Goal: Task Accomplishment & Management: Manage account settings

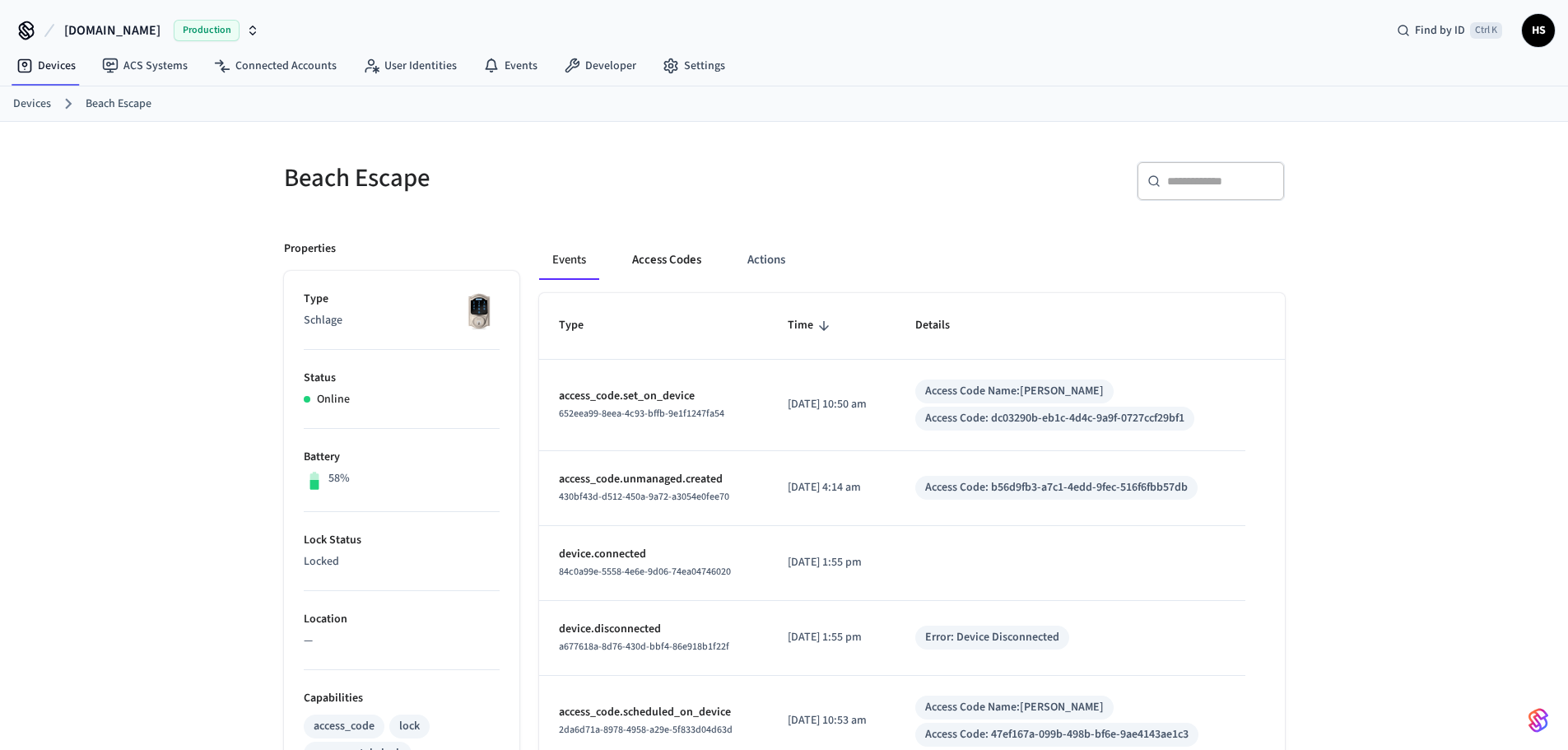
click at [671, 259] on button "Access Codes" at bounding box center [666, 261] width 95 height 40
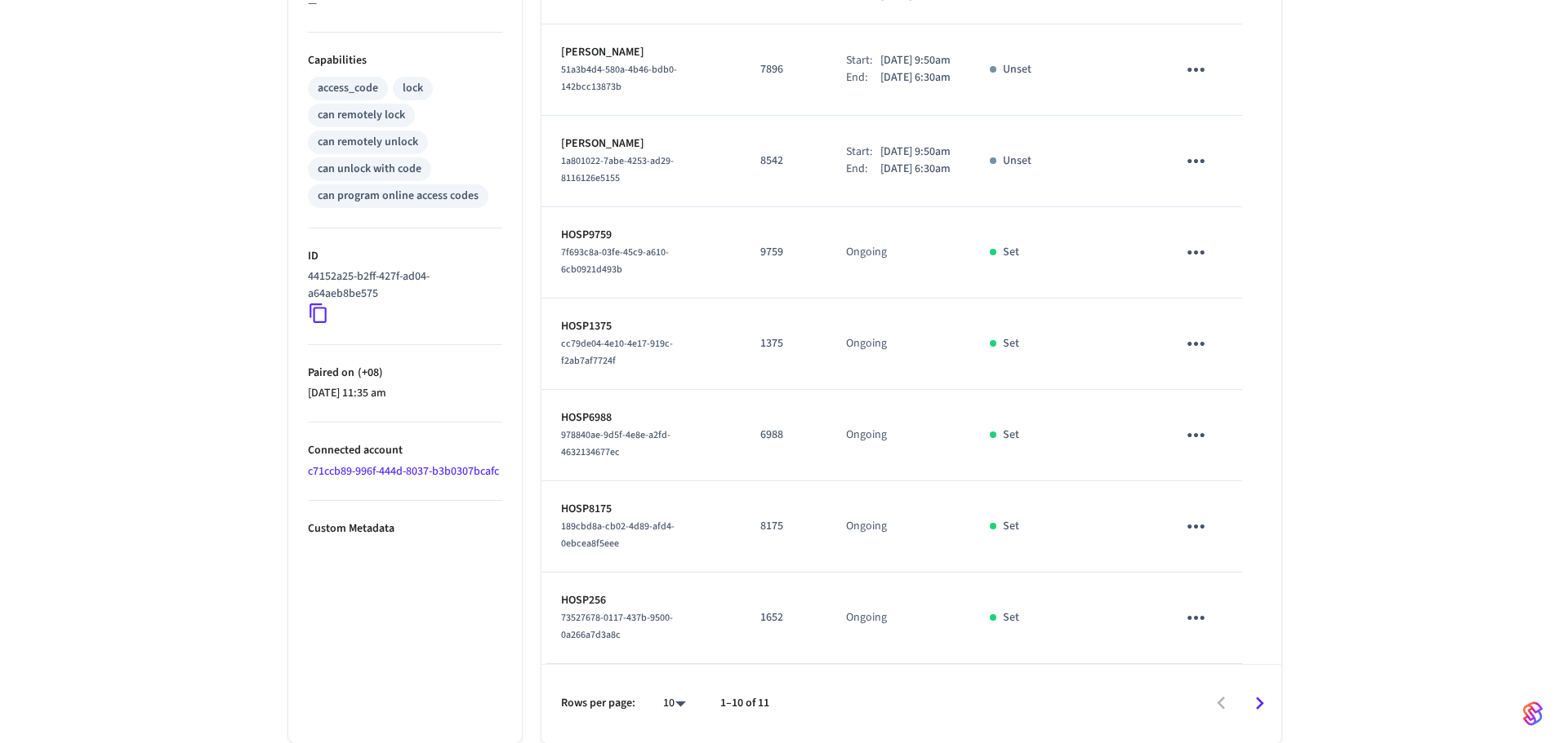
scroll to position [692, 0]
click at [661, 697] on body "[DOMAIN_NAME] Production Find by ID Ctrl K HS Devices ACS Systems Connected Acc…" at bounding box center [784, 56] width 1568 height 1375
click at [661, 696] on li "All" at bounding box center [661, 695] width 43 height 43
type input "**"
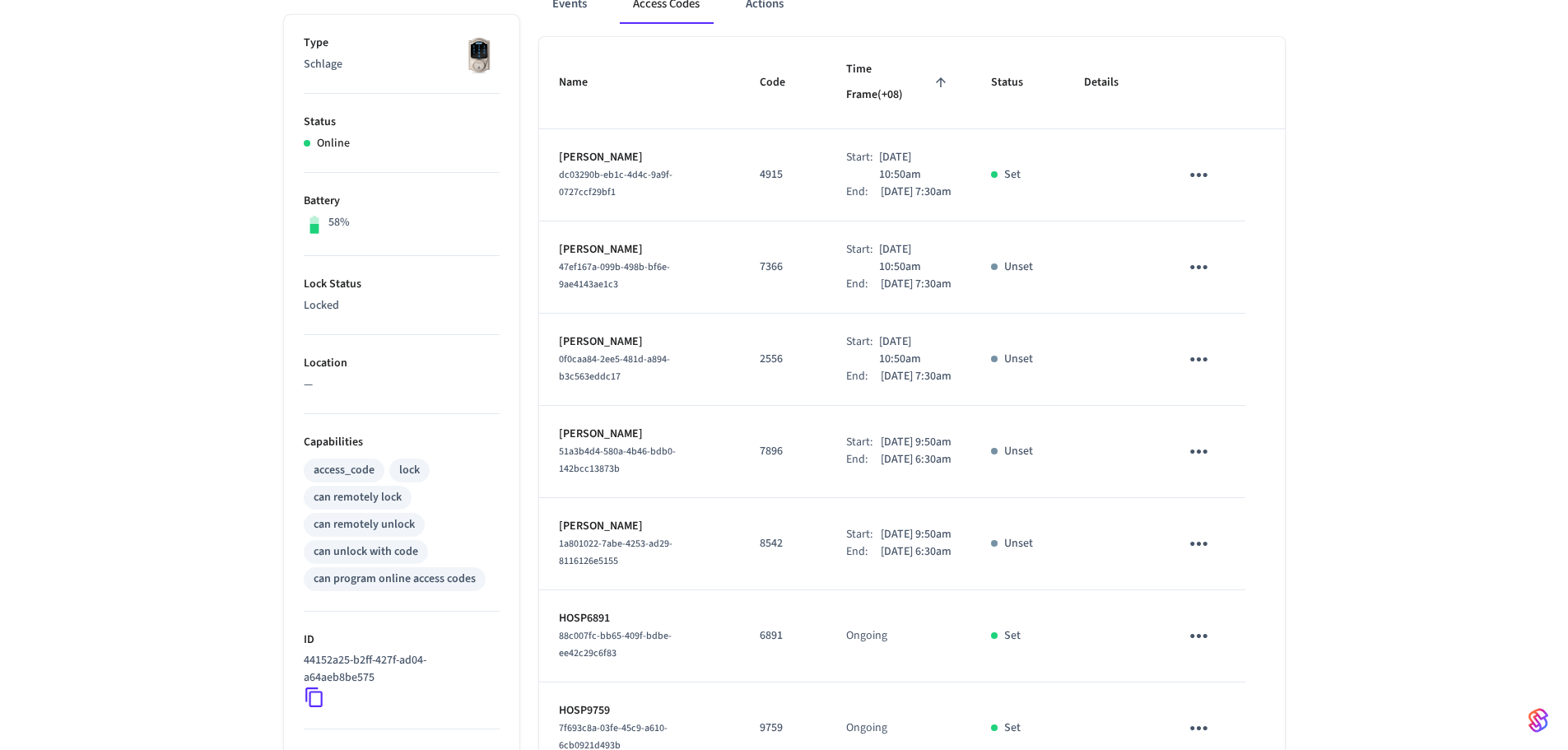
scroll to position [0, 0]
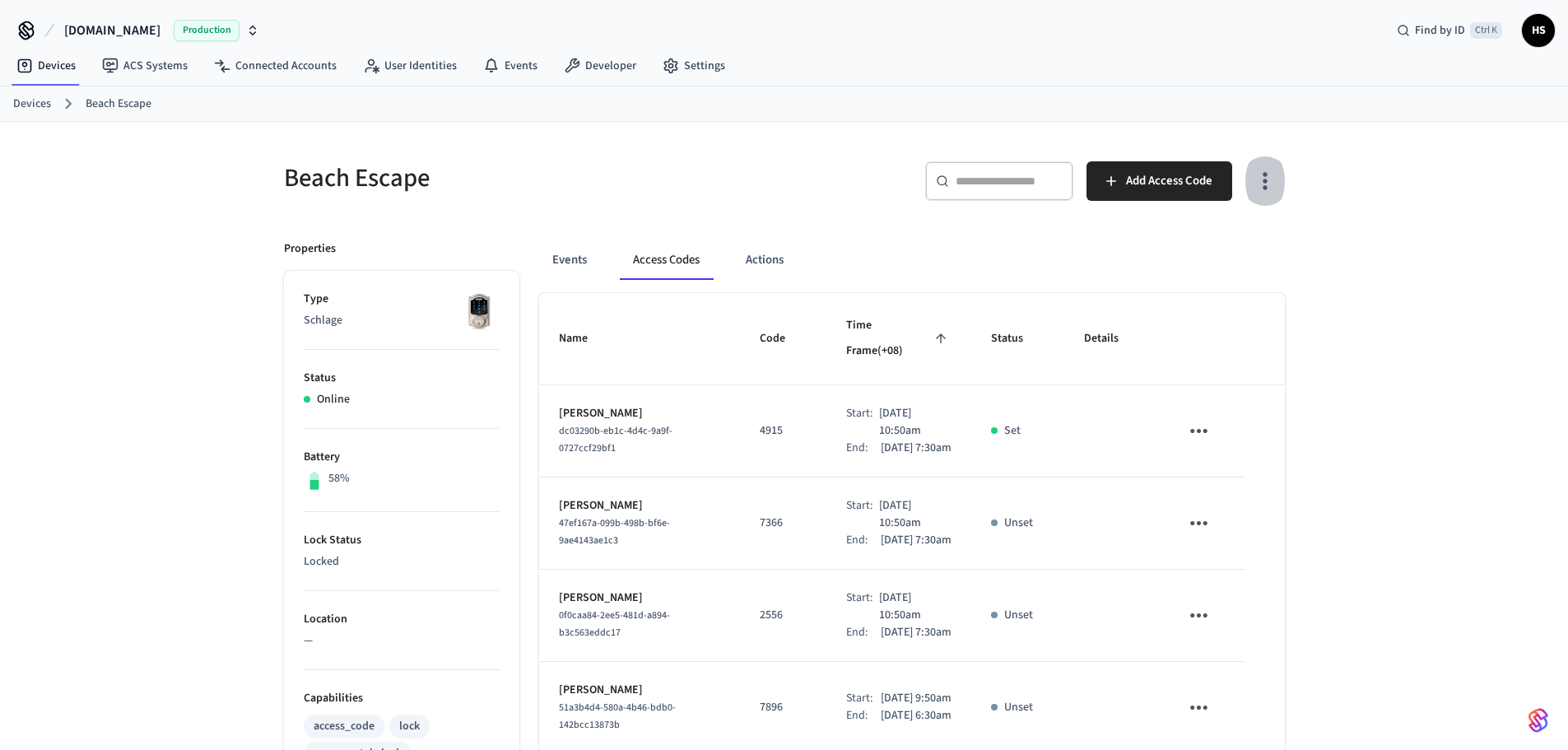
click at [1269, 190] on icon "button" at bounding box center [1265, 181] width 26 height 26
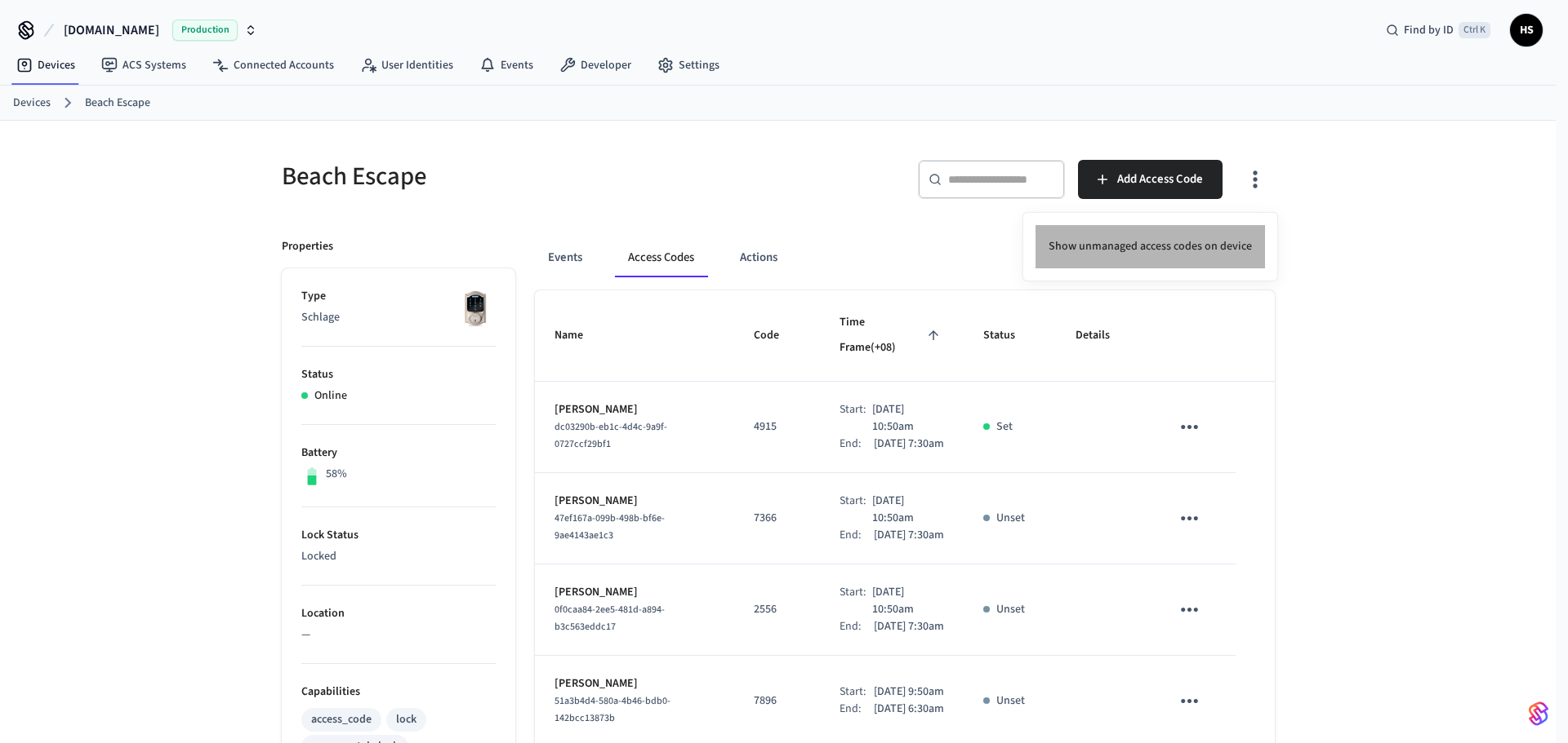
click at [1226, 241] on li "Show unmanaged access codes on device" at bounding box center [1149, 246] width 229 height 43
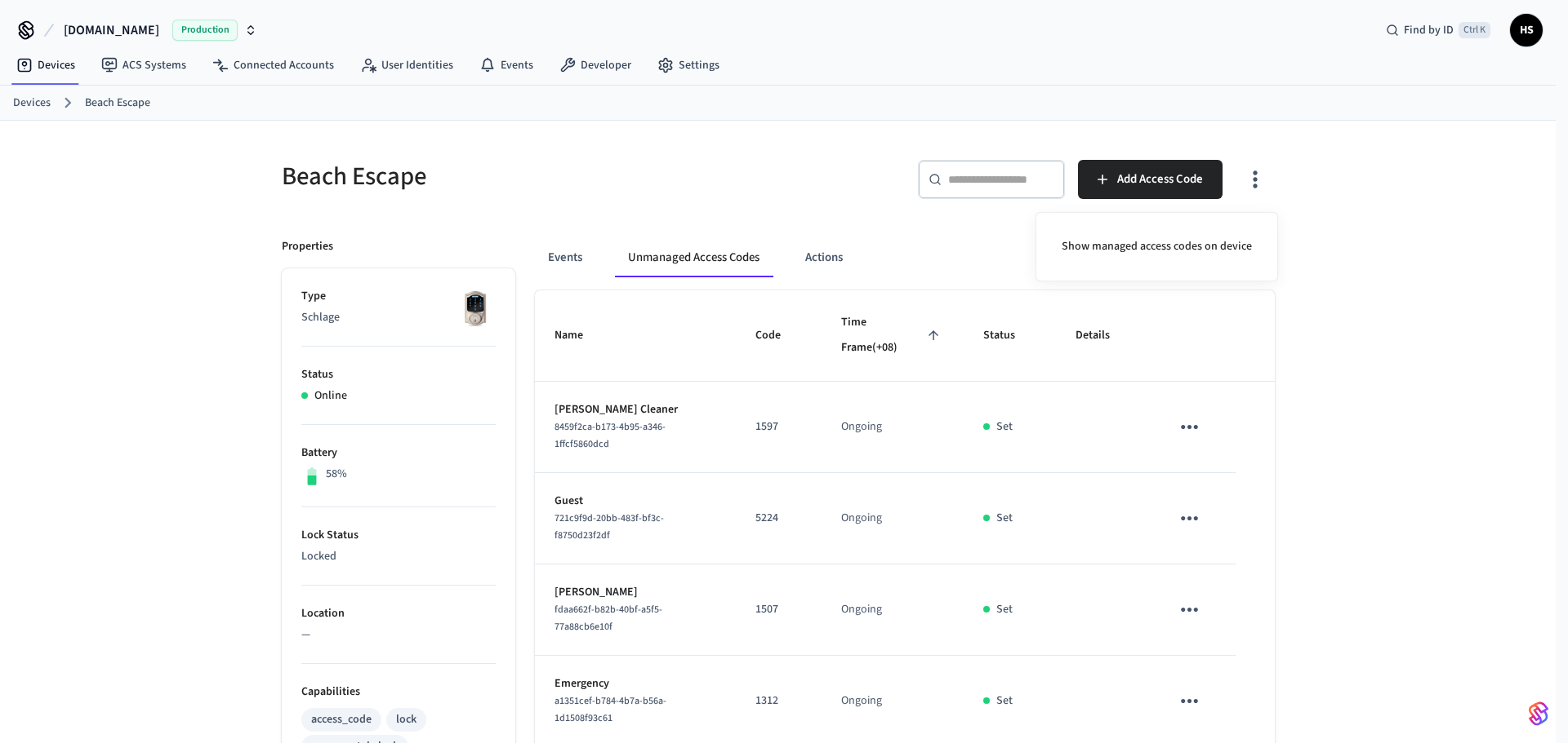
click at [1050, 382] on div at bounding box center [784, 372] width 1568 height 743
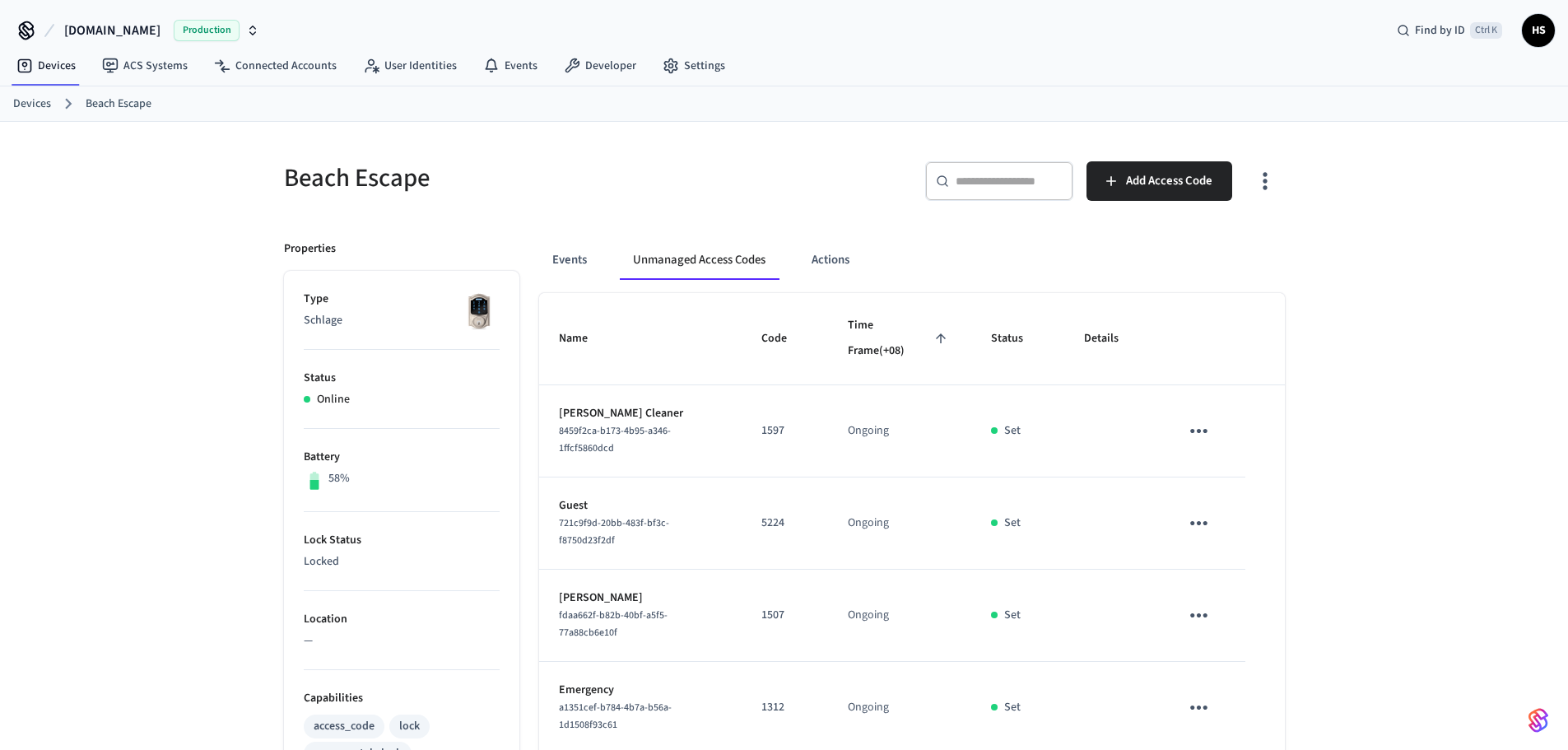
click at [1270, 196] on button "button" at bounding box center [1265, 181] width 39 height 66
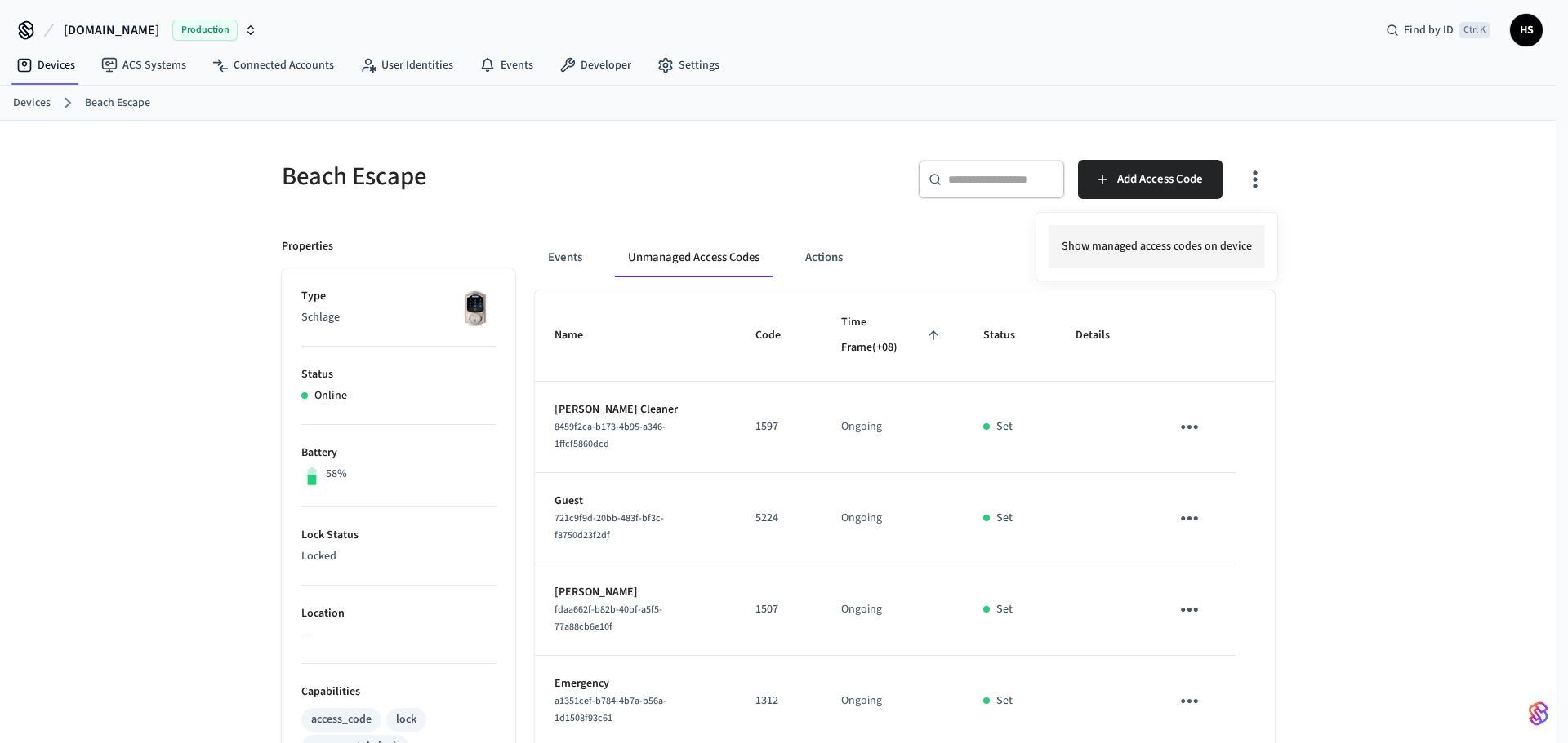
click at [1195, 241] on li "Show managed access codes on device" at bounding box center [1157, 246] width 217 height 43
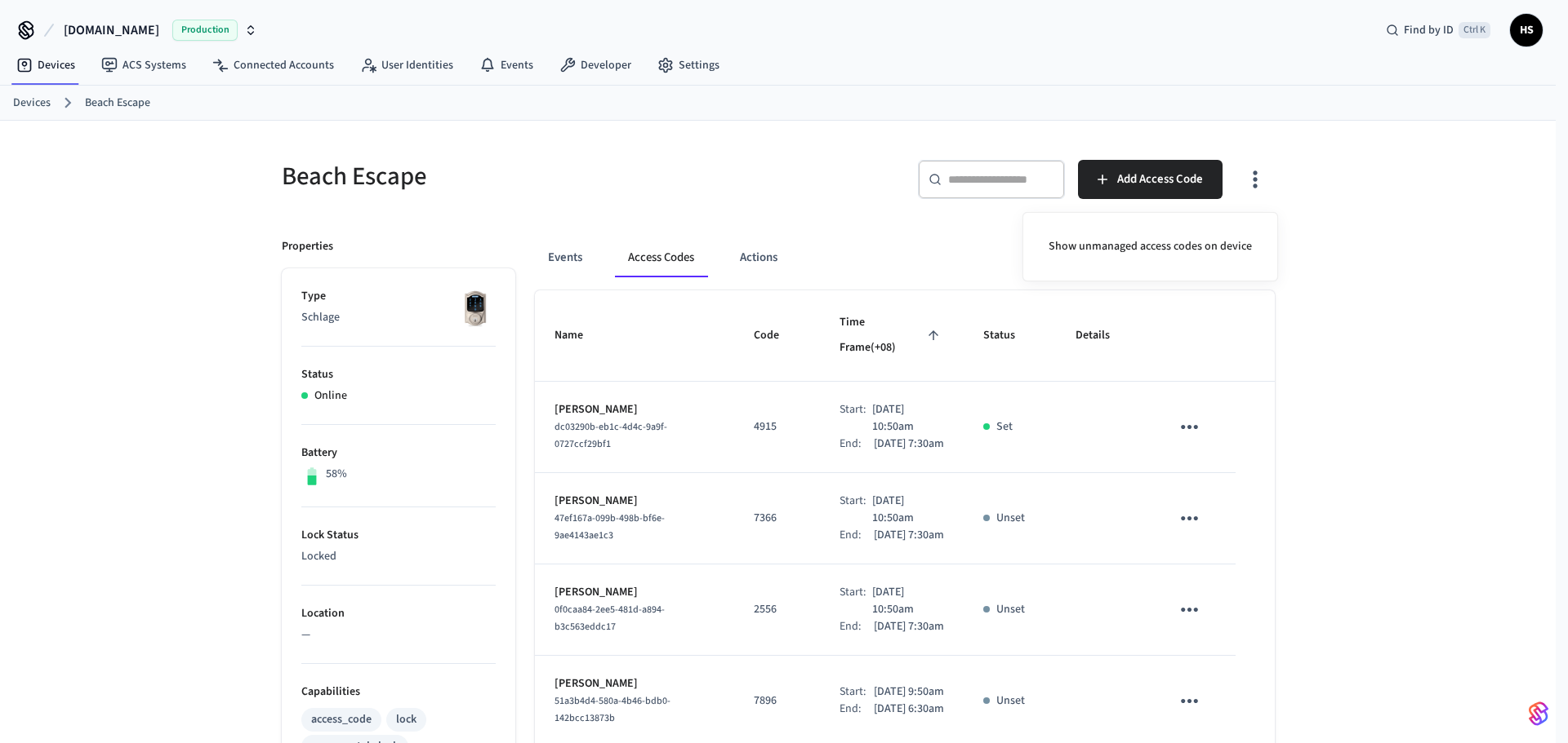
click at [1042, 379] on div at bounding box center [784, 372] width 1568 height 743
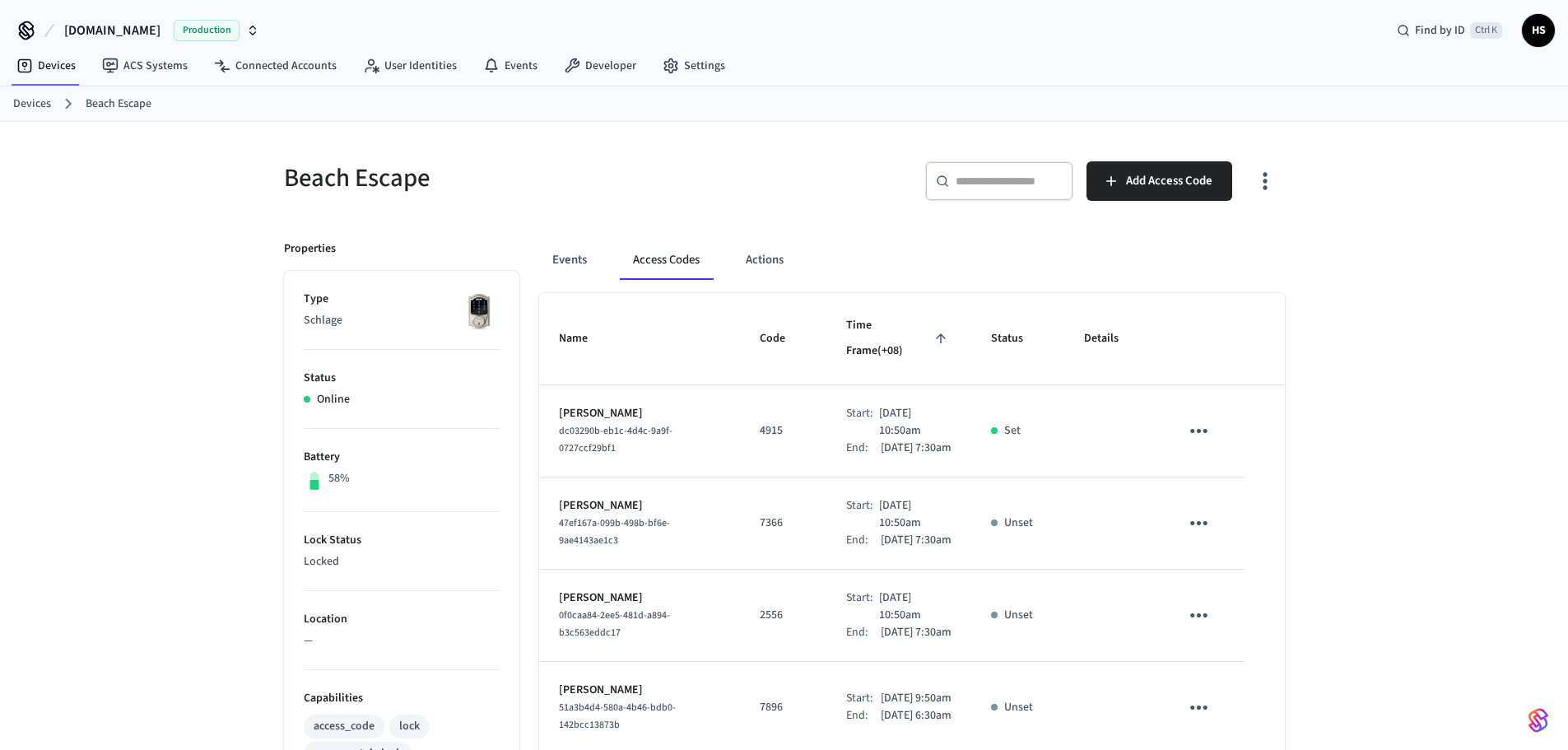
drag, startPoint x: 225, startPoint y: 424, endPoint x: 228, endPoint y: 415, distance: 9.5
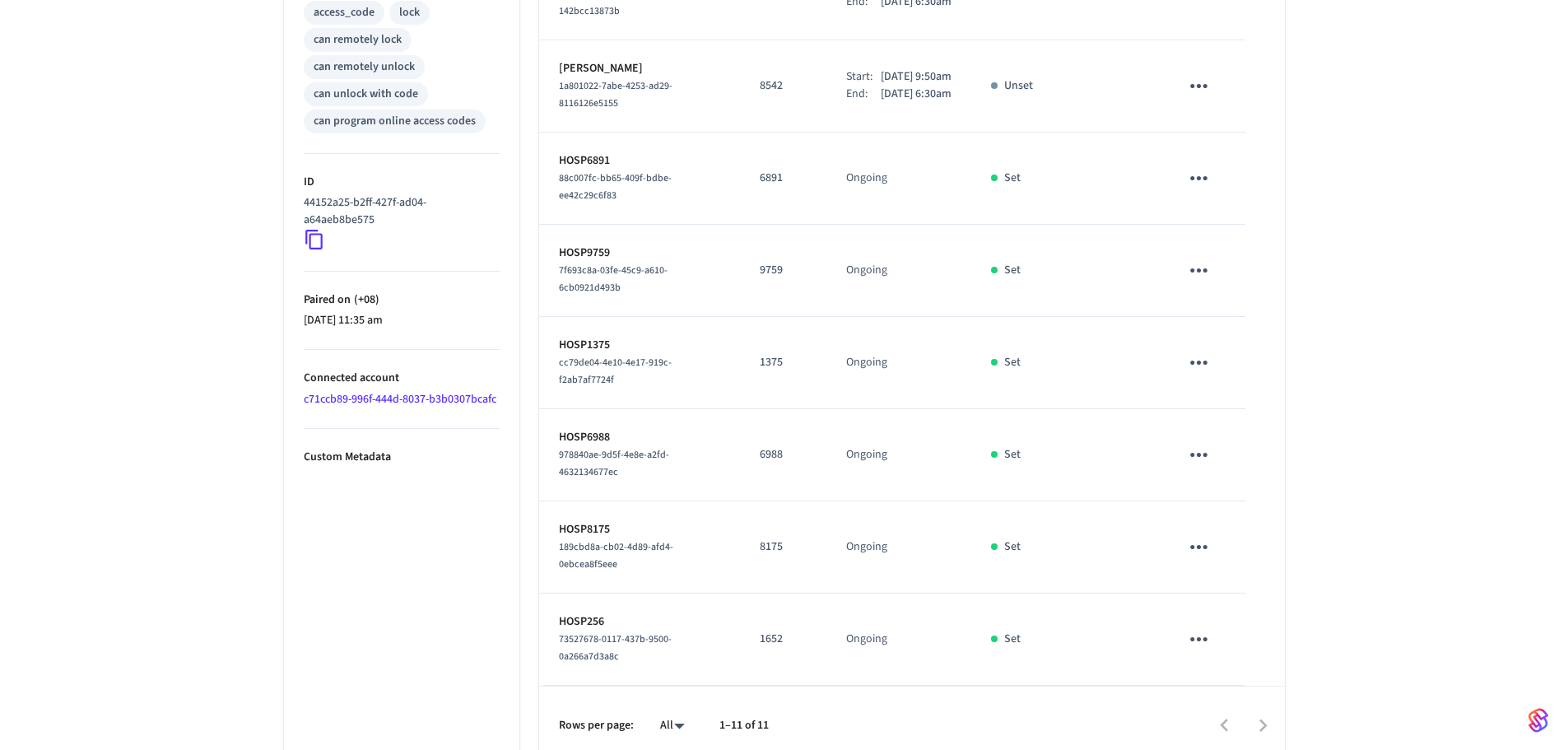
scroll to position [709, 0]
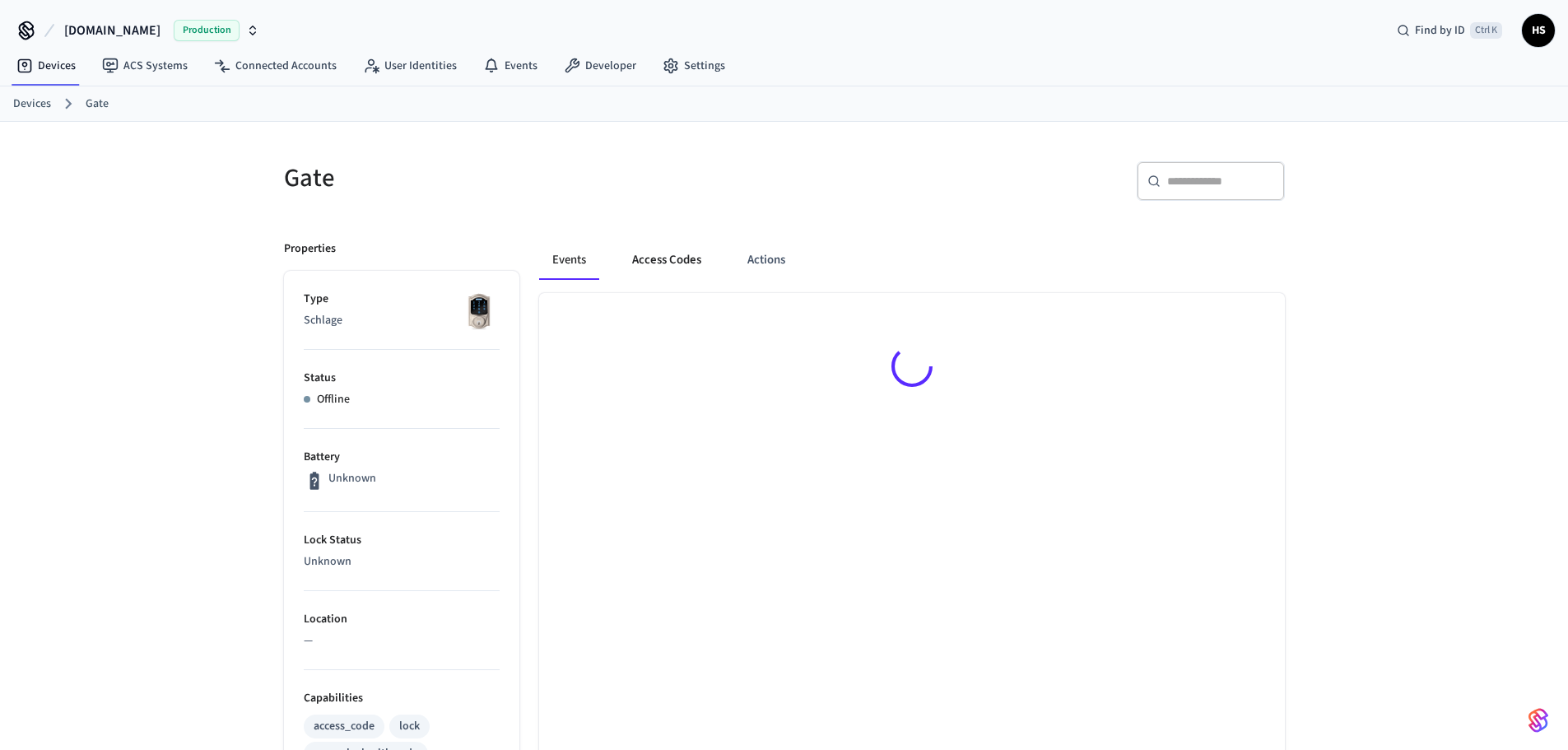
click at [696, 255] on button "Access Codes" at bounding box center [666, 261] width 95 height 40
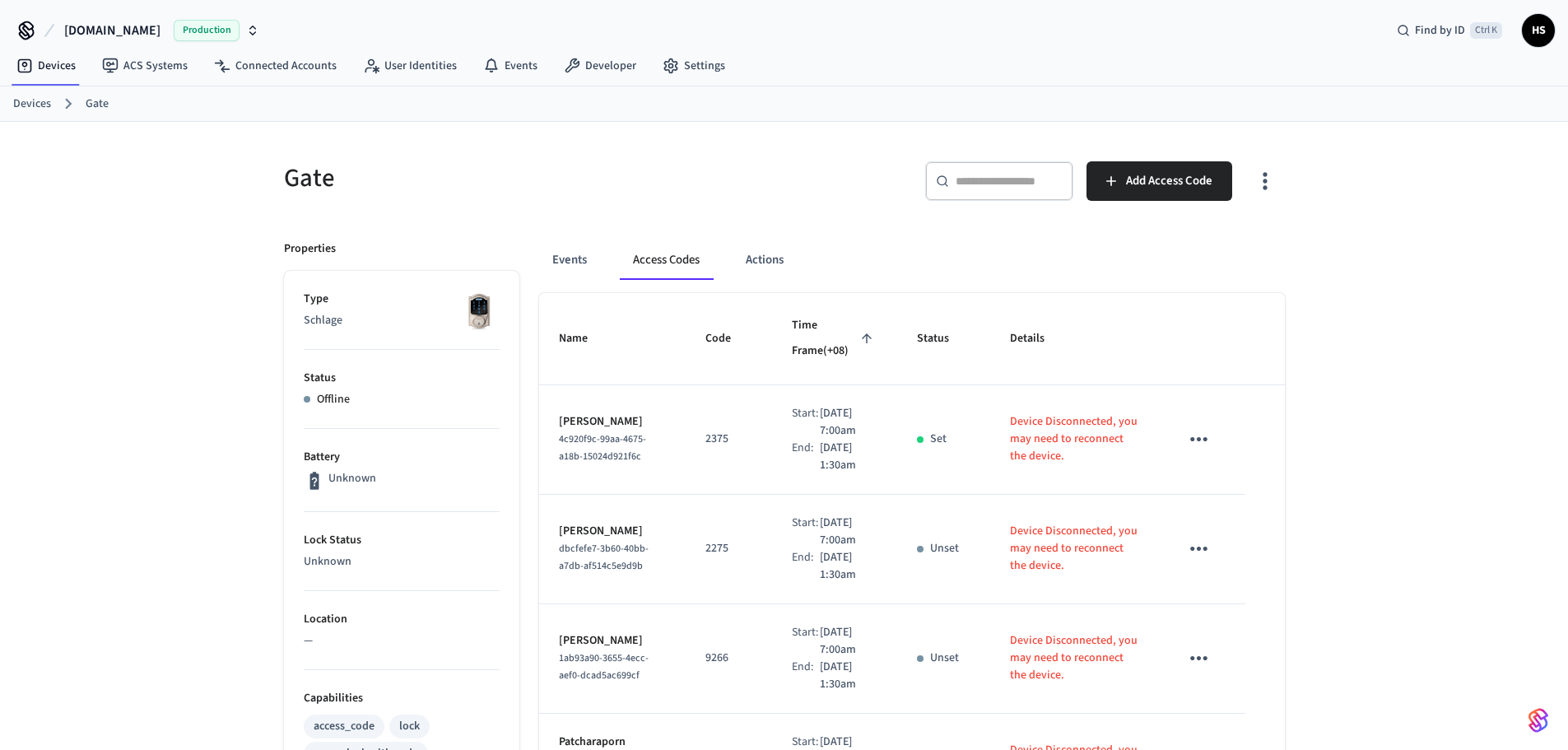
click at [1271, 171] on icon "button" at bounding box center [1265, 181] width 26 height 26
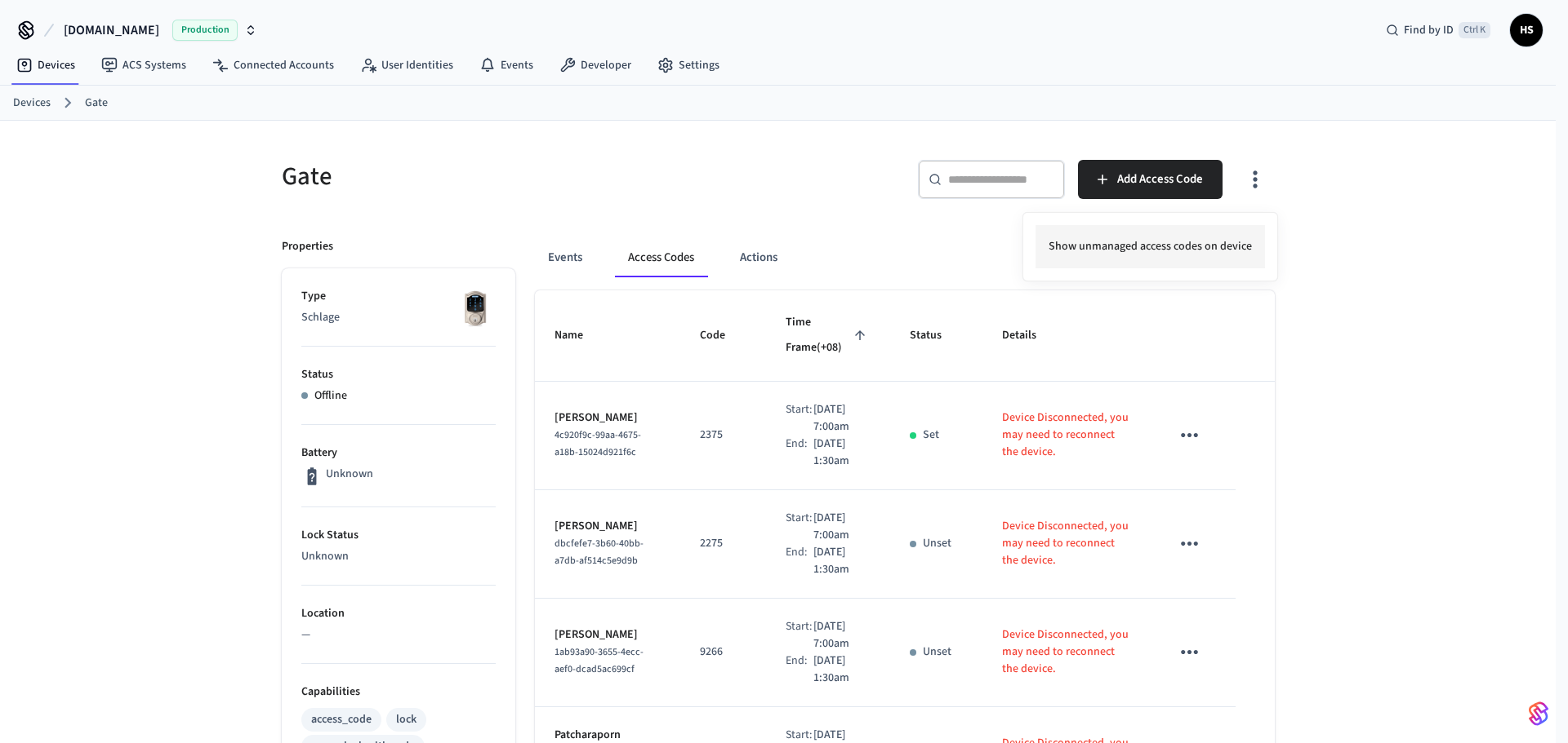
click at [1197, 243] on li "Show unmanaged access codes on device" at bounding box center [1149, 246] width 229 height 43
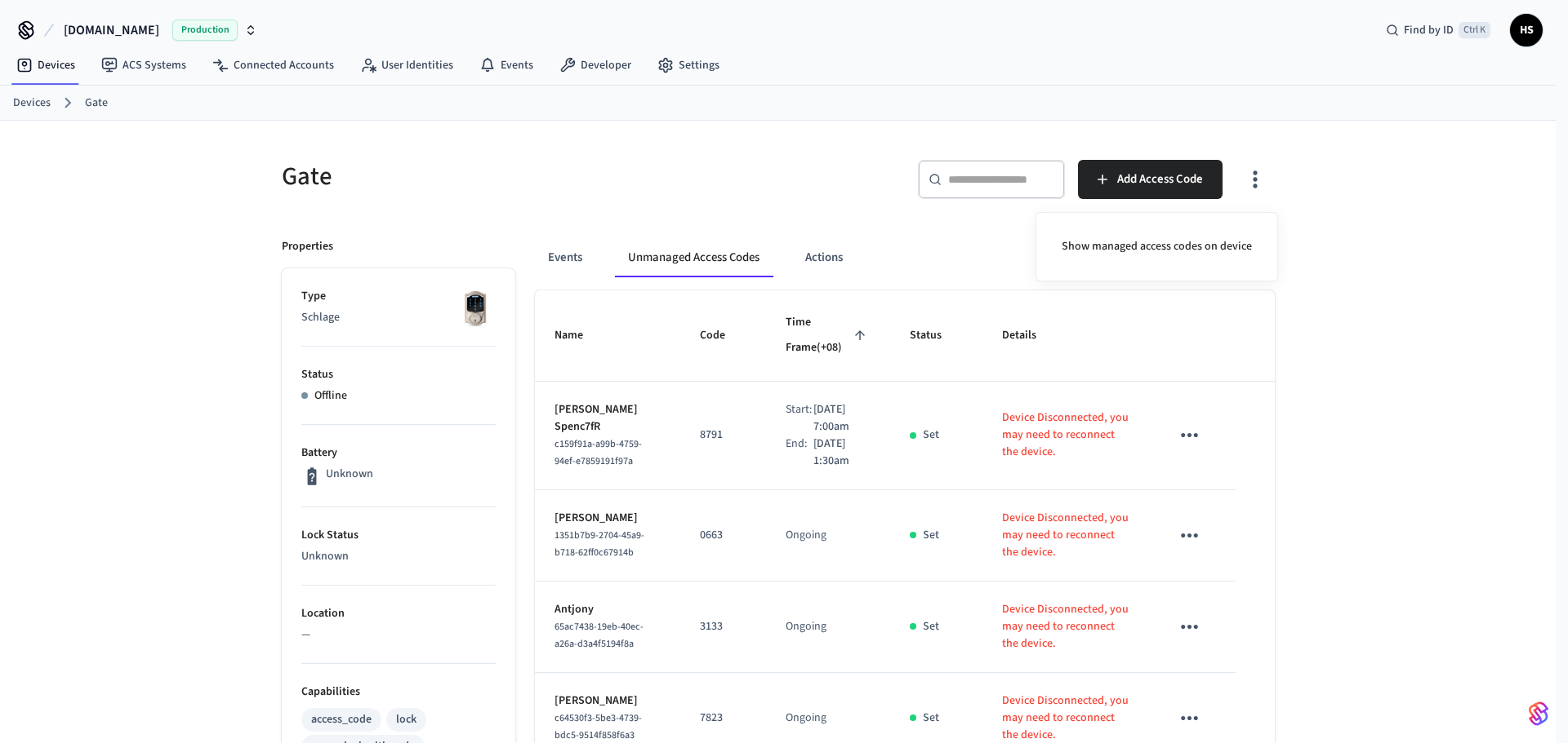
click at [964, 351] on div at bounding box center [784, 372] width 1568 height 743
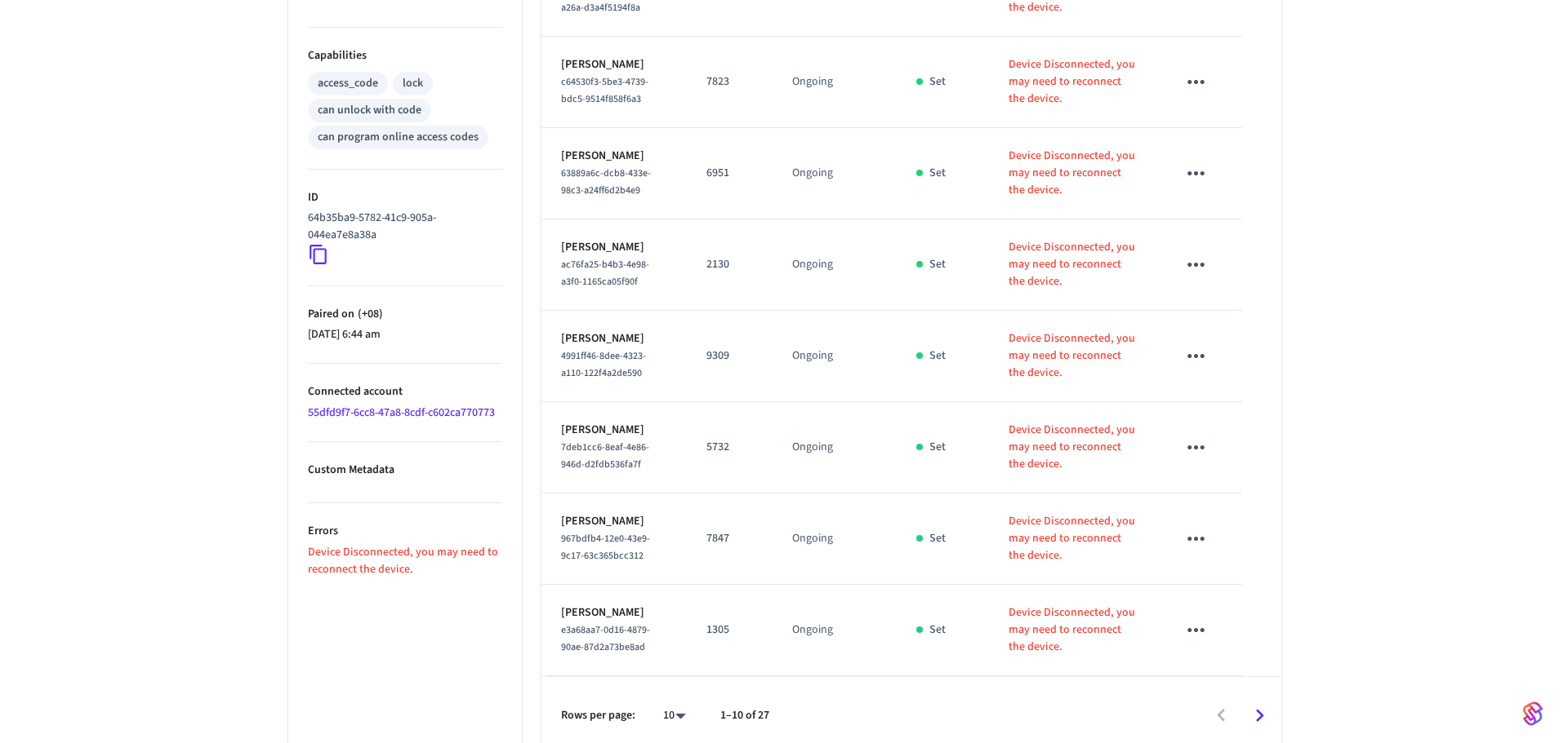
scroll to position [648, 0]
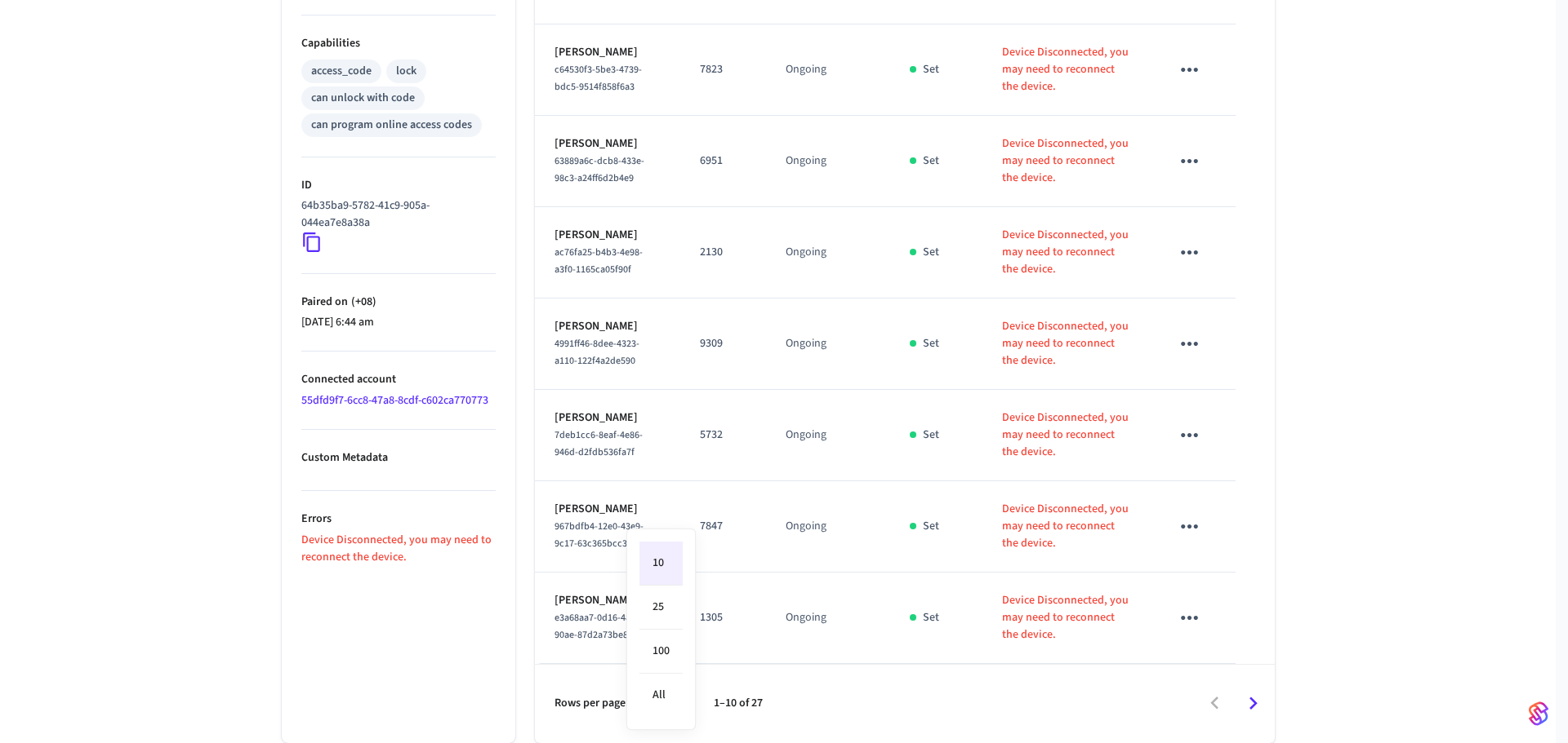
click at [659, 700] on body "Hospitable.com Production Find by ID Ctrl K HS Devices ACS Systems Connected Ac…" at bounding box center [784, 48] width 1568 height 1392
click at [657, 700] on li "All" at bounding box center [661, 695] width 43 height 43
type input "**"
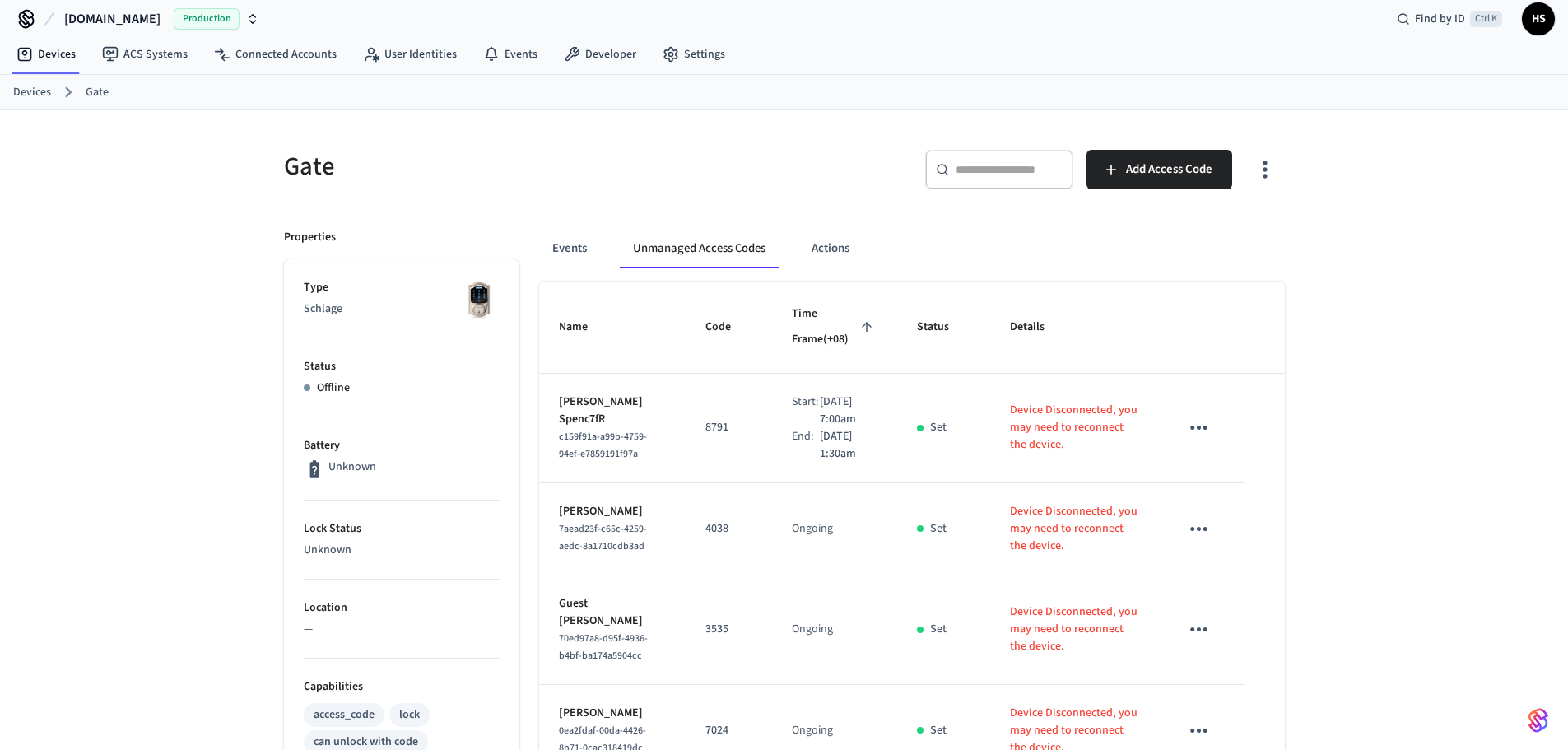
scroll to position [0, 0]
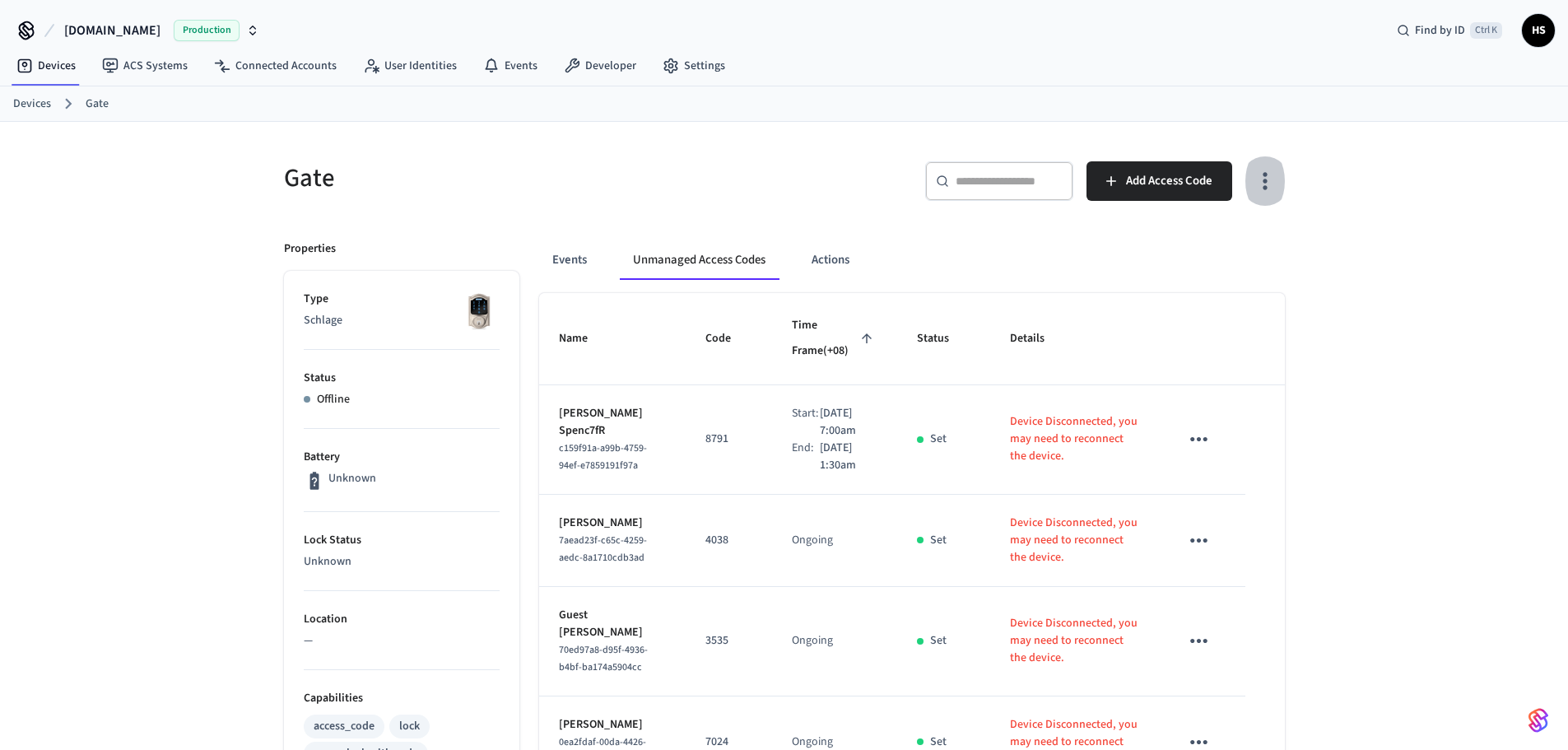
click at [1248, 191] on button "button" at bounding box center [1265, 181] width 39 height 66
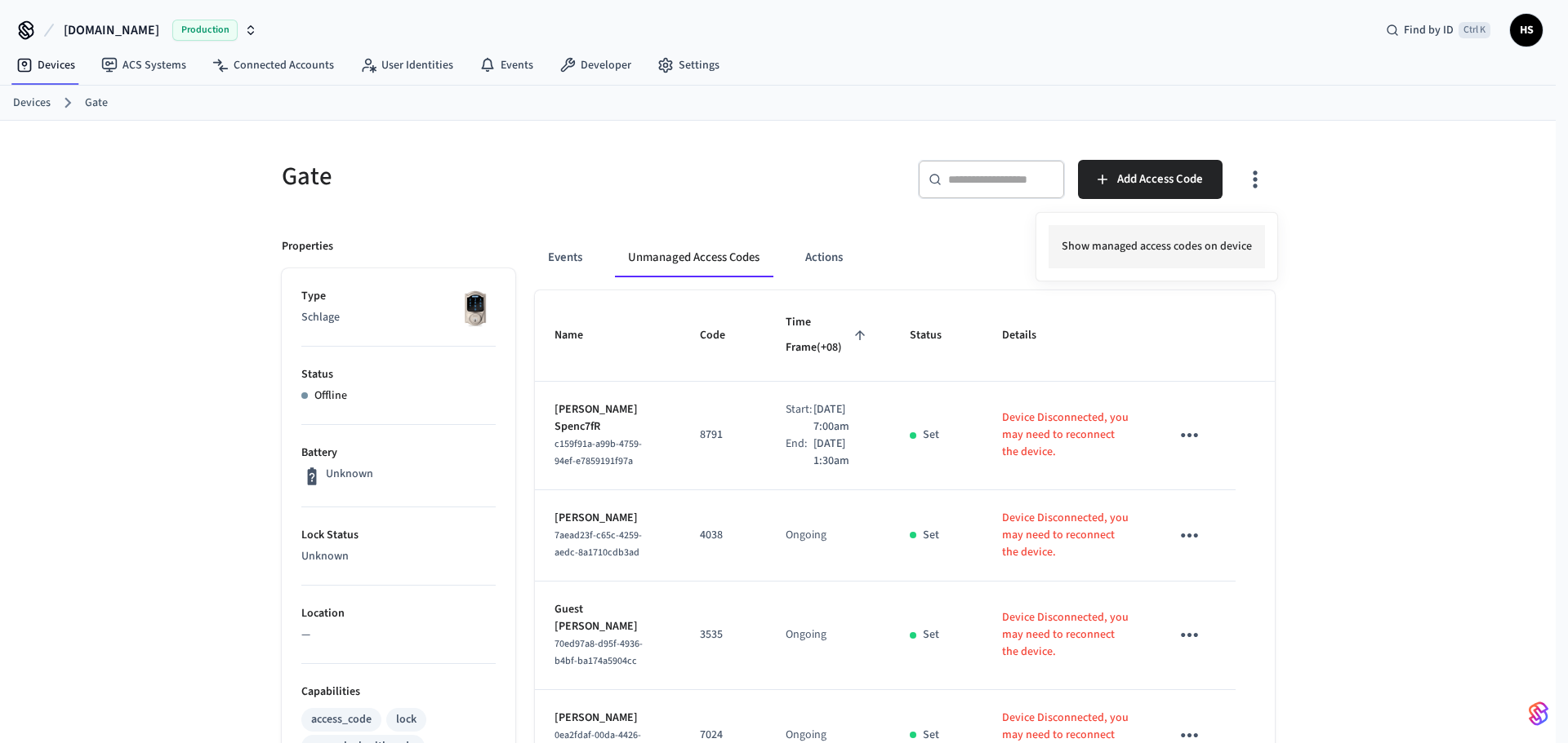
click at [1166, 255] on li "Show managed access codes on device" at bounding box center [1157, 246] width 217 height 43
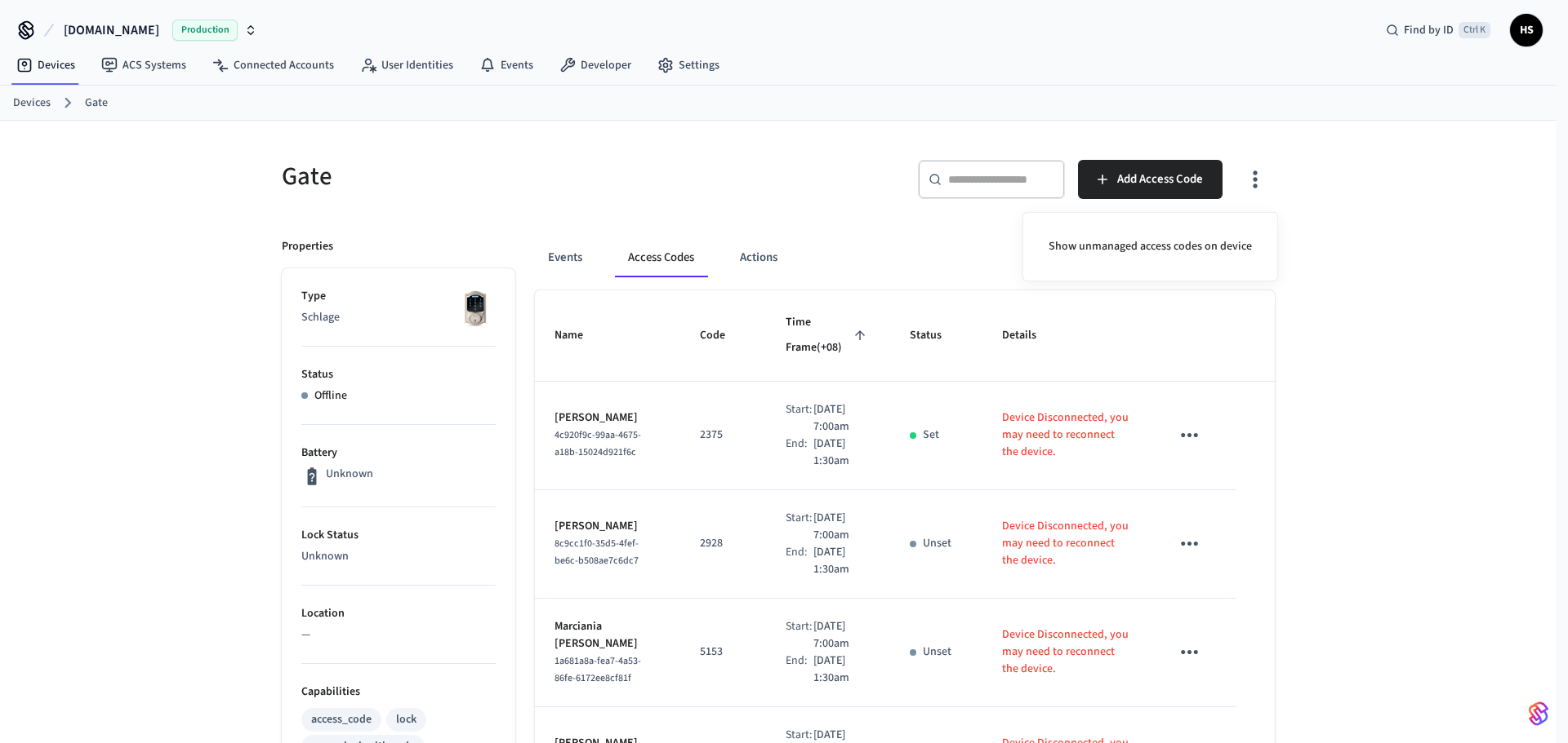
click at [805, 413] on div at bounding box center [784, 372] width 1568 height 743
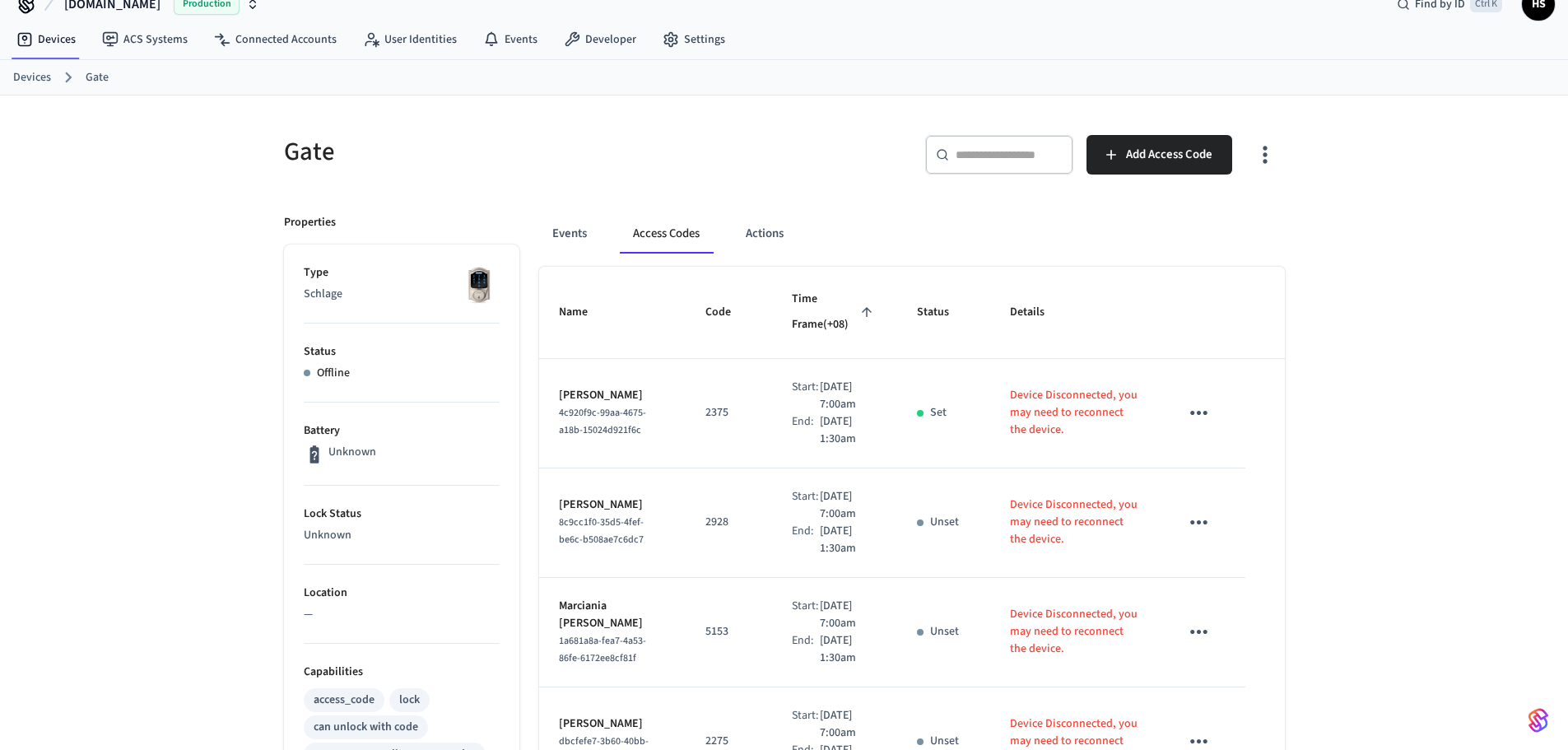
scroll to position [6, 0]
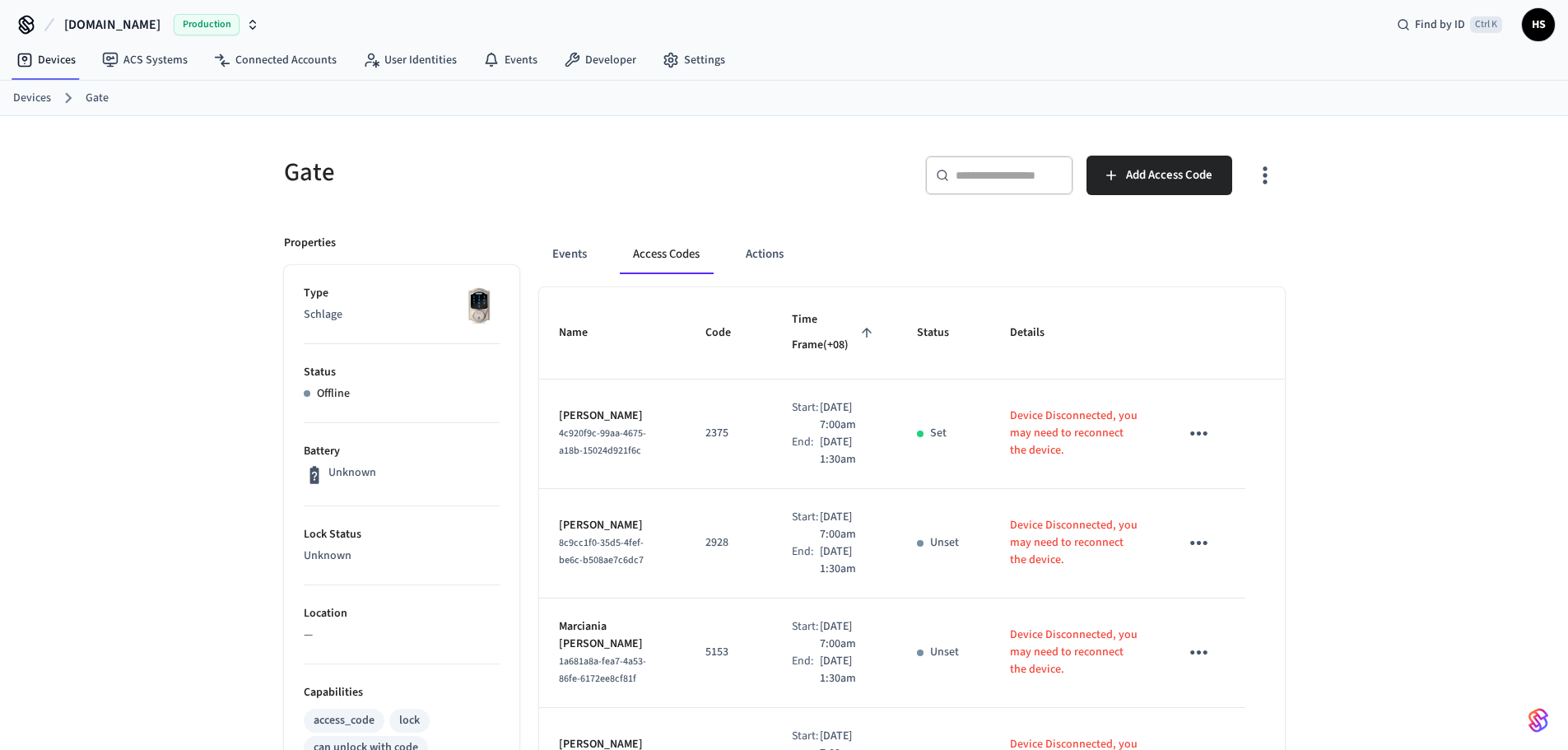
click at [1255, 176] on icon "button" at bounding box center [1265, 175] width 26 height 26
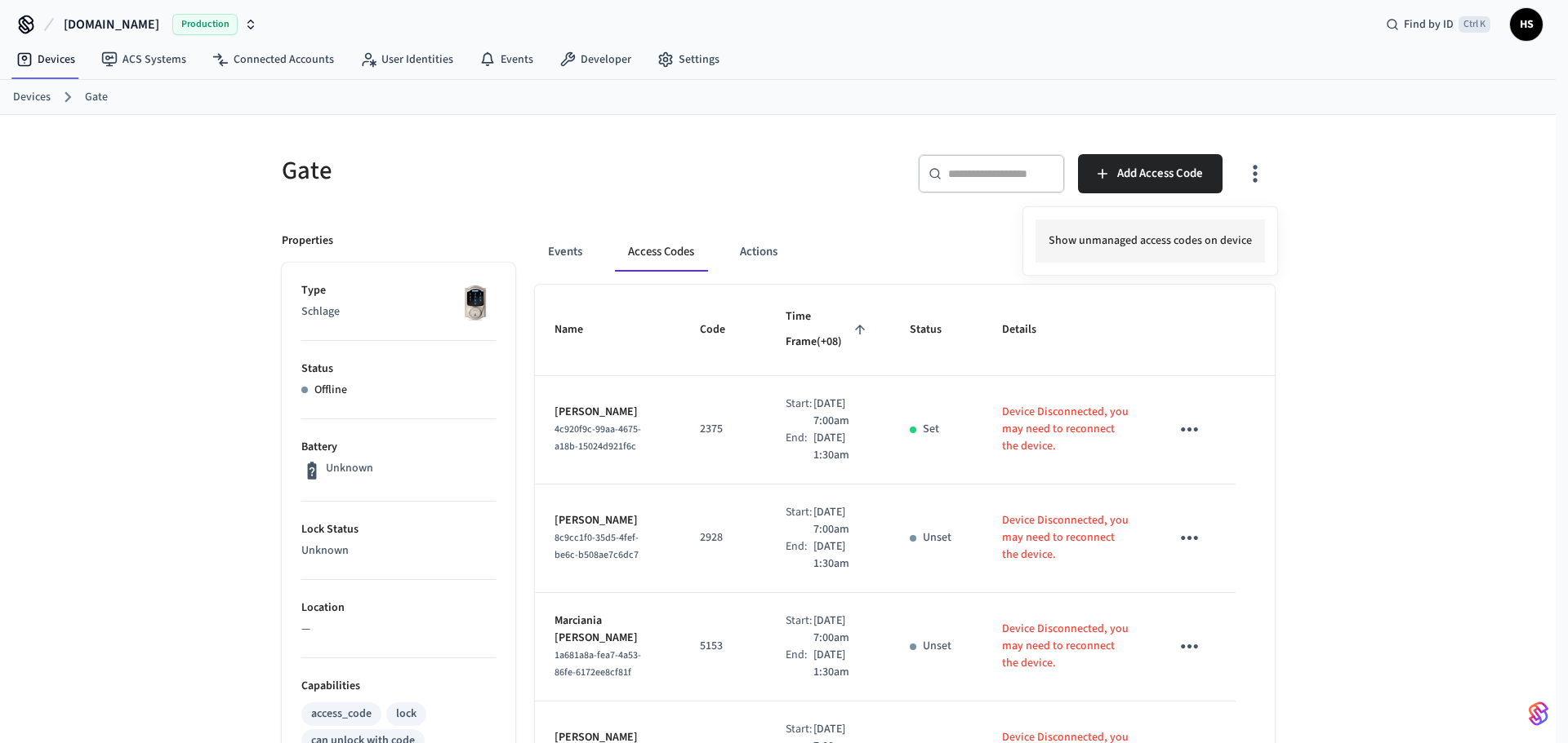
click at [1200, 241] on li "Show unmanaged access codes on device" at bounding box center [1149, 241] width 229 height 43
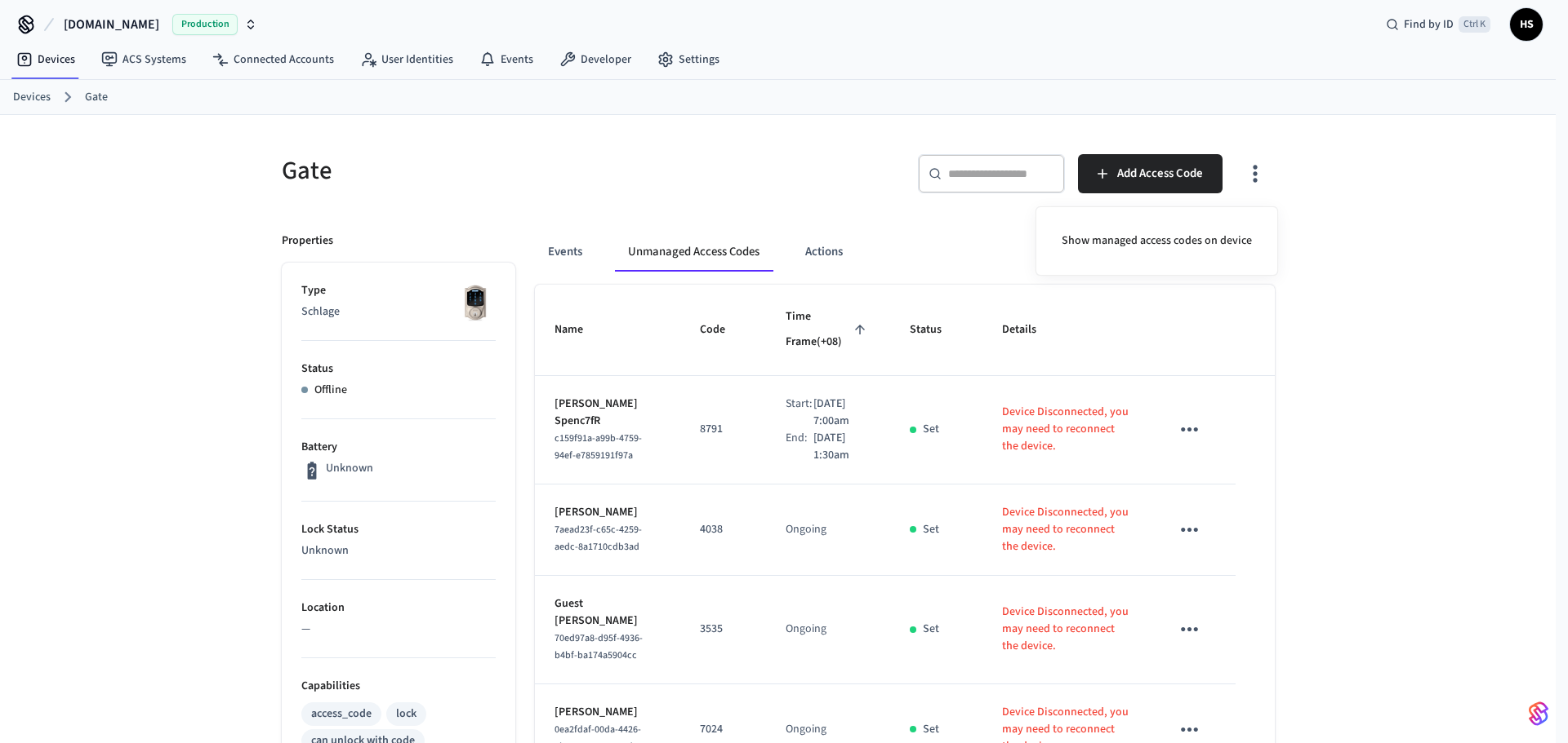
click at [934, 387] on div at bounding box center [784, 372] width 1568 height 743
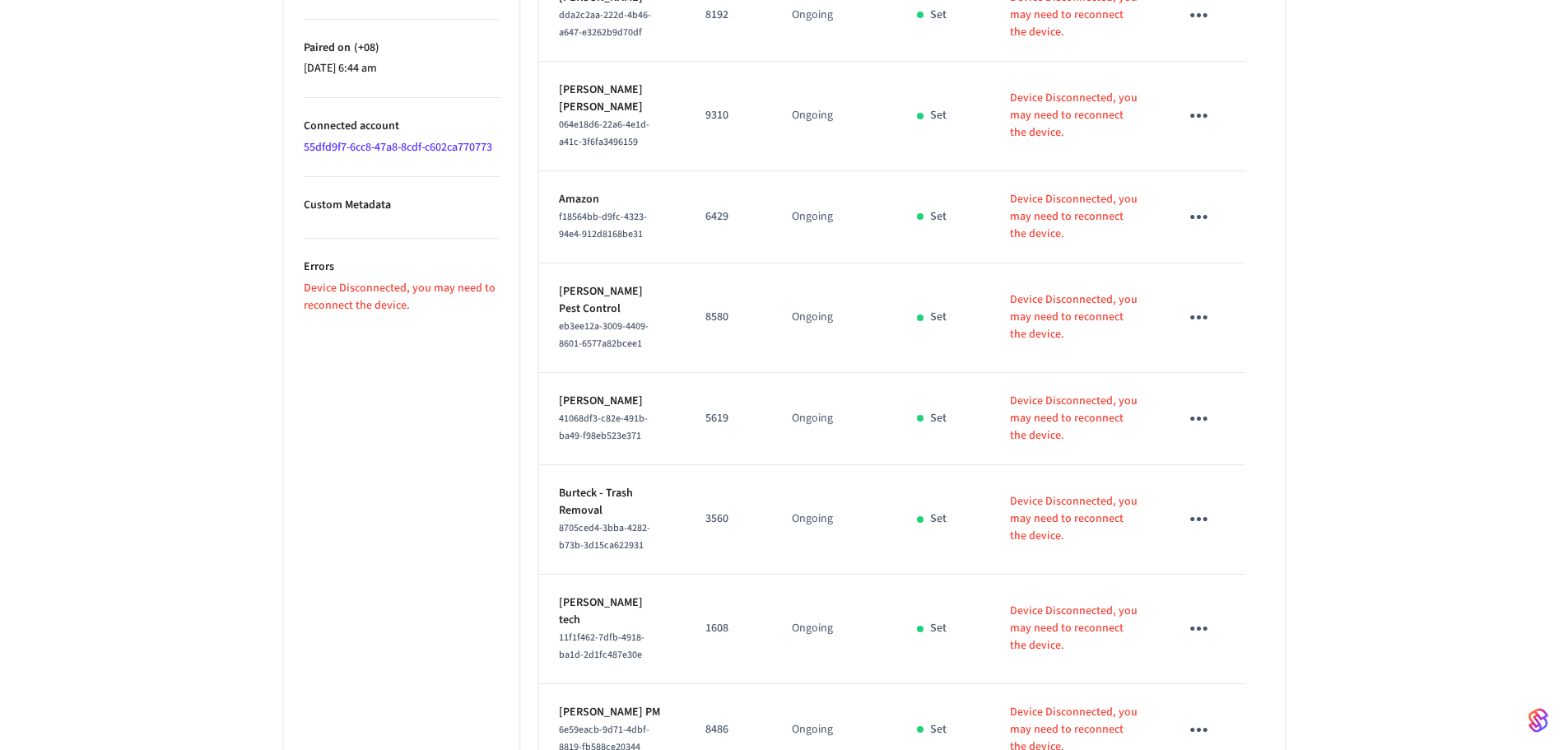
scroll to position [2275, 0]
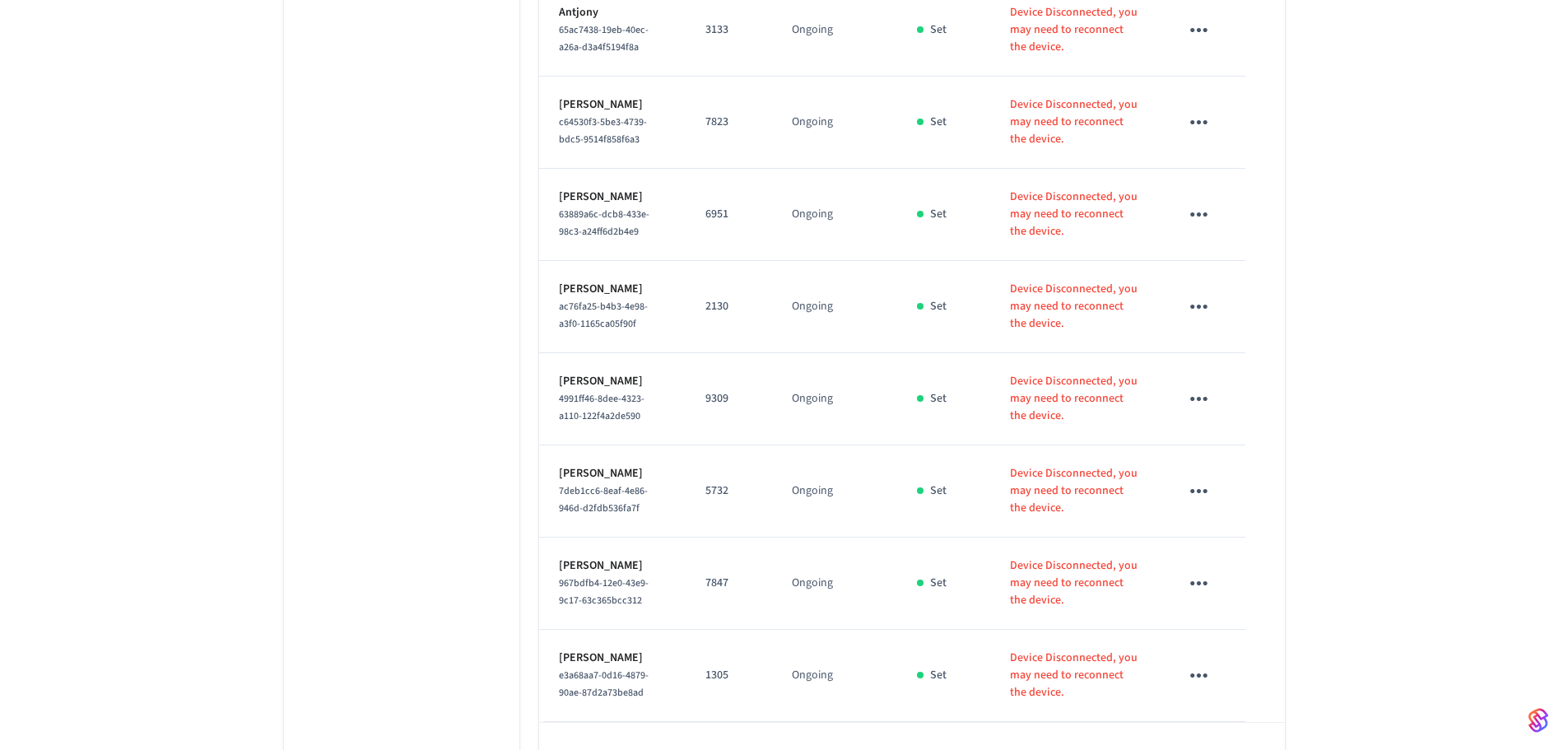
drag, startPoint x: 670, startPoint y: 458, endPoint x: 549, endPoint y: 440, distance: 122.3
click at [549, 446] on td "Marko 7deb1cc6-8eaf-4e86-946d-d2fdb536fa7f" at bounding box center [612, 491] width 147 height 92
copy span "7deb1cc6-8eaf-4e86-946d-d2fdb536fa7f"
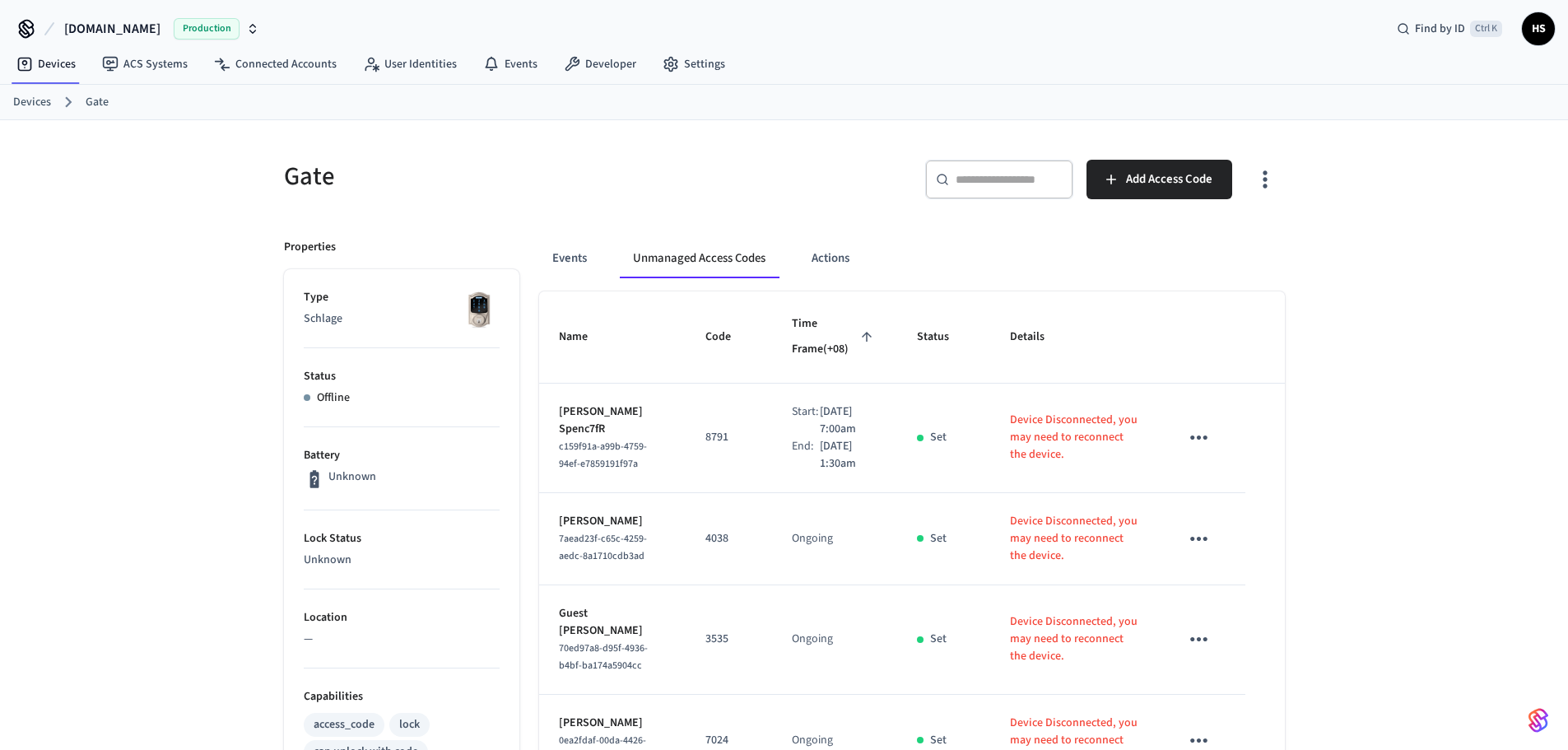
scroll to position [0, 0]
drag, startPoint x: 568, startPoint y: 267, endPoint x: 606, endPoint y: 268, distance: 38.0
click at [568, 266] on button "Events" at bounding box center [569, 261] width 61 height 40
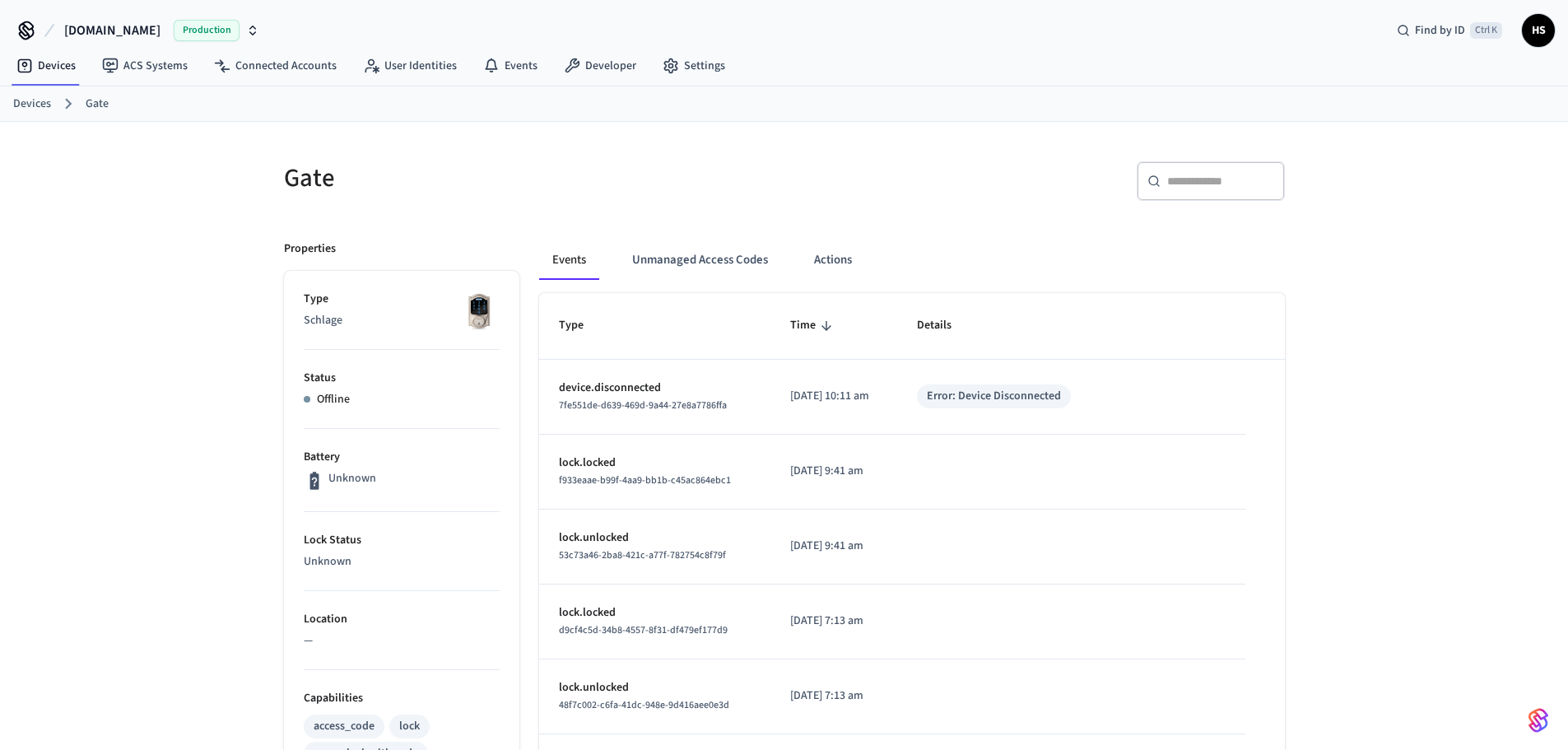
click at [1193, 160] on div "​ ​" at bounding box center [1030, 178] width 511 height 72
click at [1197, 177] on input "text" at bounding box center [1221, 181] width 107 height 16
paste input "**********"
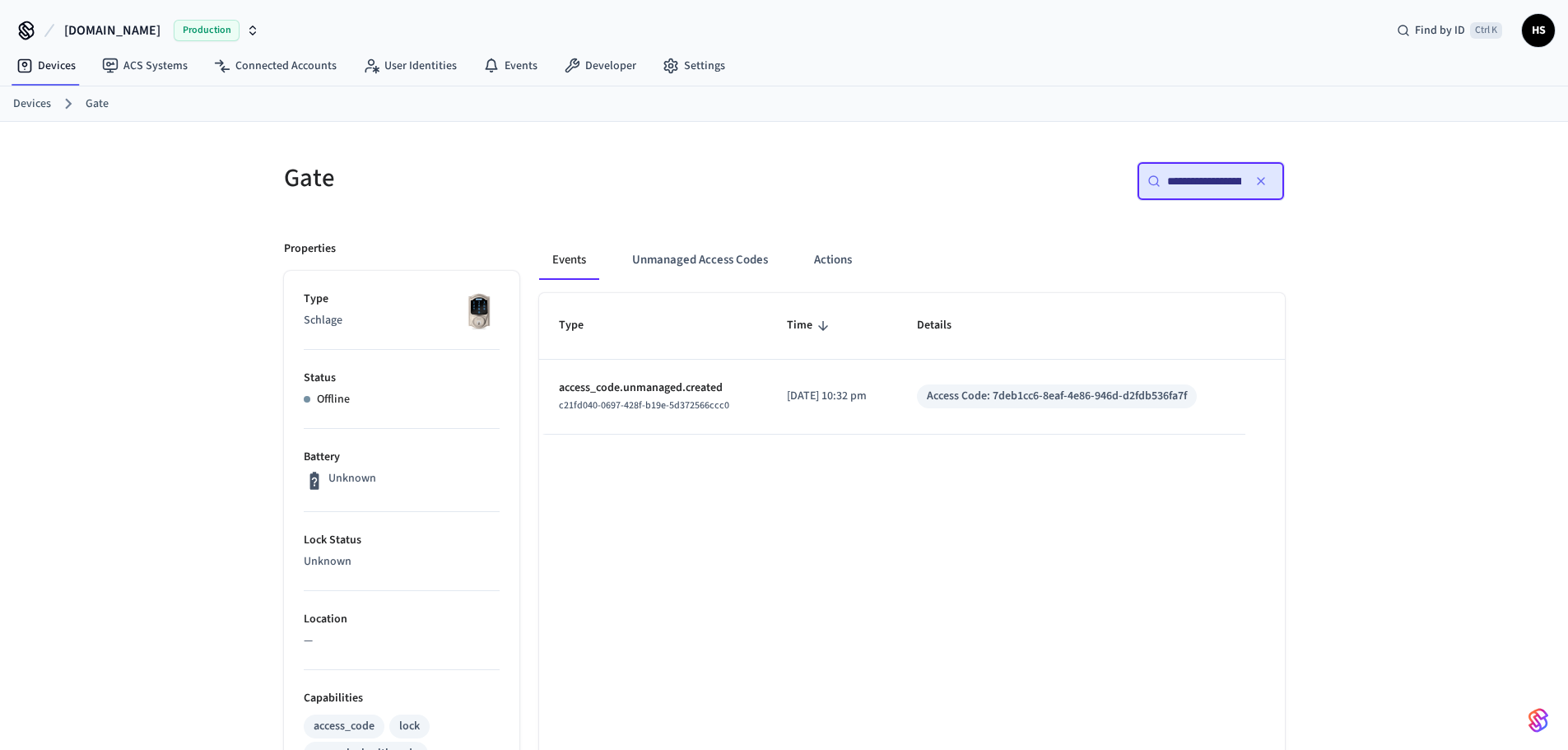
scroll to position [0, 119]
type input "**********"
click at [921, 67] on div "Devices ACS Systems Connected Accounts User Identities Events Developer Settings" at bounding box center [784, 67] width 1568 height 39
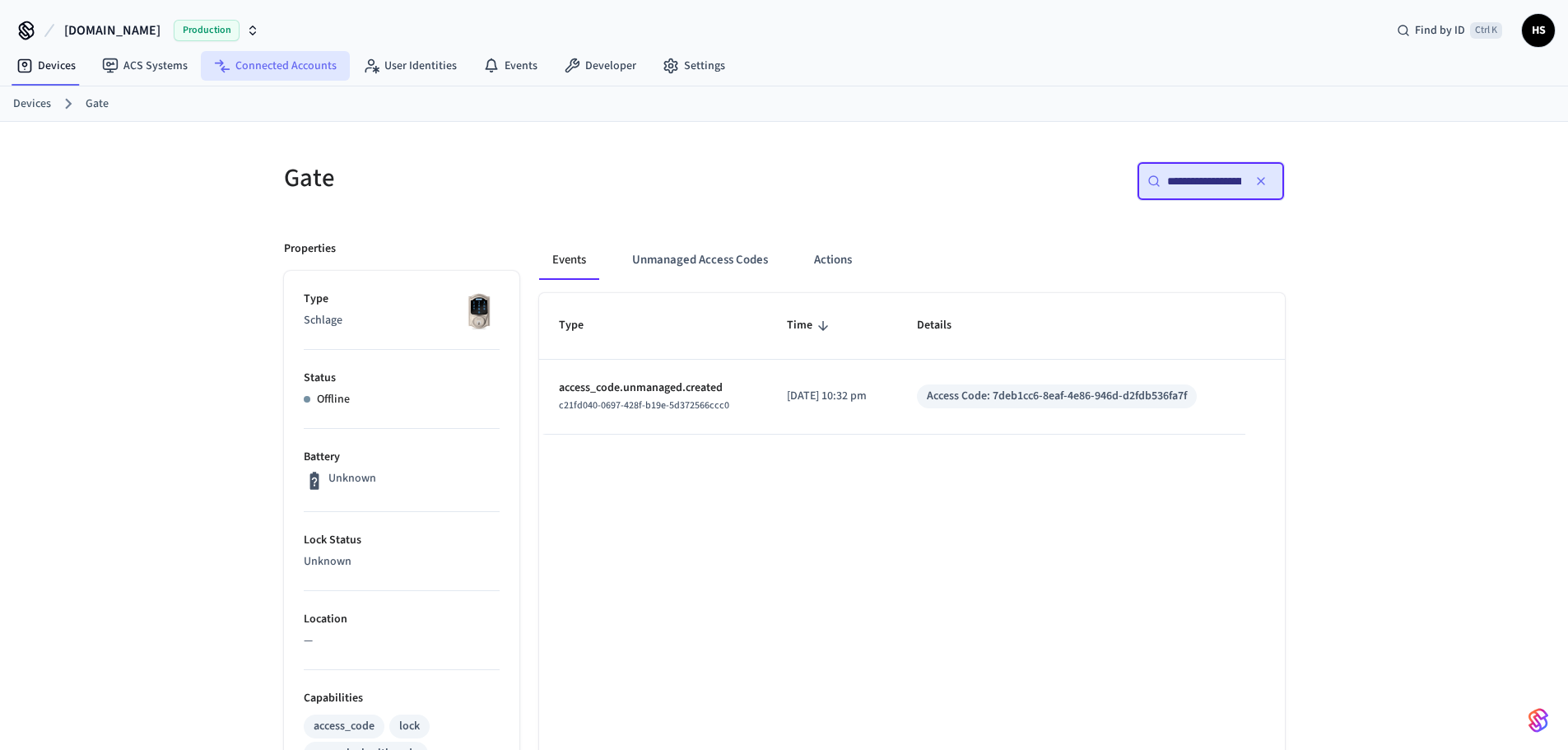
click at [265, 70] on link "Connected Accounts" at bounding box center [275, 65] width 149 height 29
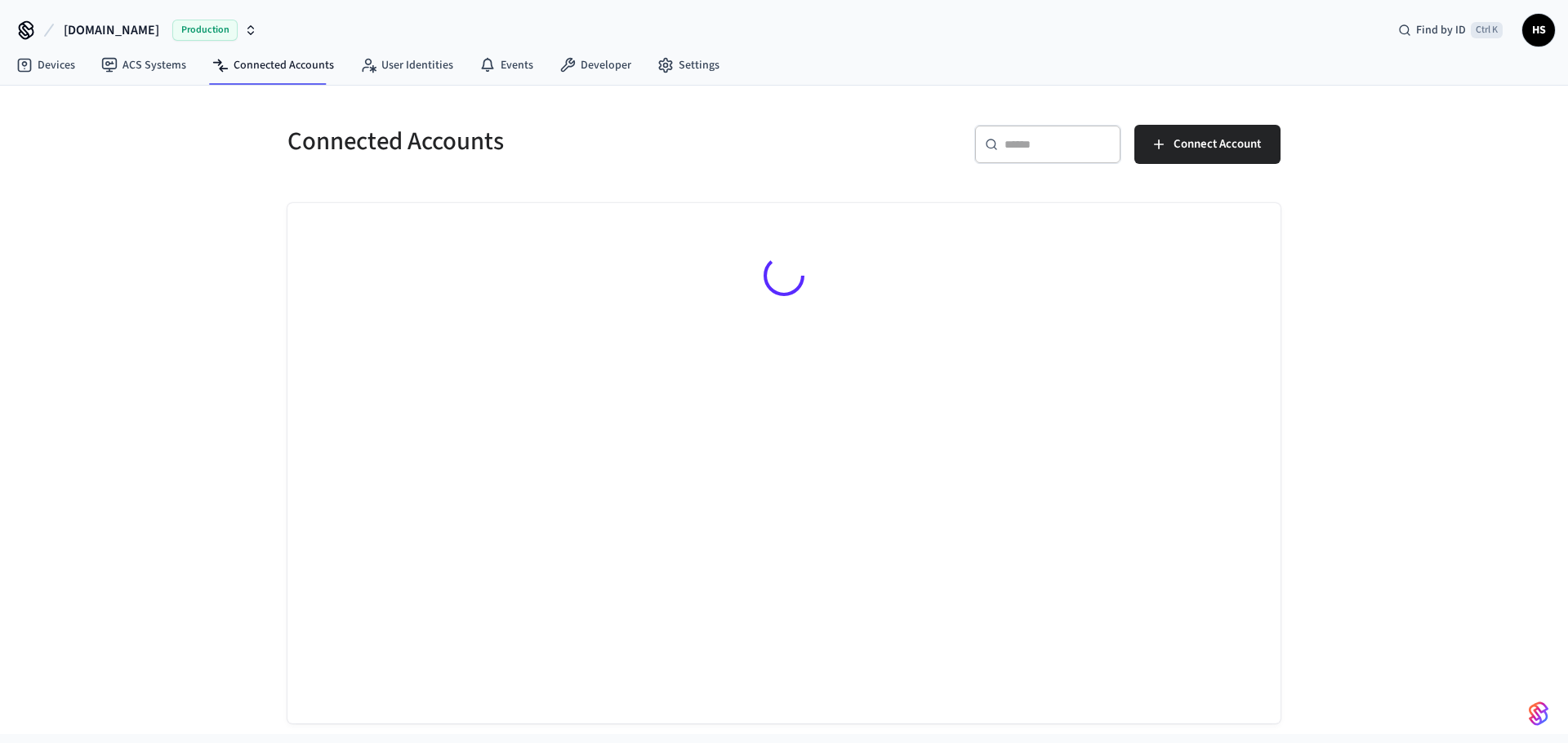
click at [1051, 148] on input "text" at bounding box center [1057, 144] width 106 height 16
paste input "**********"
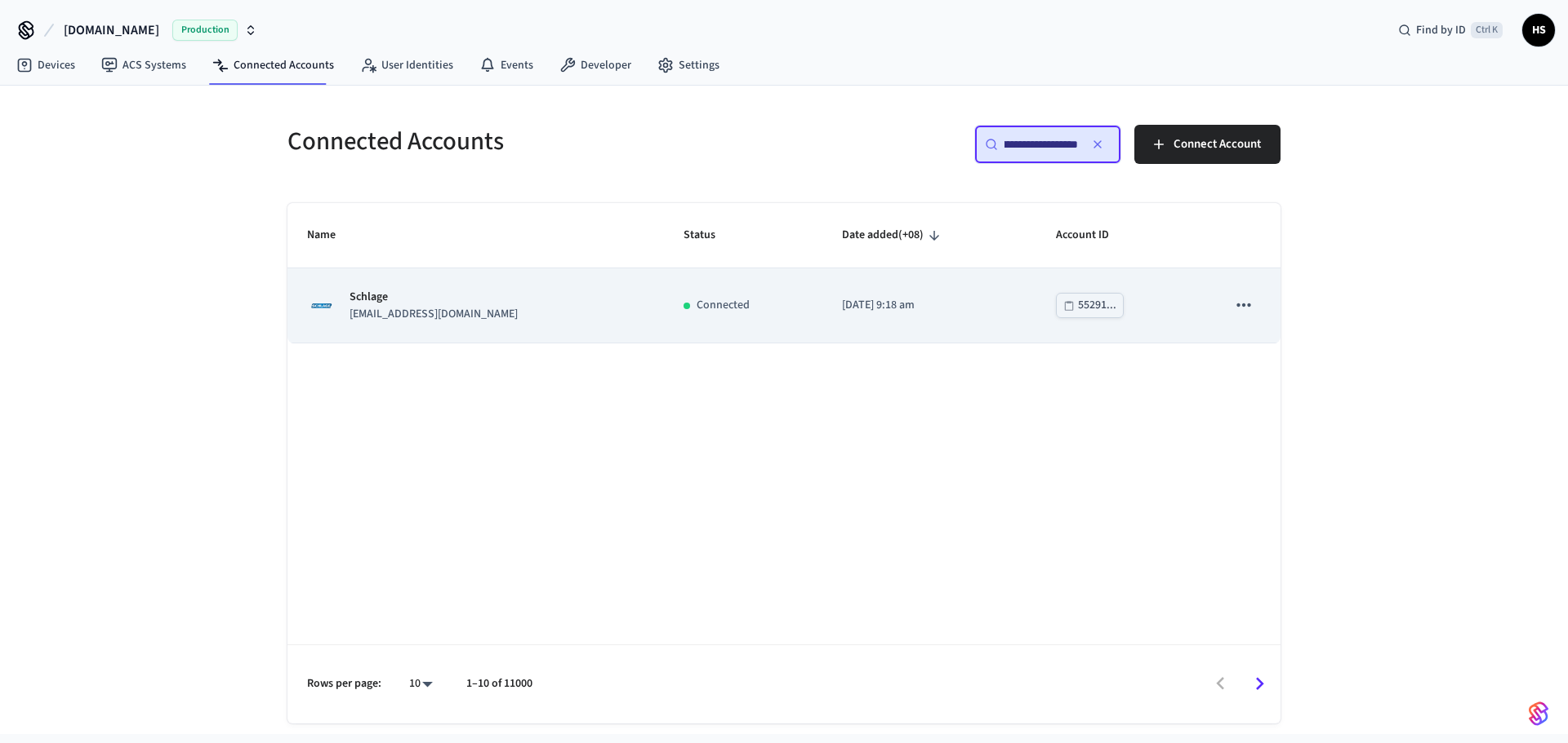
type input "**********"
click at [558, 308] on div "Schlage aahil_afzal@yahoo.com" at bounding box center [475, 306] width 337 height 34
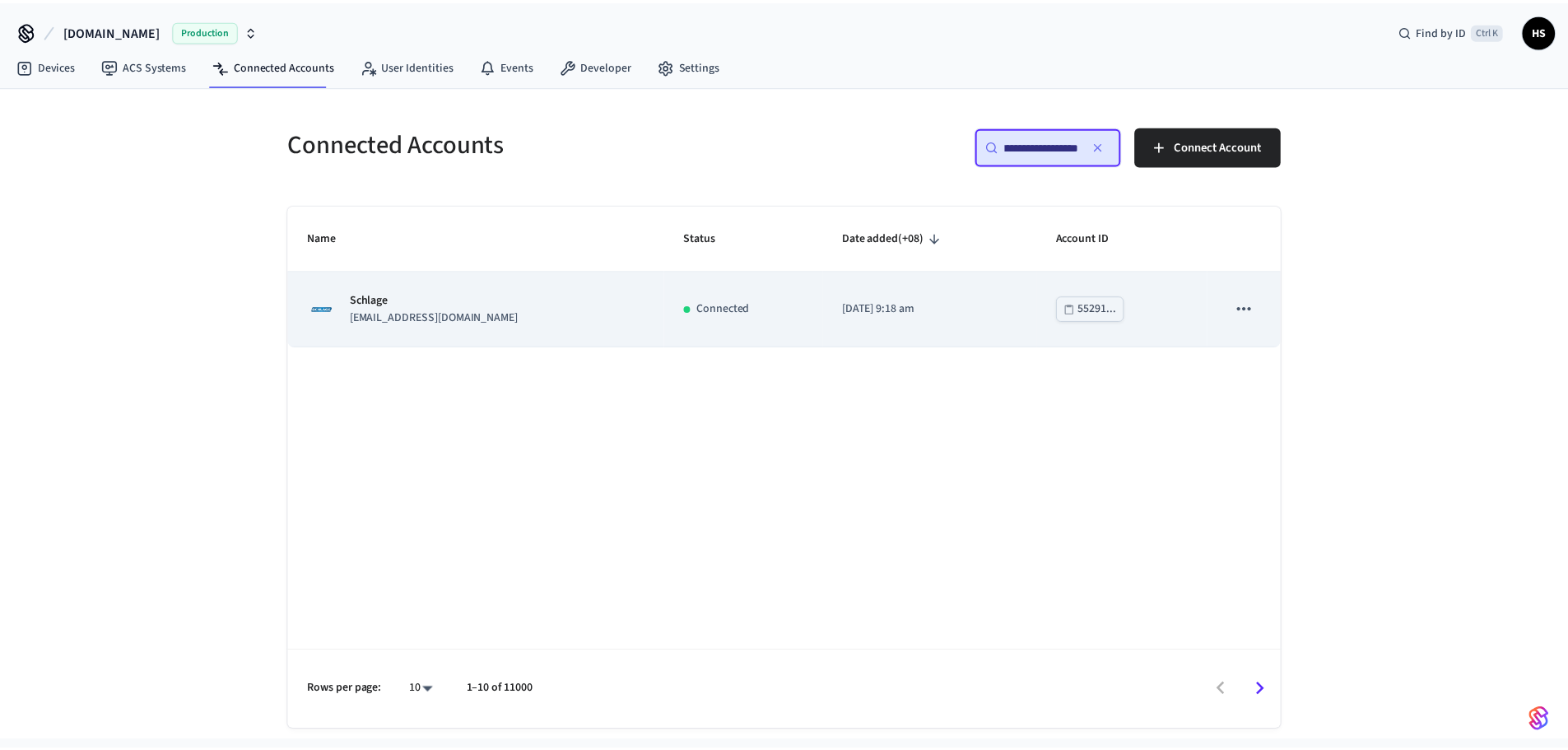
scroll to position [0, 0]
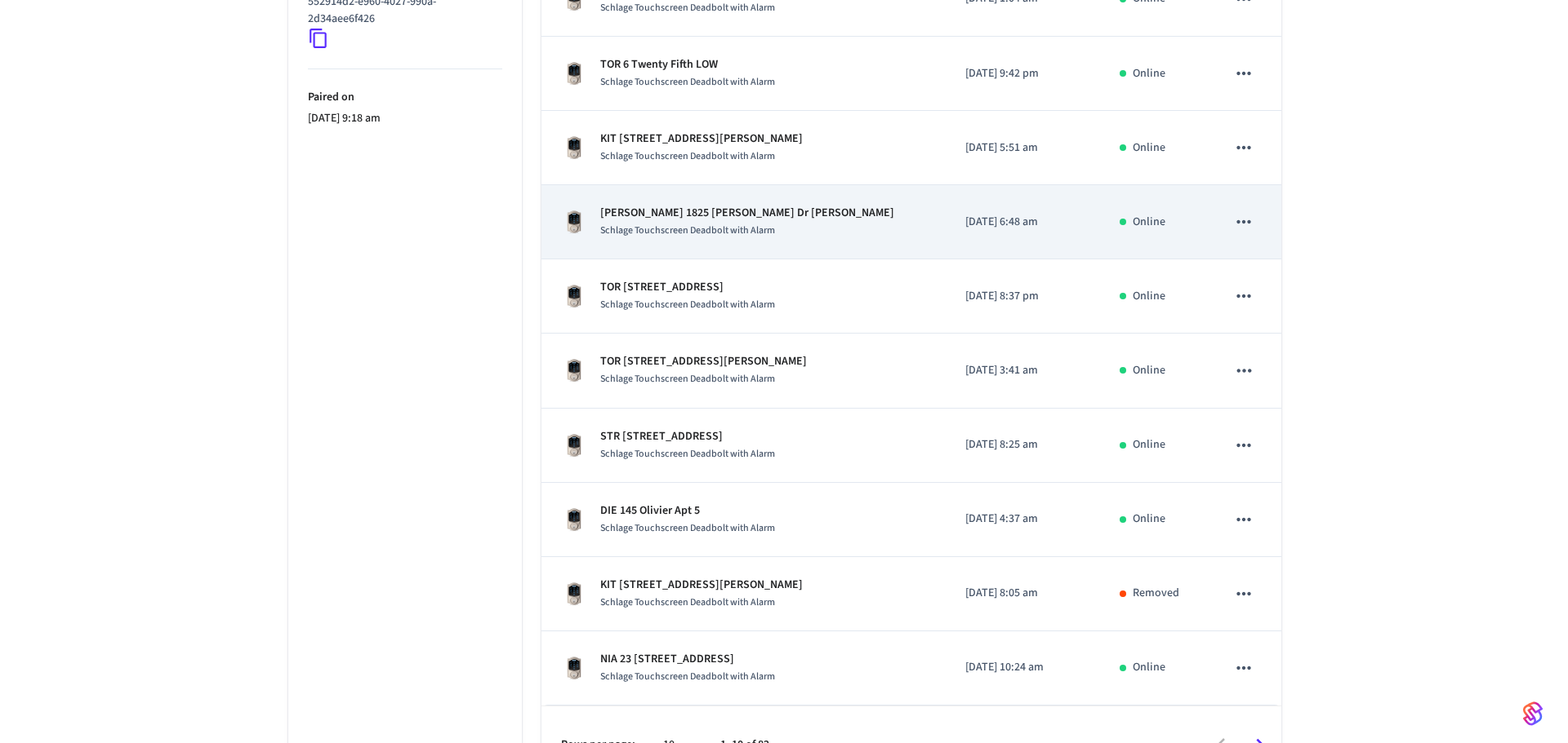
scroll to position [451, 0]
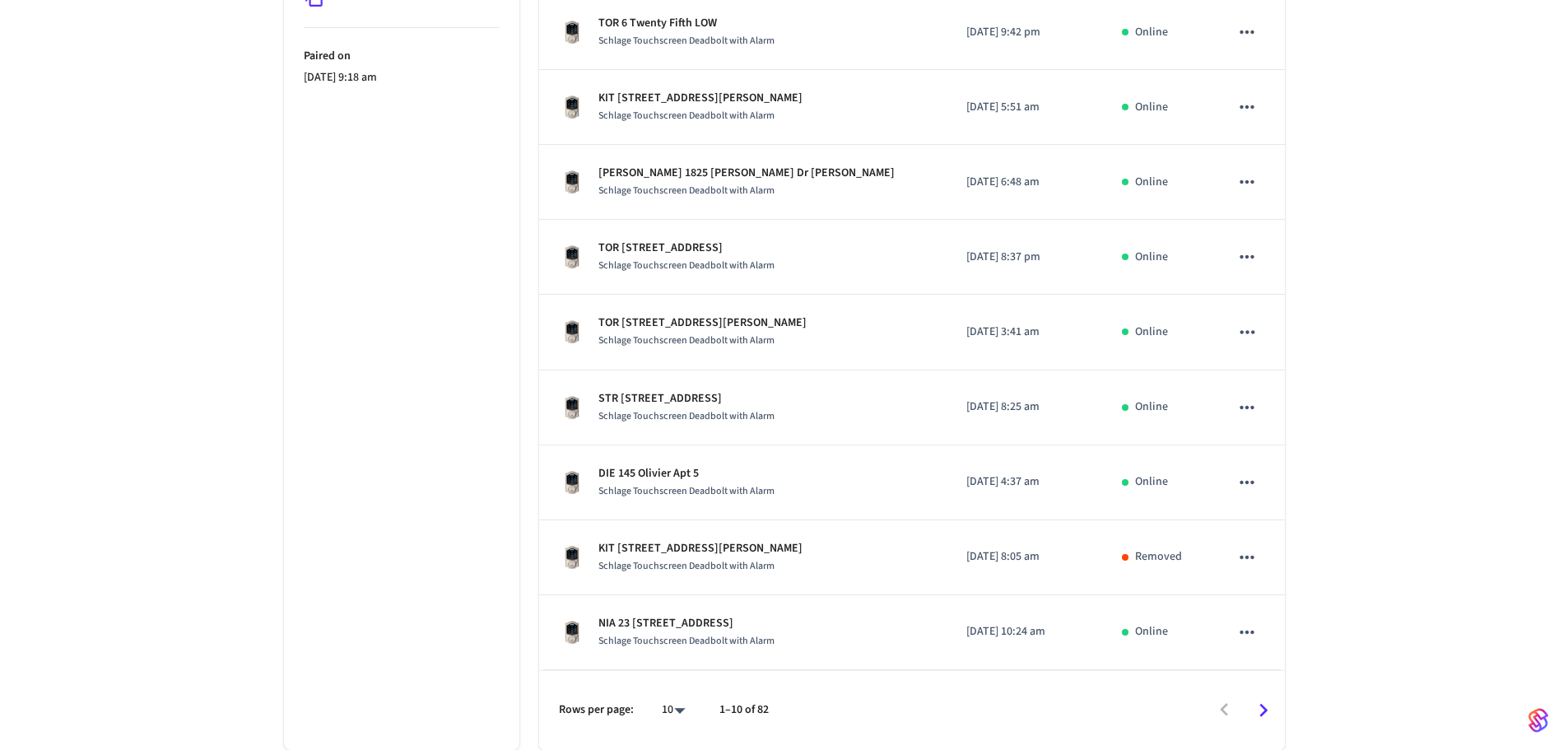
click at [668, 710] on body "Hospitable.com Production Find by ID Ctrl K HS Devices ACS Systems Connected Ac…" at bounding box center [784, 147] width 1568 height 1205
click at [662, 704] on li "All" at bounding box center [666, 702] width 44 height 44
type input "**"
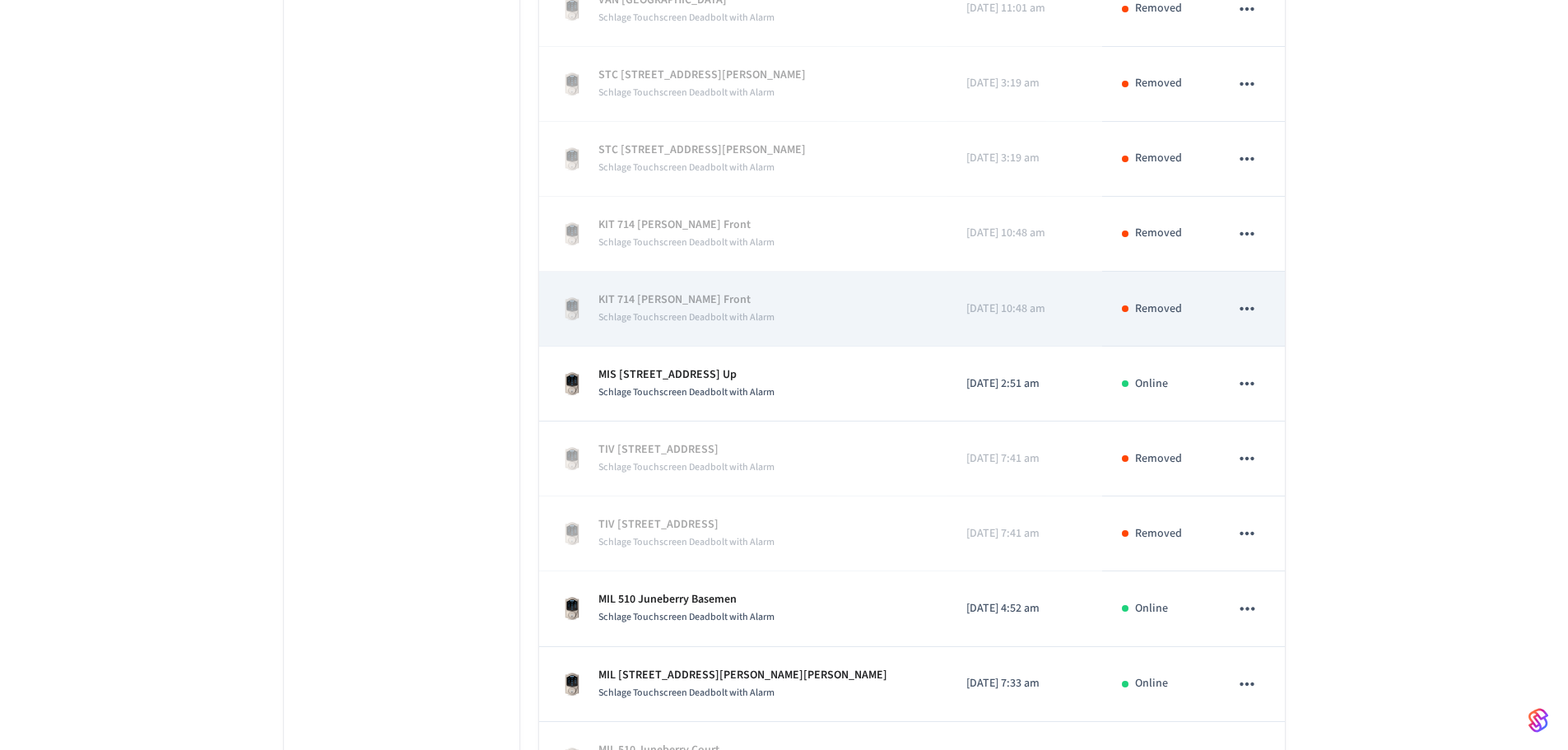
scroll to position [3597, 0]
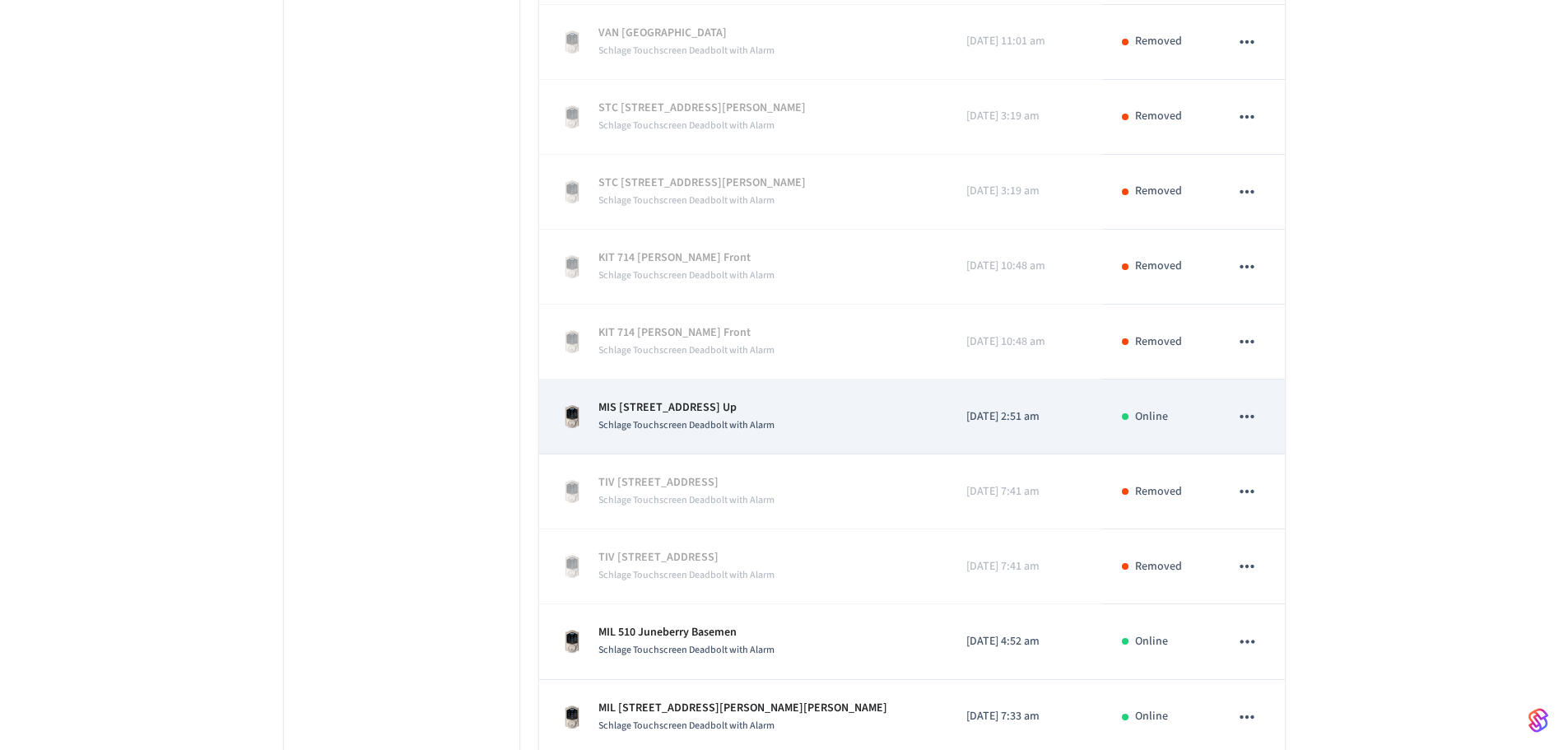
click at [787, 415] on div "MIS 4510 Haydock Park Up Schlage Touchscreen Deadbolt with Alarm" at bounding box center [743, 416] width 368 height 34
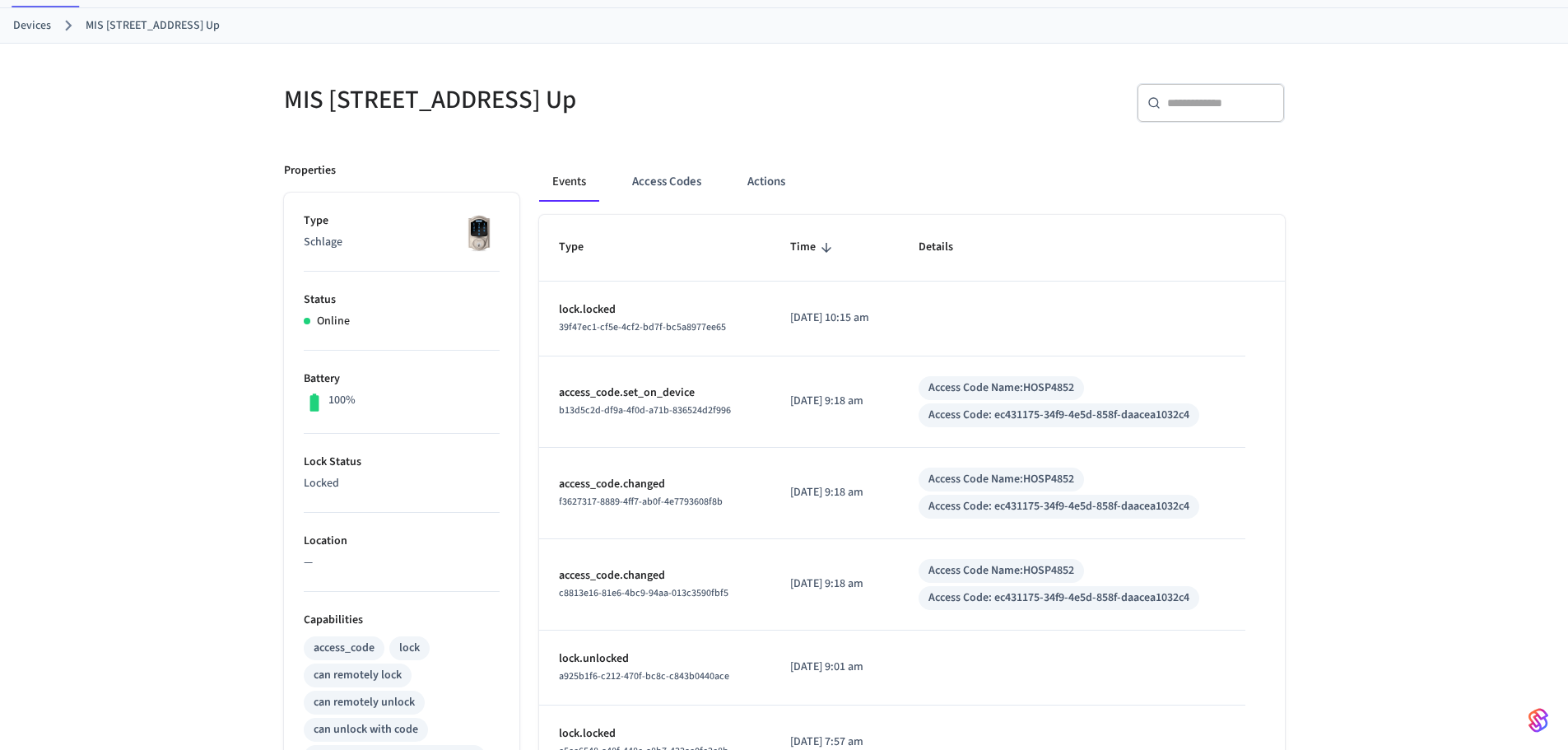
scroll to position [83, 0]
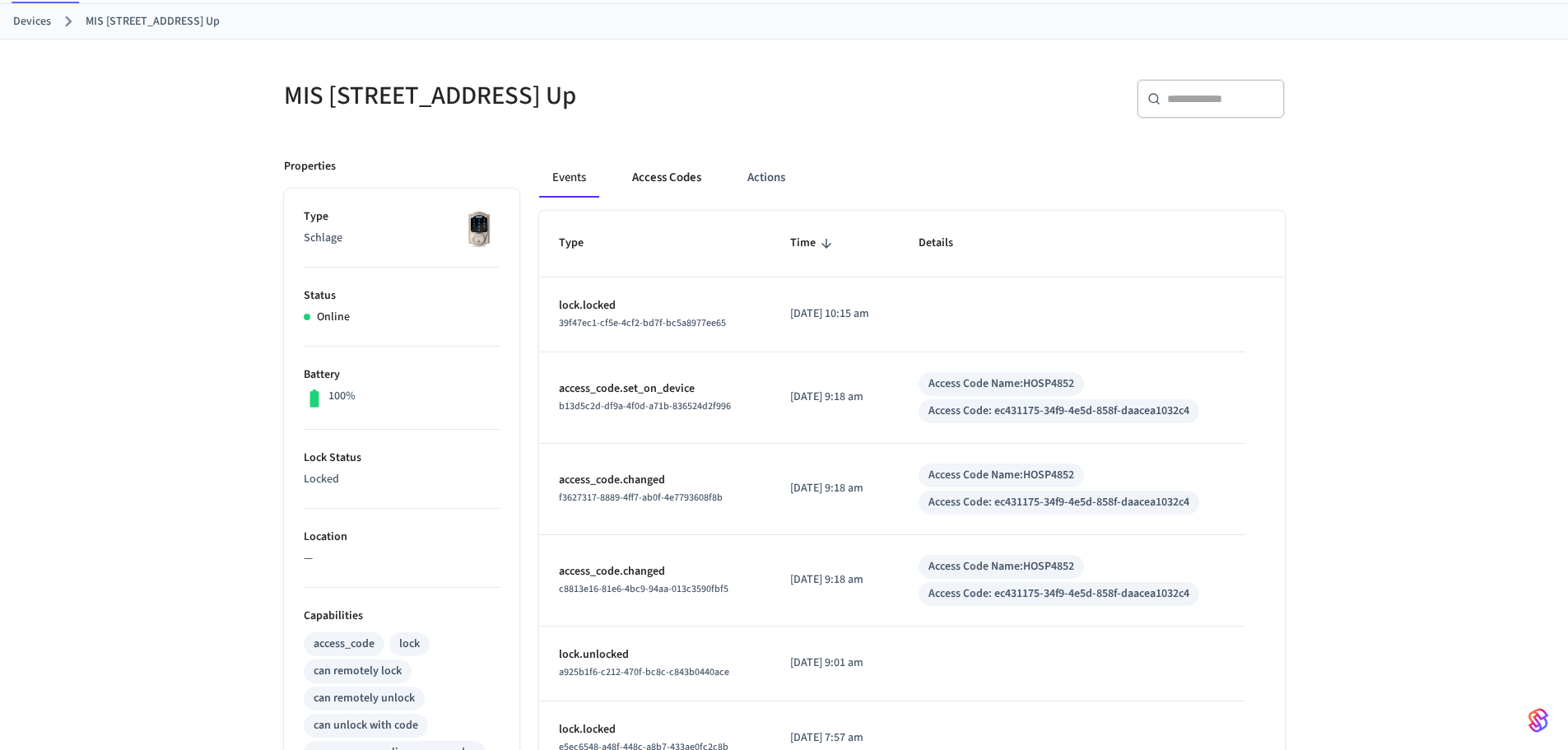
click at [658, 171] on button "Access Codes" at bounding box center [666, 178] width 95 height 40
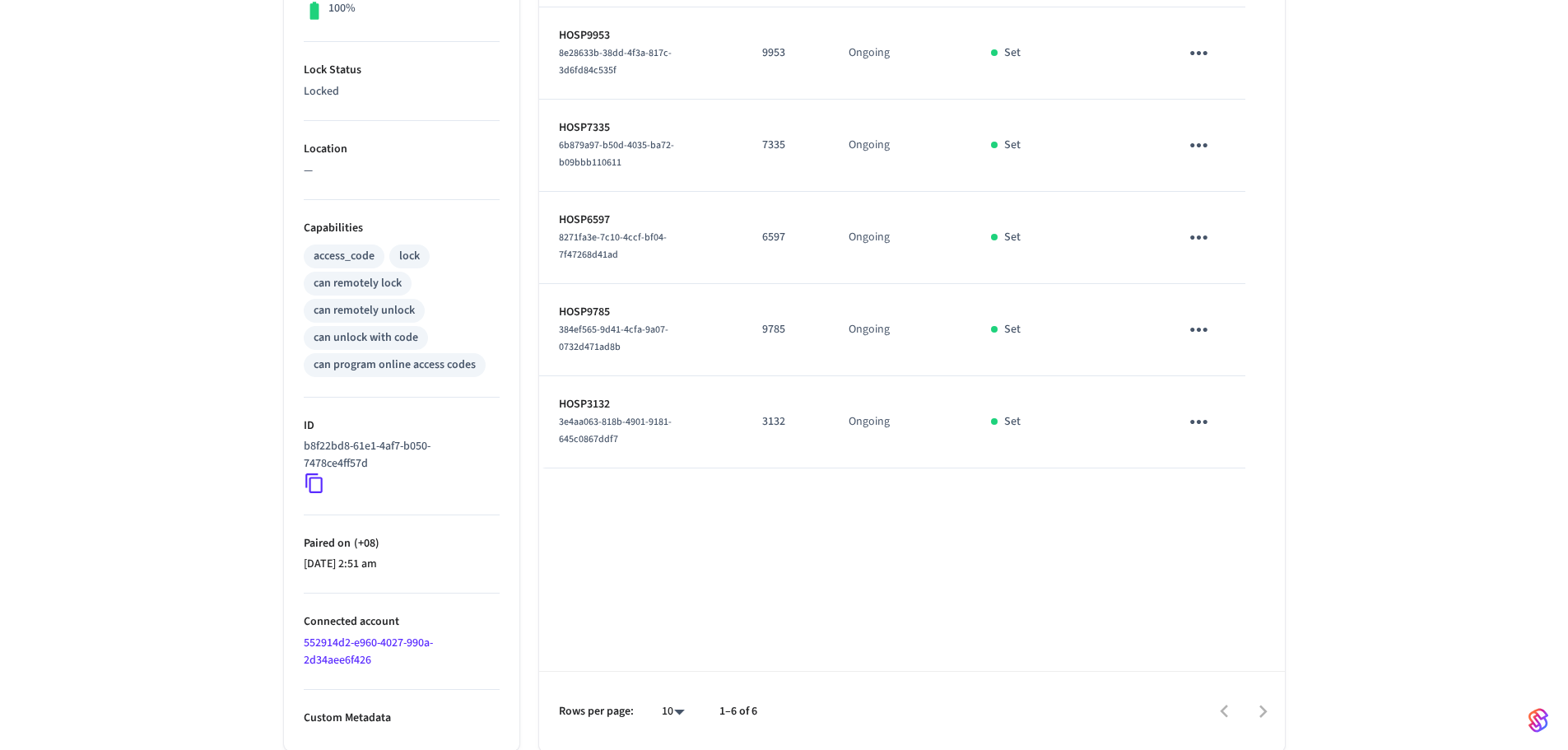
scroll to position [471, 0]
click at [376, 643] on link "552914d2-e960-4027-990a-2d34aee6f426" at bounding box center [368, 650] width 129 height 34
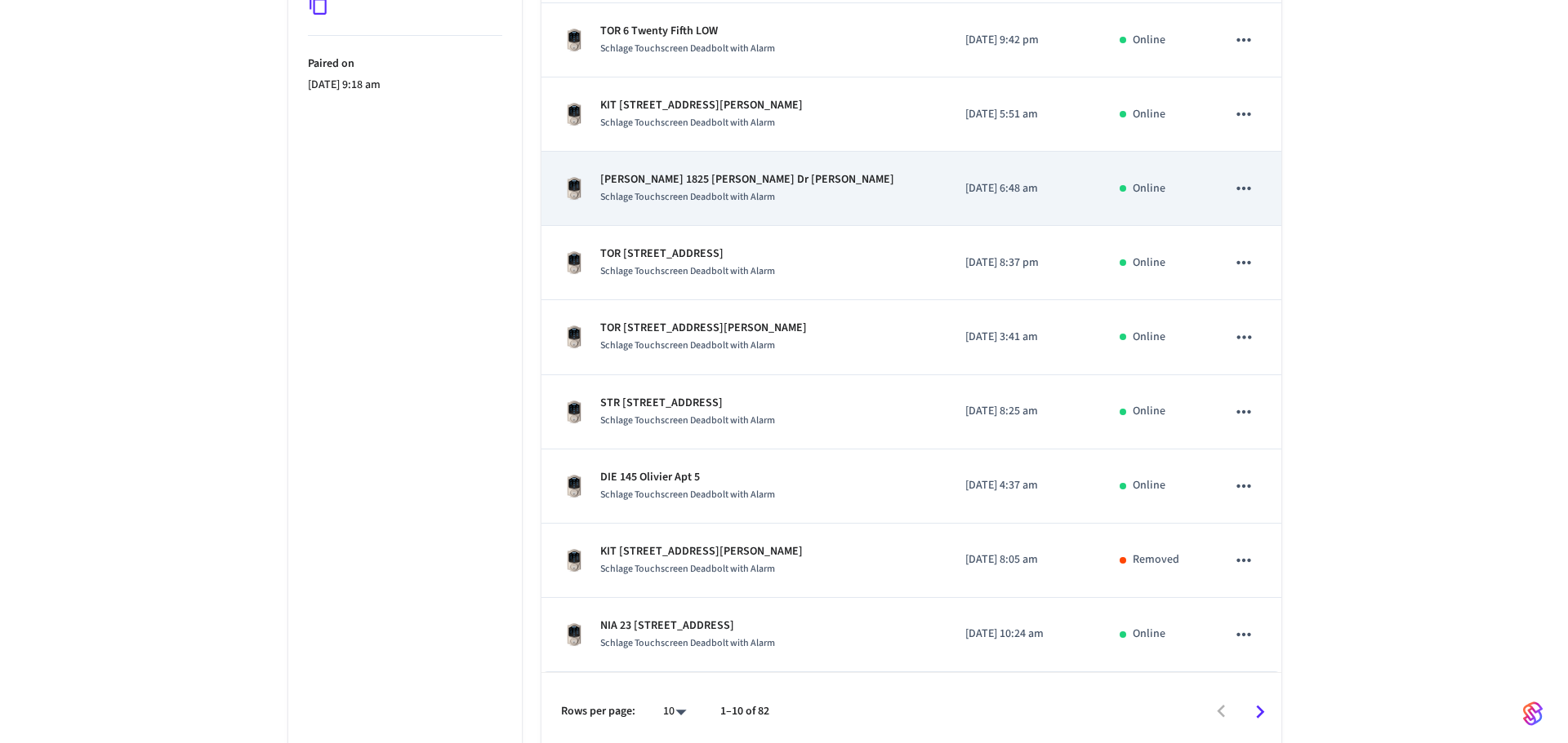
scroll to position [451, 0]
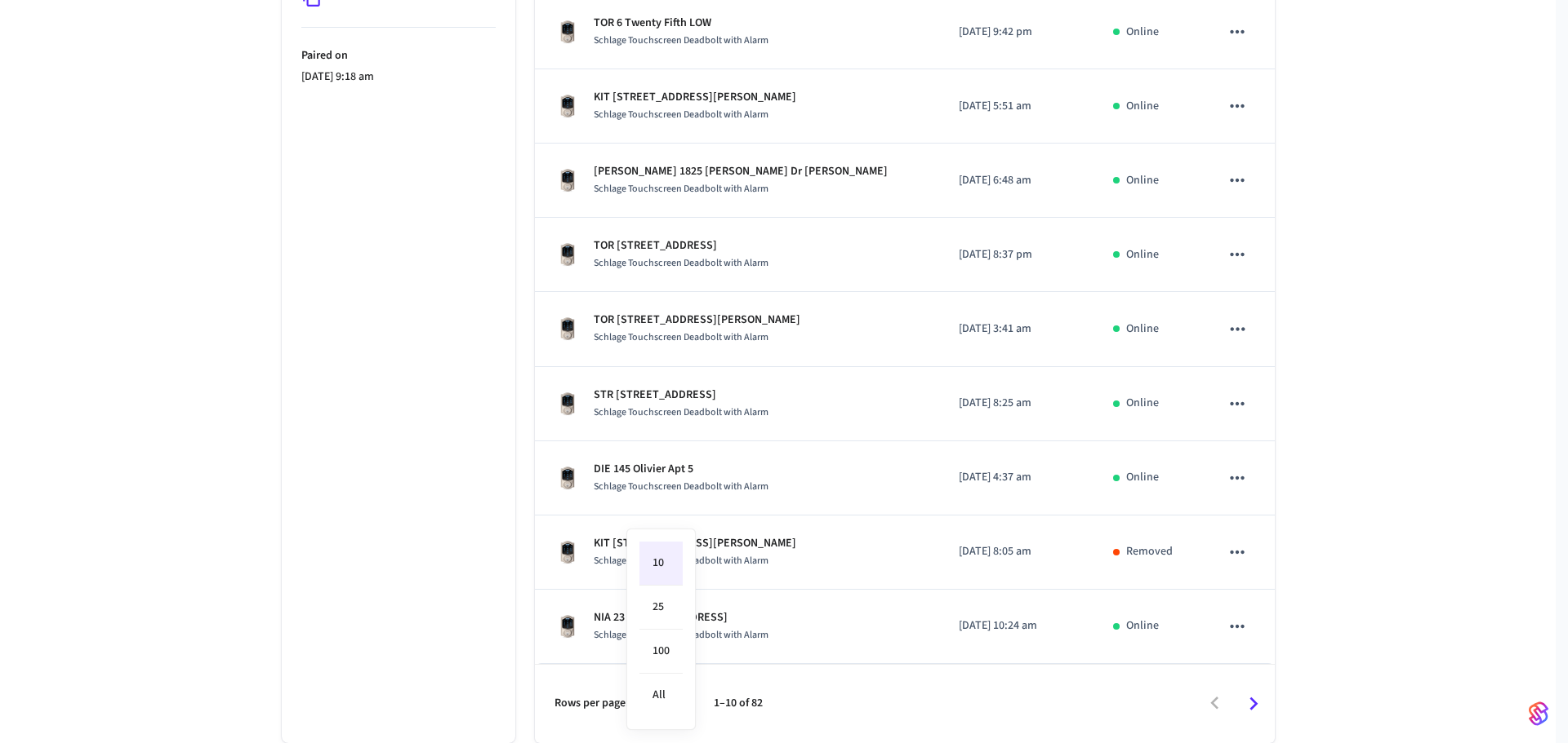
click at [660, 699] on body "Hospitable.com Production Find by ID Ctrl K HS Devices ACS Systems Connected Ac…" at bounding box center [784, 146] width 1568 height 1194
click at [662, 695] on li "All" at bounding box center [661, 695] width 43 height 43
type input "**"
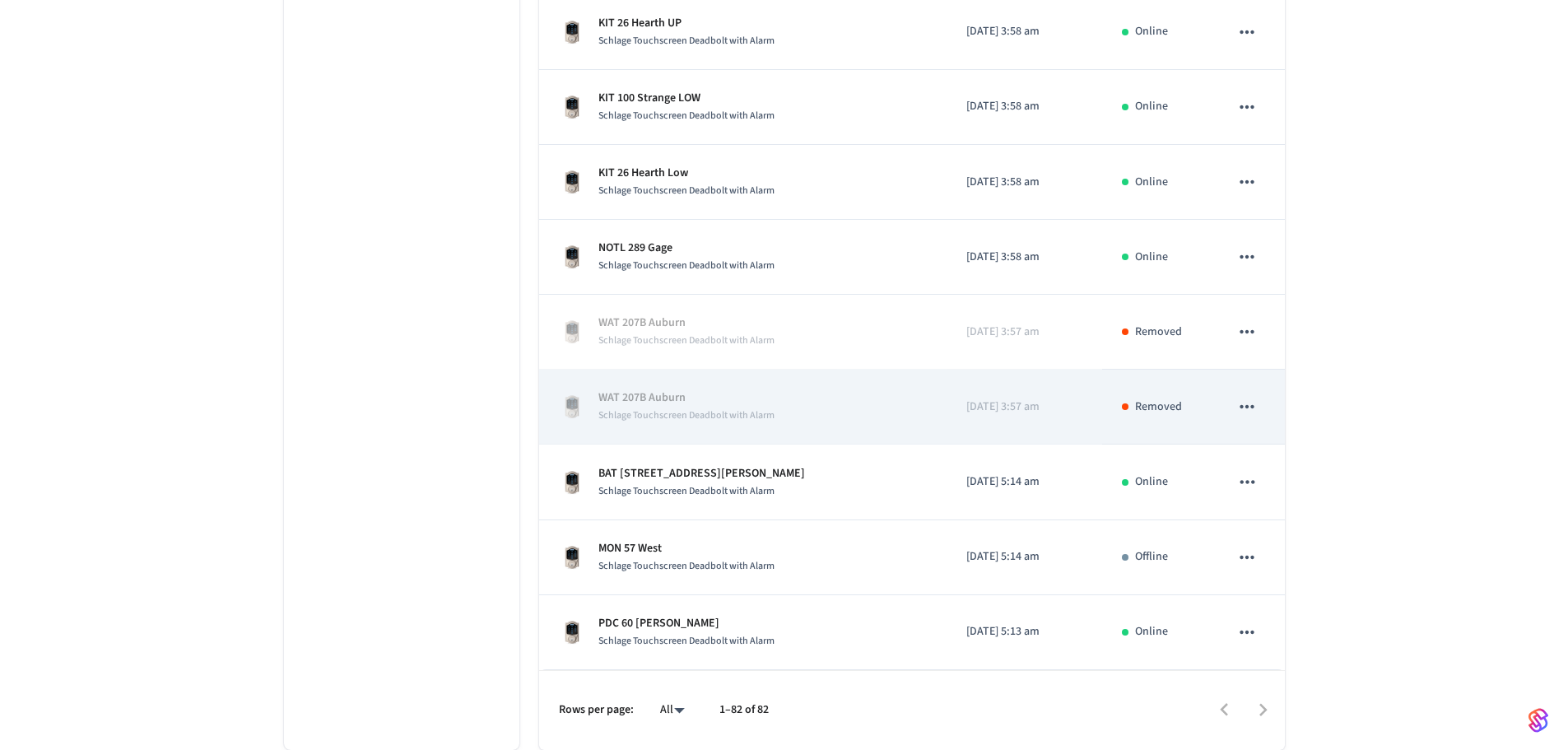
scroll to position [3630, 0]
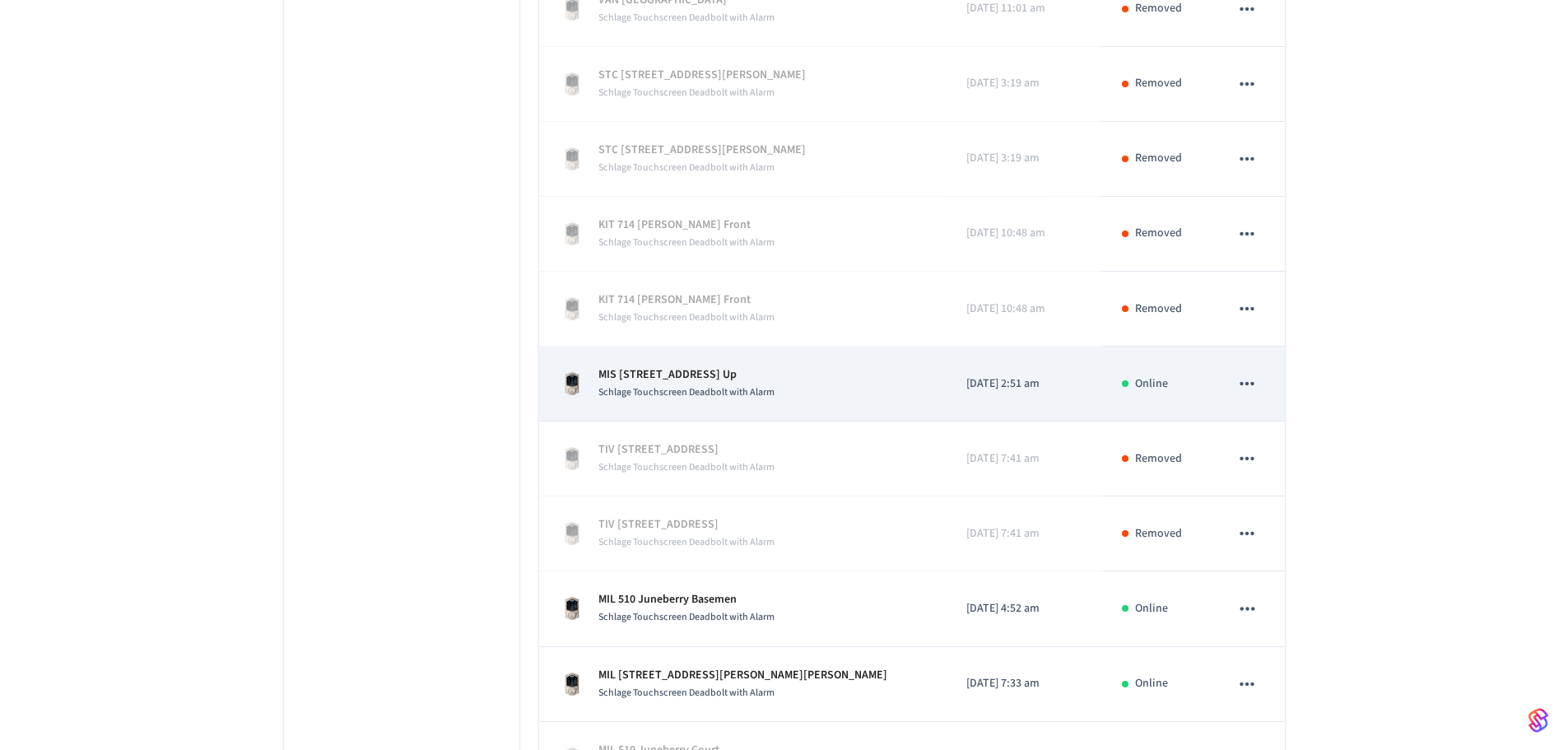
click at [1238, 378] on icon "sticky table" at bounding box center [1246, 384] width 21 height 22
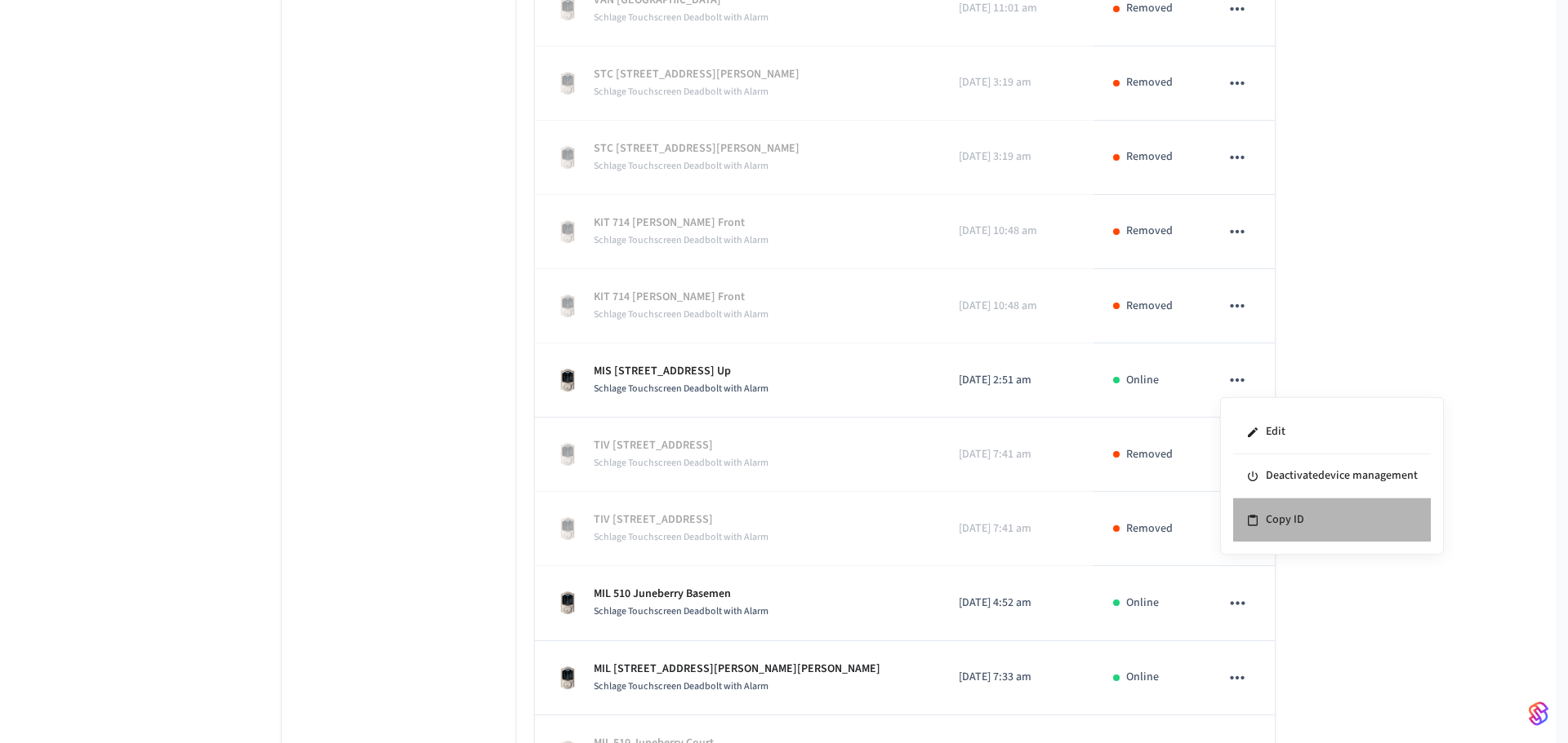
click at [1278, 510] on li "Copy ID" at bounding box center [1332, 520] width 198 height 43
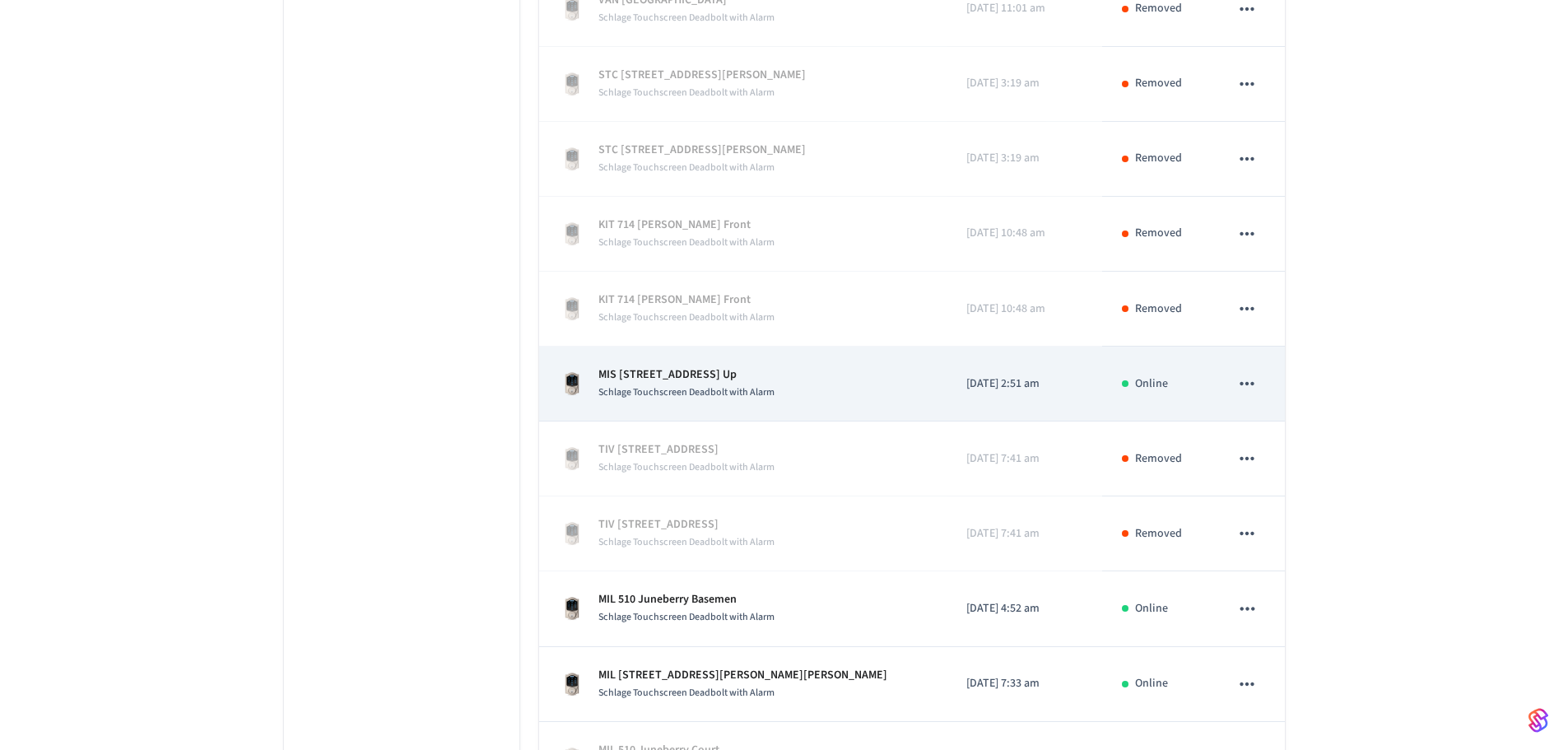
click at [1249, 387] on icon "sticky table" at bounding box center [1246, 384] width 21 height 22
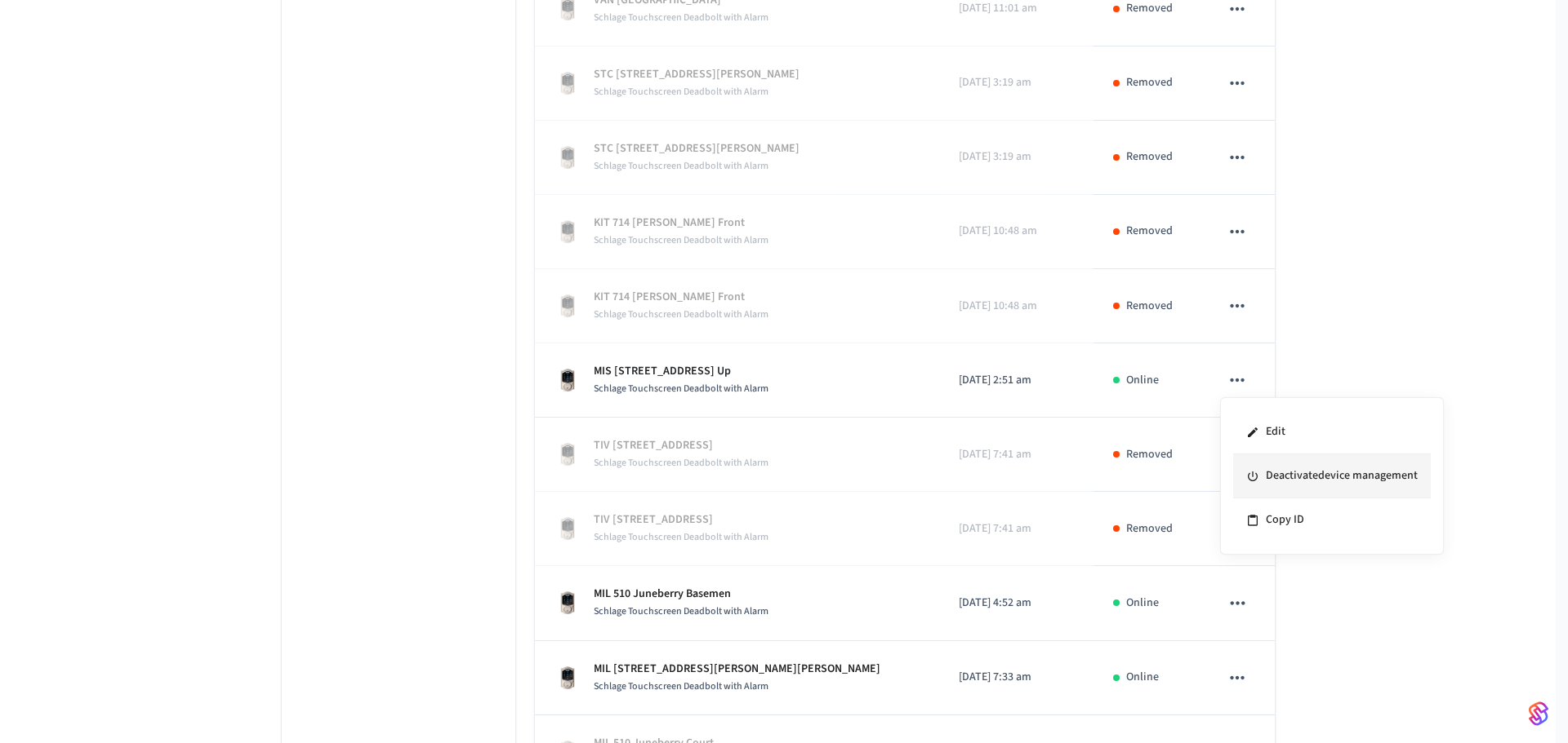
click at [1268, 465] on li "Deactivate device management" at bounding box center [1332, 476] width 198 height 44
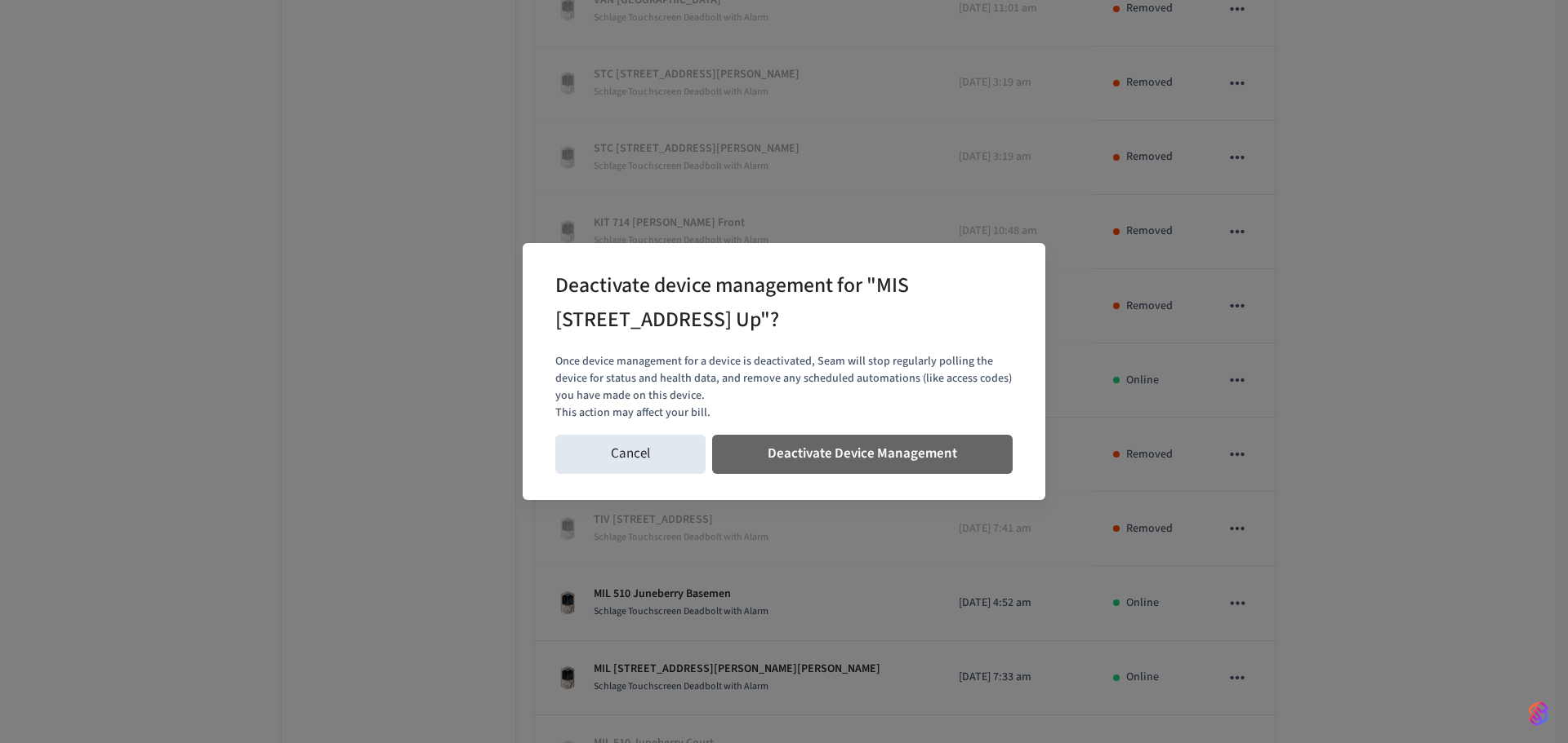
drag, startPoint x: 985, startPoint y: 449, endPoint x: 1114, endPoint y: 483, distance: 133.4
click at [985, 450] on button "Deactivate Device Management" at bounding box center [862, 454] width 300 height 39
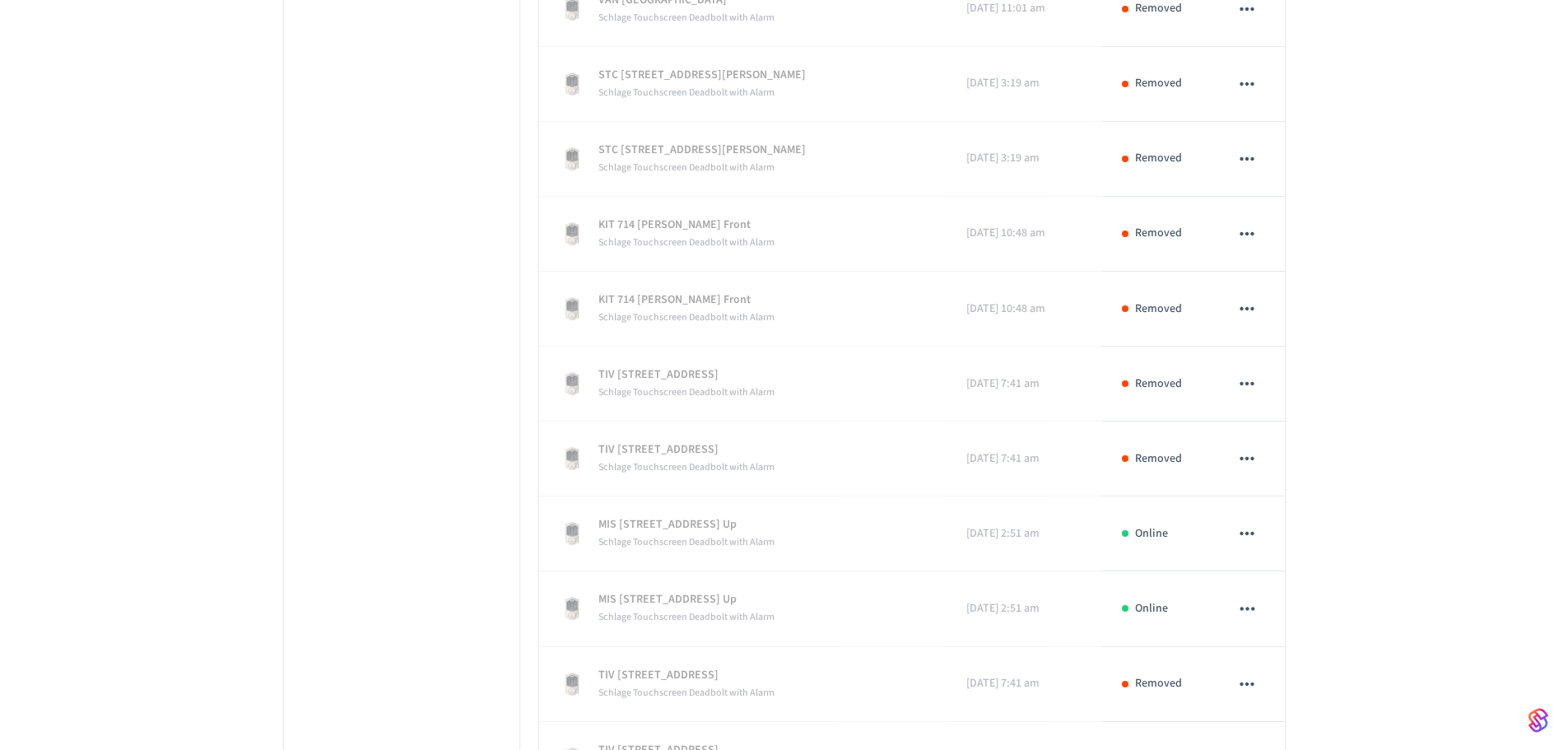
click at [228, 421] on div "Schlage aahil_afzal@yahoo.com ​ ​ Properties Status Connected ID 552914d2-e960-…" at bounding box center [784, 523] width 1568 height 8062
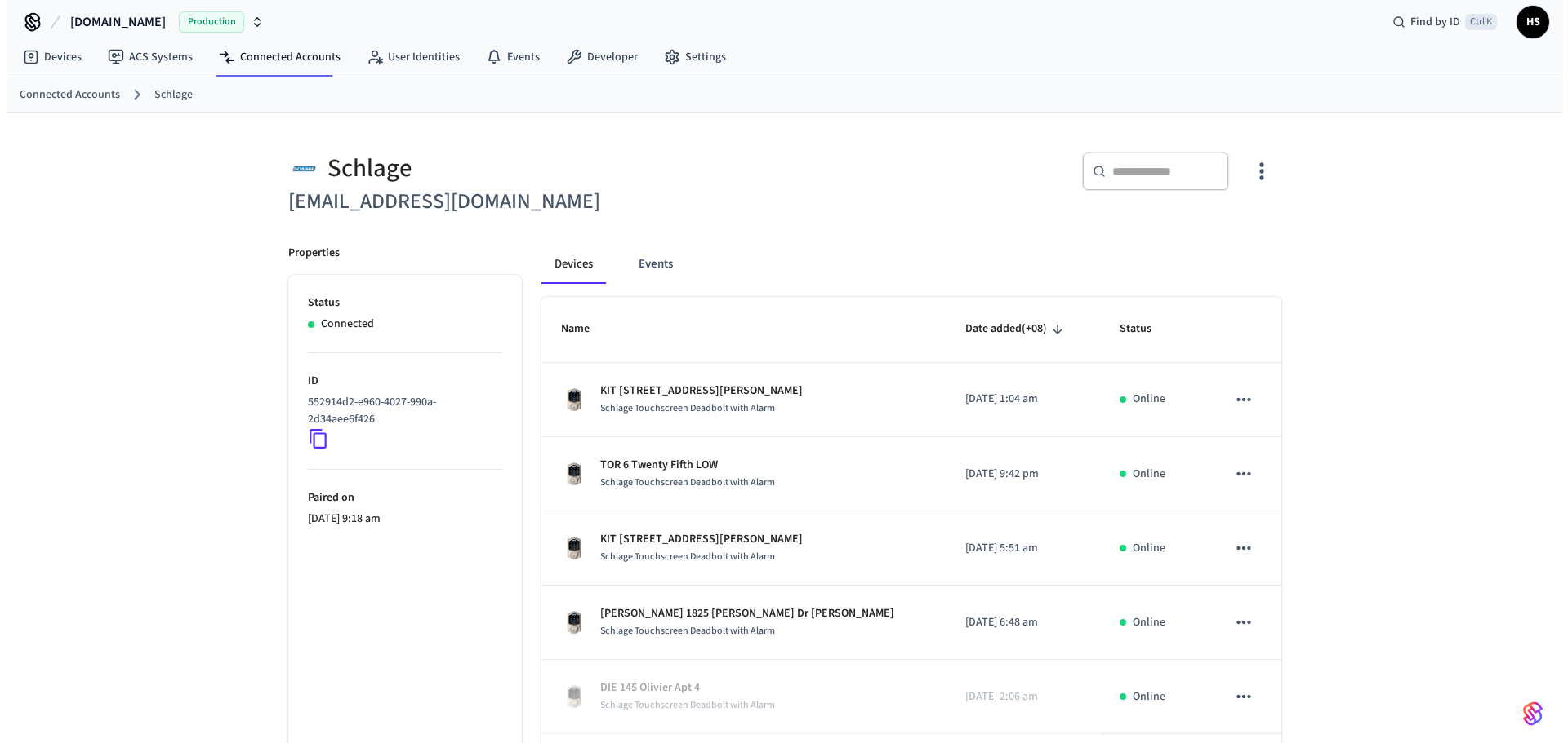
scroll to position [0, 0]
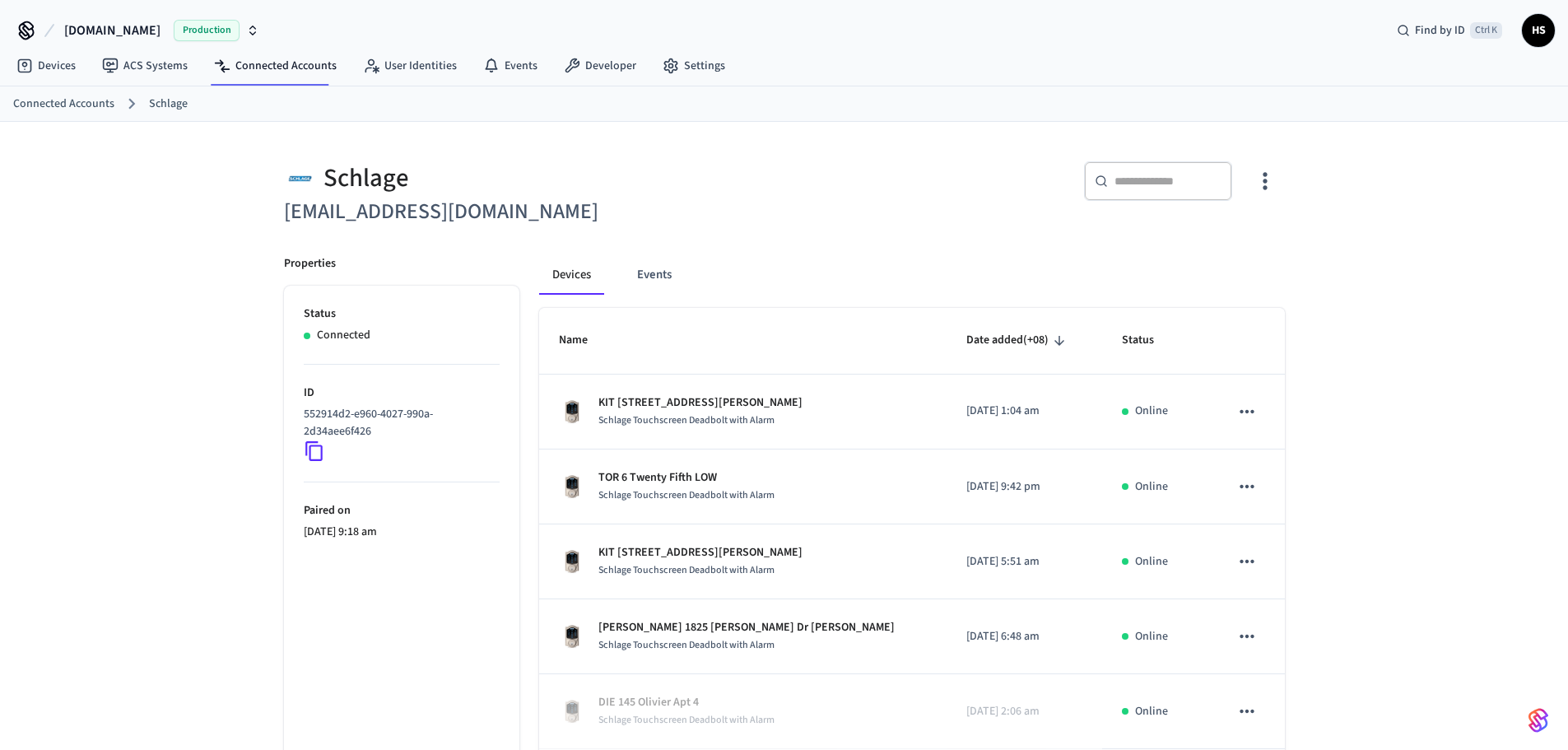
click at [327, 88] on div "Connected Accounts Schlage" at bounding box center [784, 104] width 1568 height 35
click at [309, 68] on link "Connected Accounts" at bounding box center [275, 65] width 149 height 29
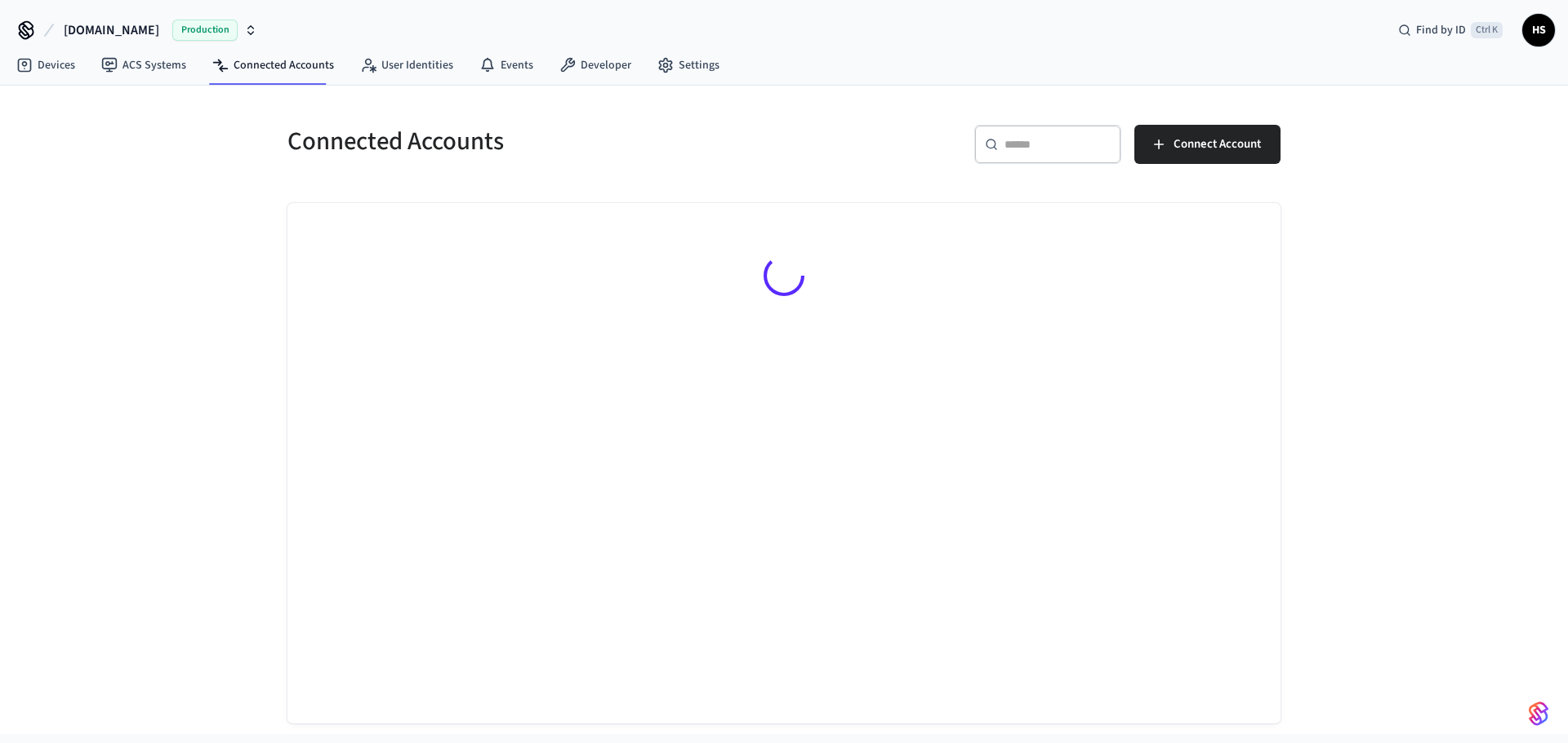
click at [1025, 137] on input "text" at bounding box center [1057, 144] width 106 height 16
paste input "**********"
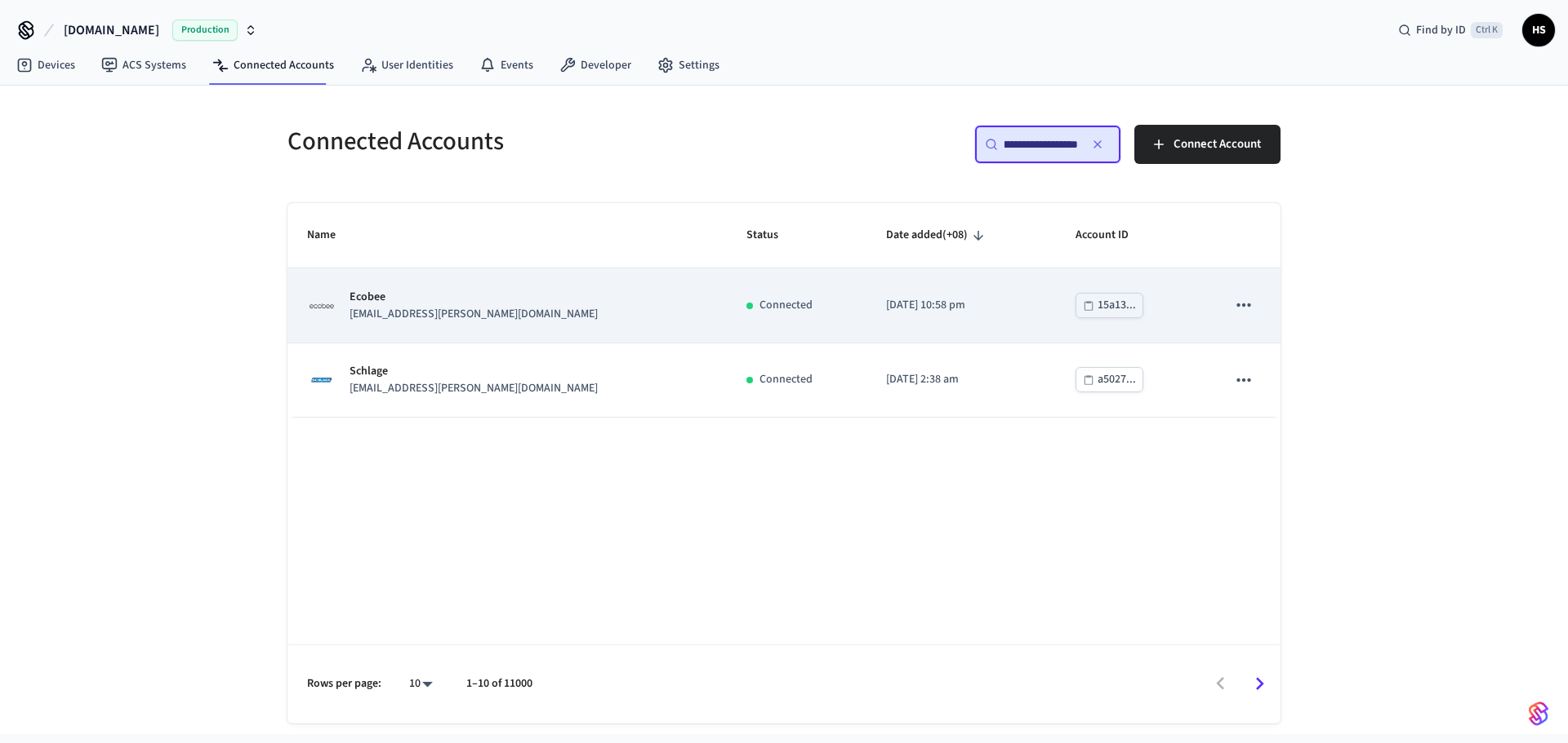
type input "**********"
click at [522, 314] on div "Ecobee vanessa.d.gomez@gmail.com" at bounding box center [506, 306] width 400 height 34
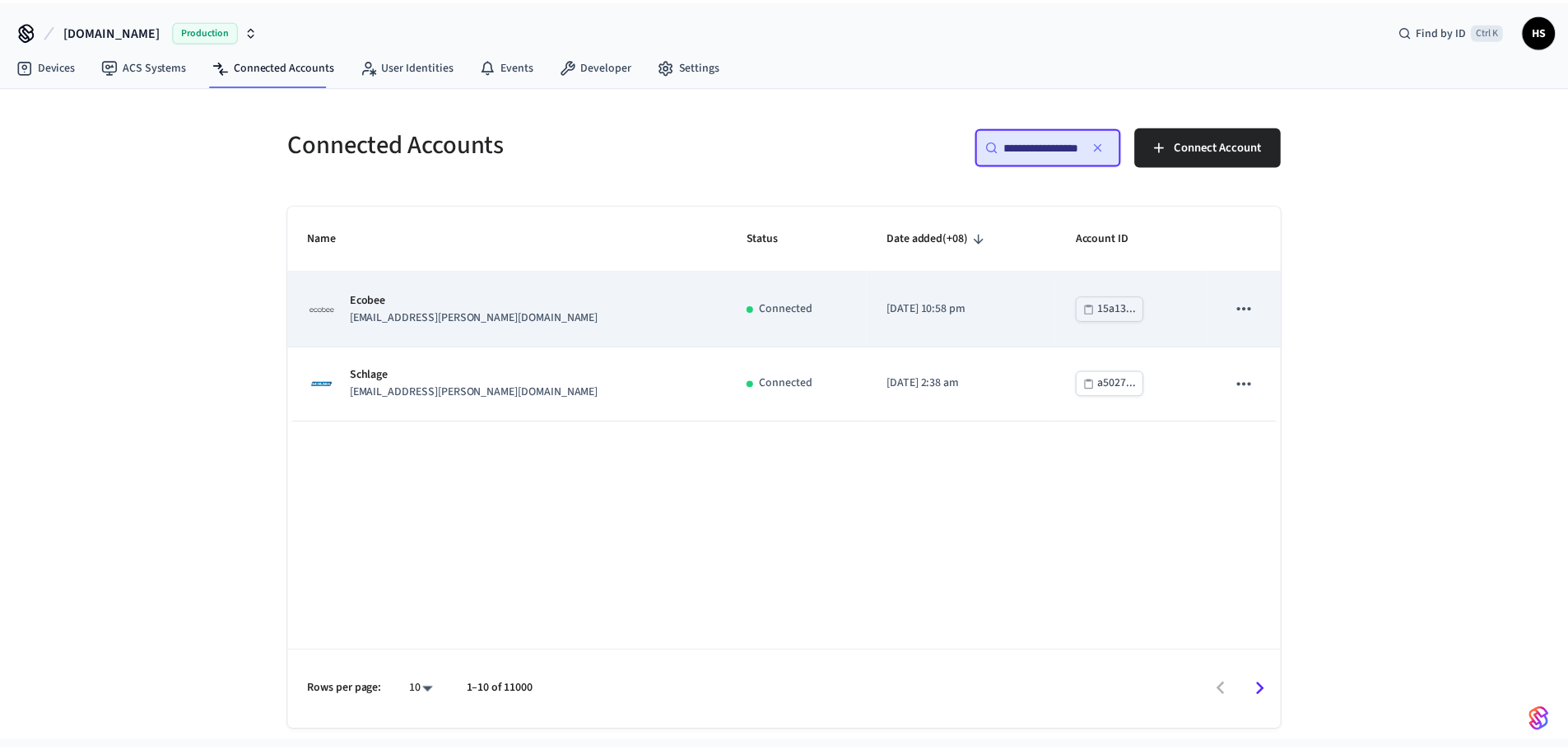
scroll to position [0, 0]
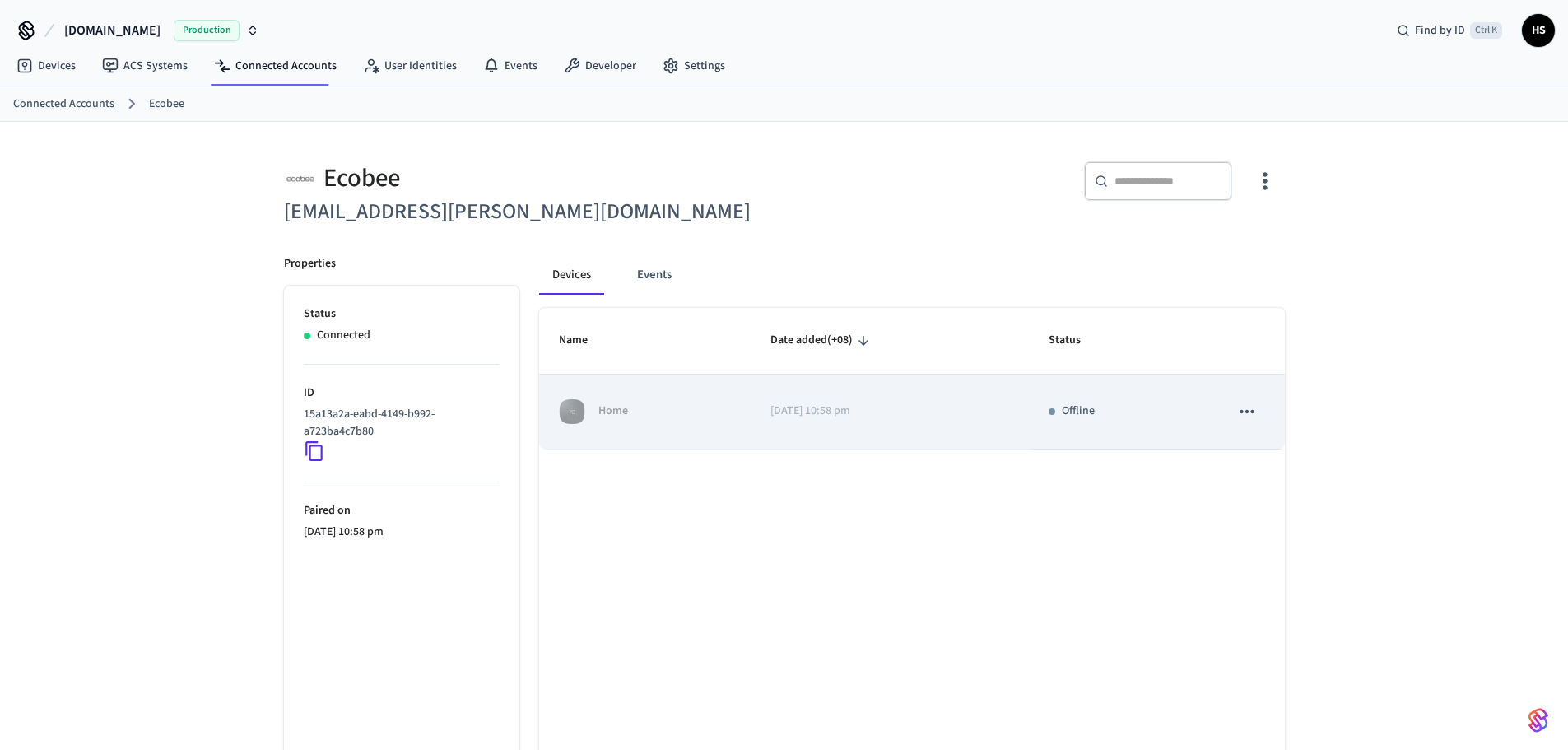
click at [648, 417] on div "Home" at bounding box center [645, 411] width 172 height 27
click at [1052, 433] on td "Offline" at bounding box center [1119, 412] width 181 height 75
click at [920, 410] on p "2025/09/12 at 10:58 pm" at bounding box center [890, 411] width 240 height 17
click at [1259, 410] on button "sticky table" at bounding box center [1247, 412] width 34 height 34
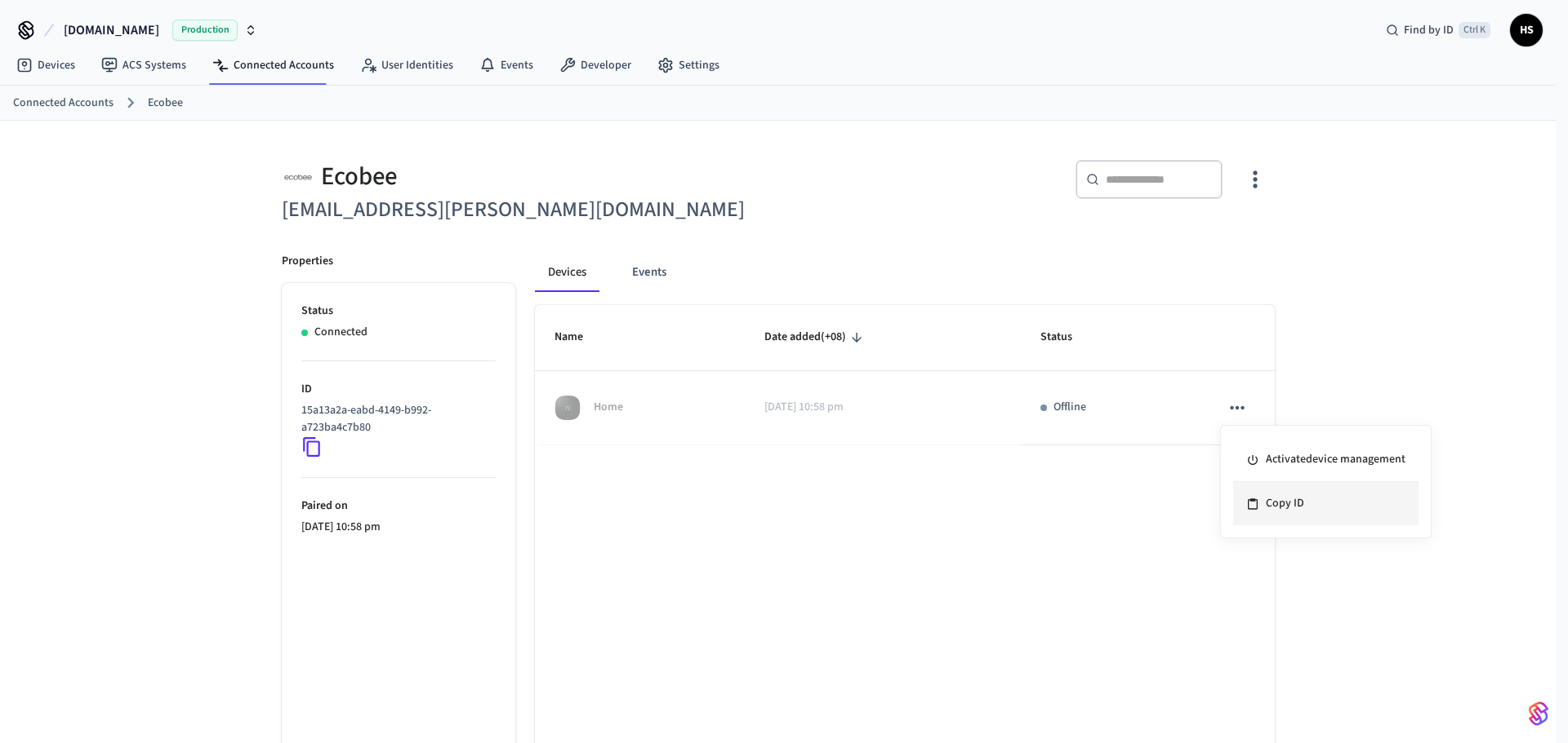
click at [1256, 506] on icon at bounding box center [1252, 504] width 13 height 13
click at [776, 693] on div "Name Date added (+08) Status Home 2025/09/12 at 10:58 pm Offline Rows per page:…" at bounding box center [905, 565] width 740 height 521
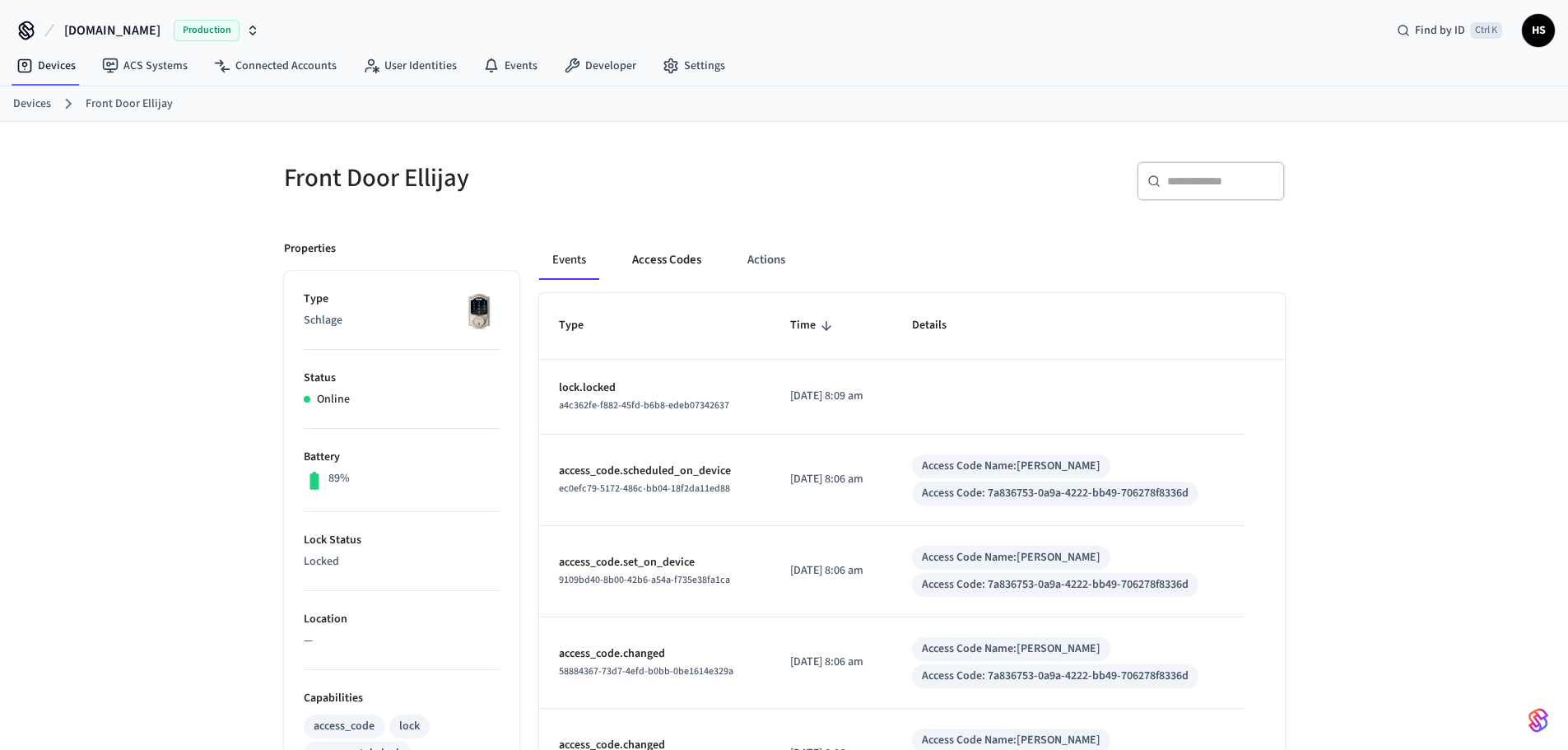
click at [682, 272] on button "Access Codes" at bounding box center [666, 261] width 95 height 40
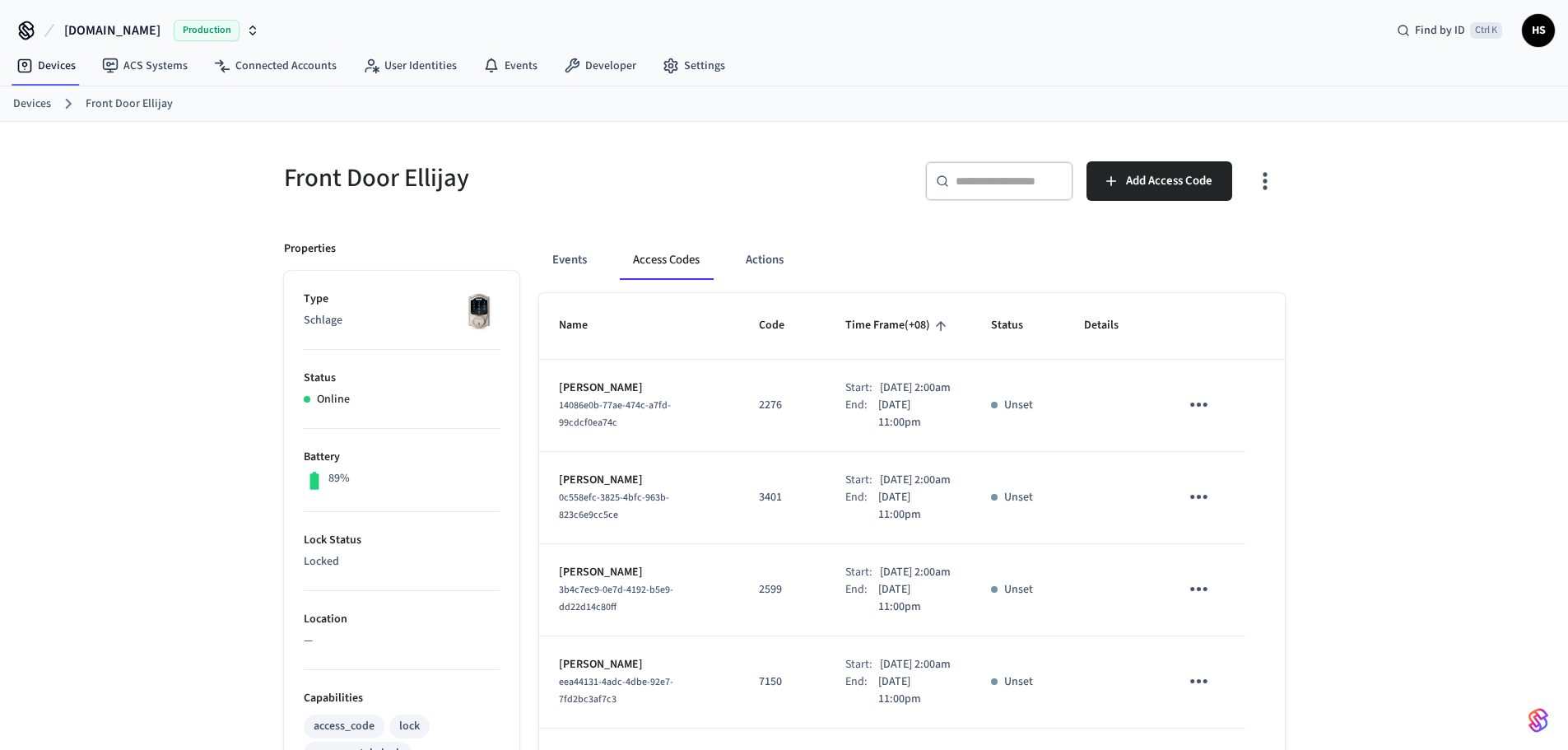
click at [1274, 189] on icon "button" at bounding box center [1265, 181] width 26 height 26
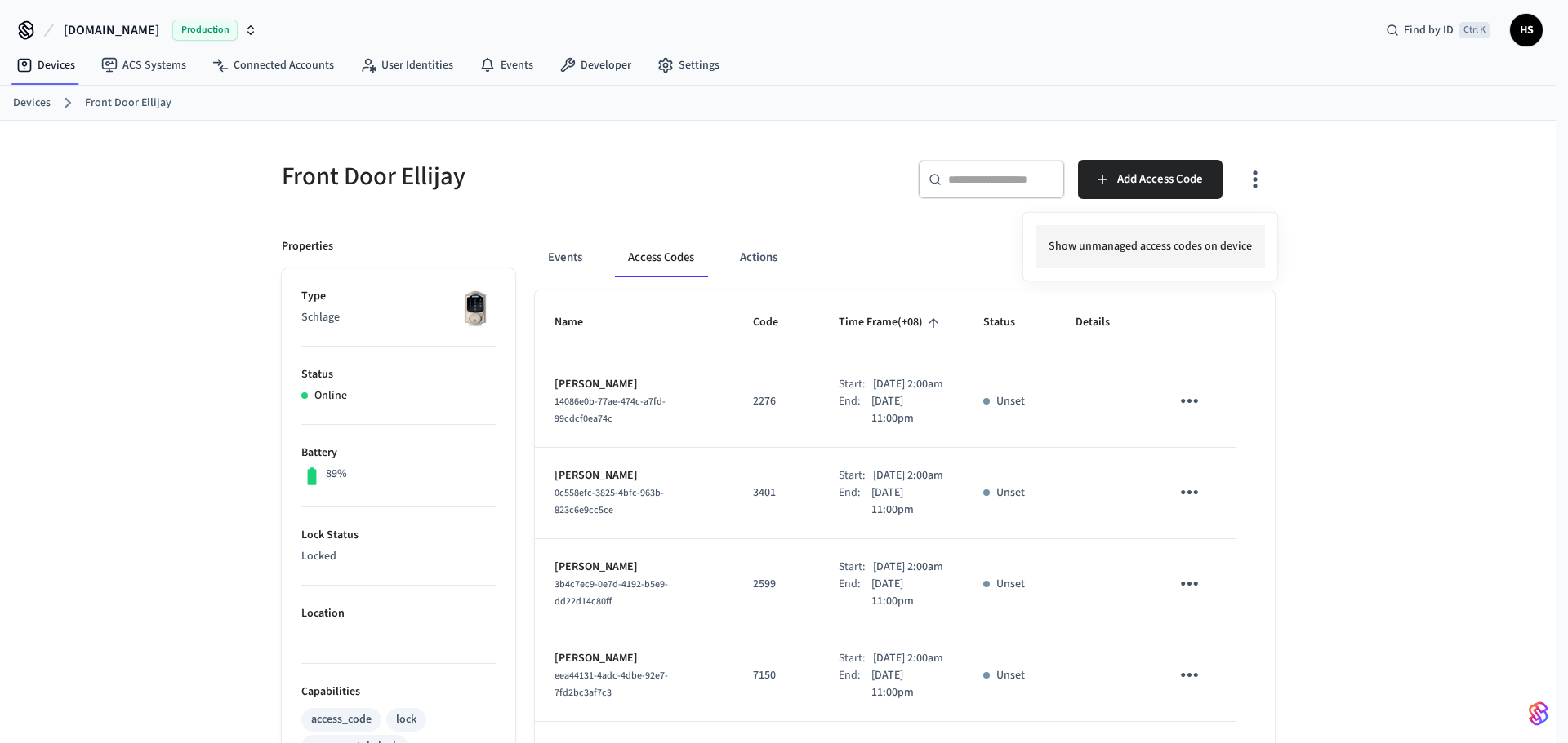
click at [1142, 253] on li "Show unmanaged access codes on device" at bounding box center [1149, 246] width 229 height 43
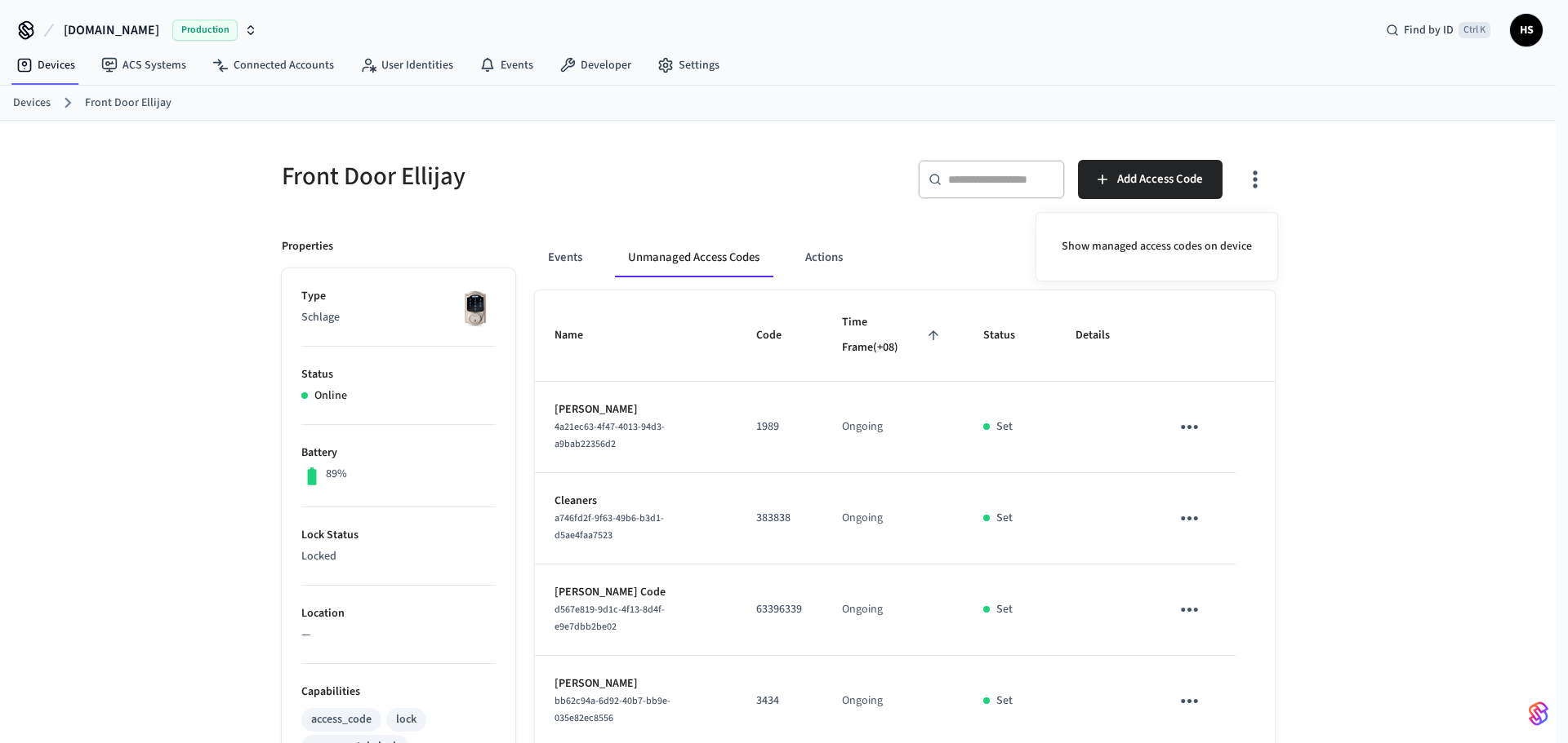
click at [969, 429] on div at bounding box center [784, 372] width 1568 height 743
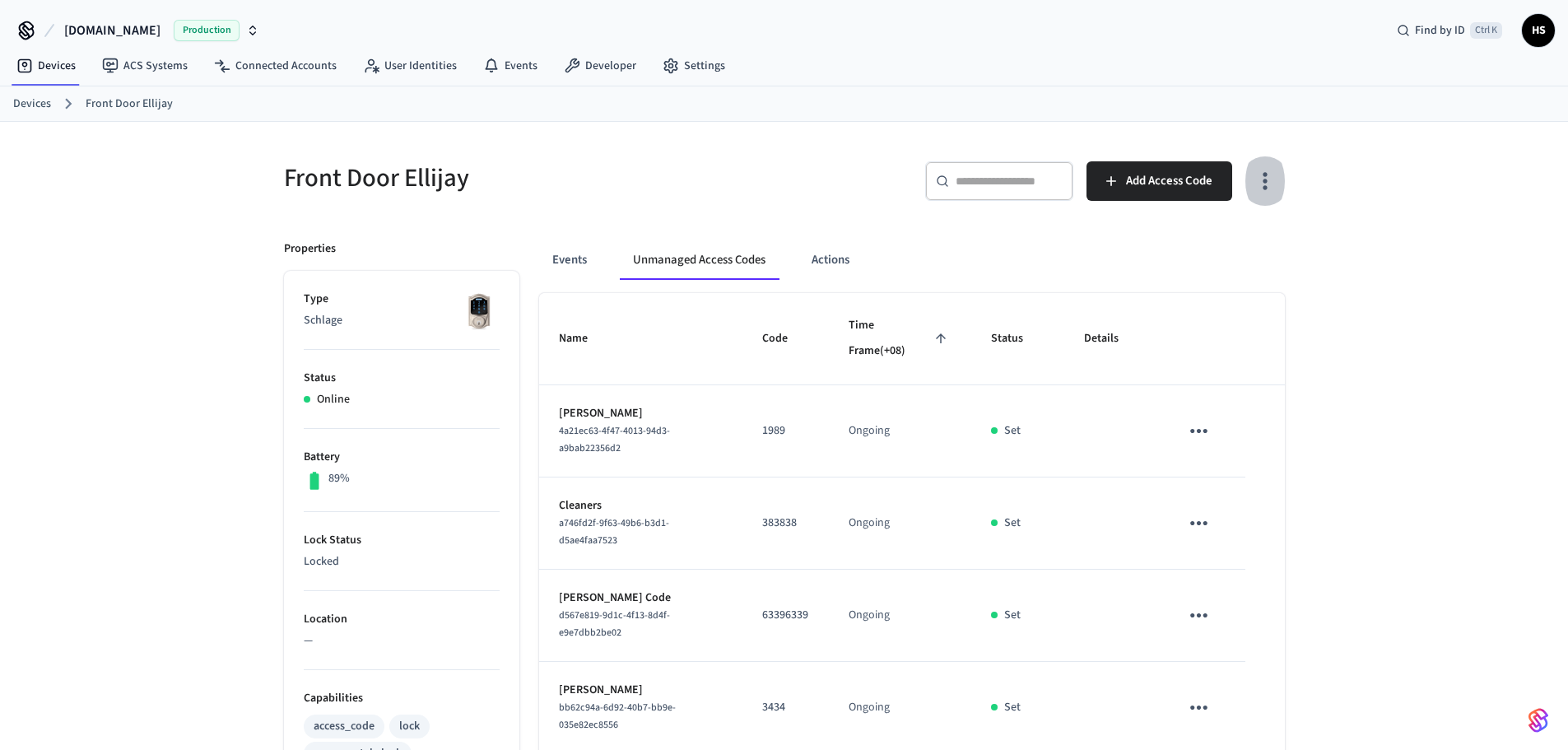
click at [1255, 190] on icon "button" at bounding box center [1265, 181] width 26 height 26
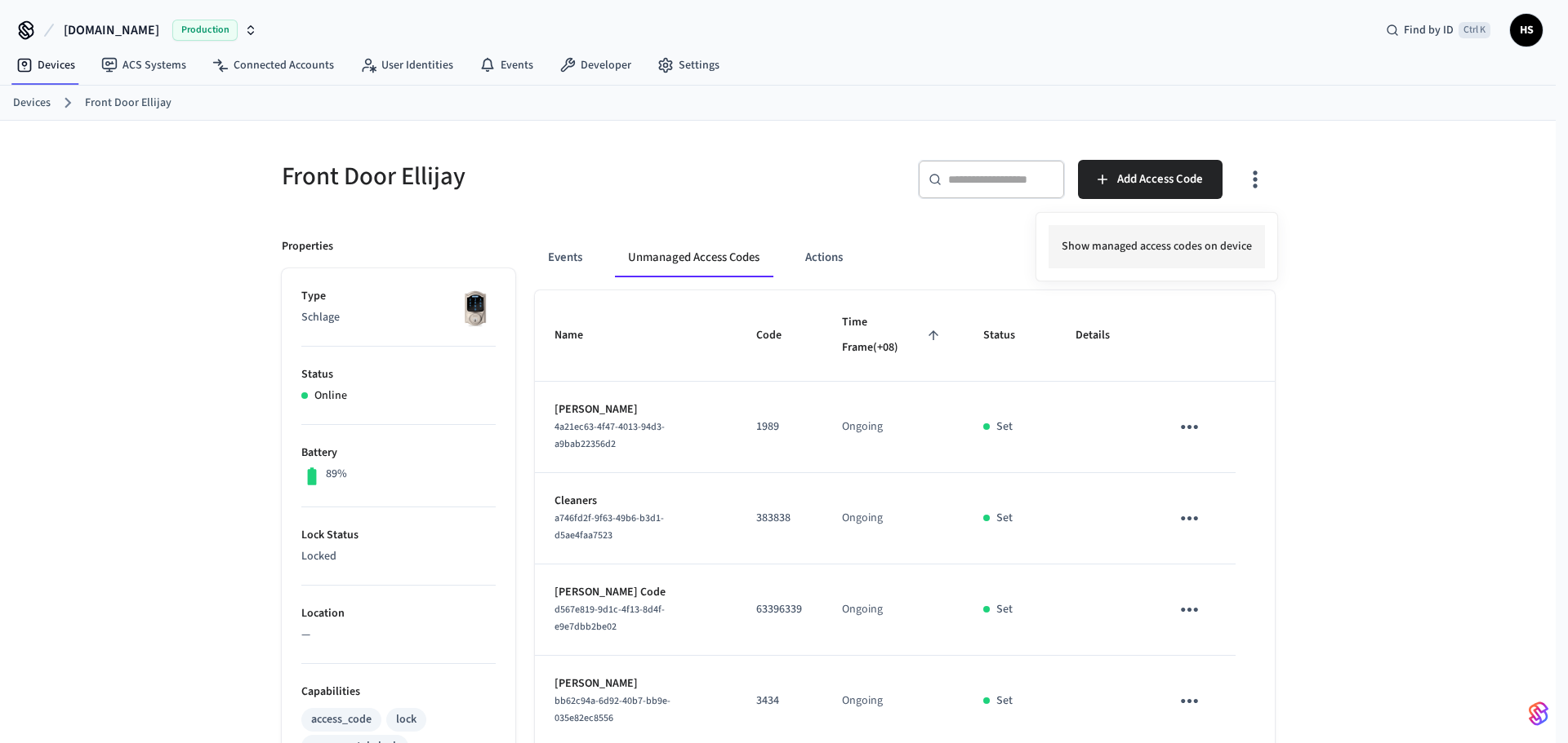
click at [1200, 226] on div "Show managed access codes on device" at bounding box center [1156, 246] width 242 height 69
click at [1116, 257] on li "Show managed access codes on device" at bounding box center [1157, 246] width 217 height 43
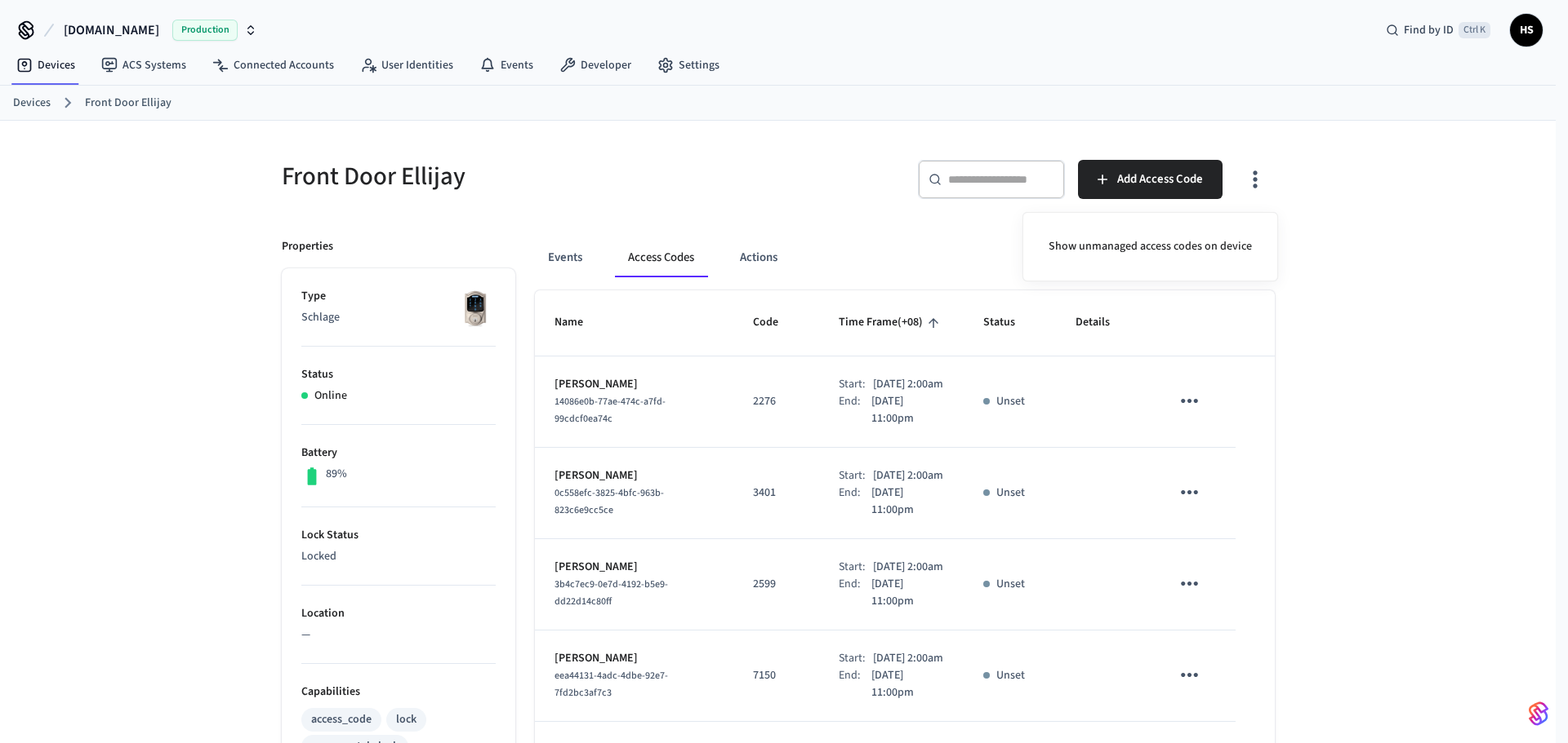
click at [730, 141] on div at bounding box center [784, 372] width 1568 height 743
click at [0, 202] on div "Front Door Ellijay ​ ​ Add Access Code Properties Type Schlage Status Online Ba…" at bounding box center [778, 734] width 1555 height 1228
click at [760, 370] on td "2276" at bounding box center [776, 401] width 86 height 91
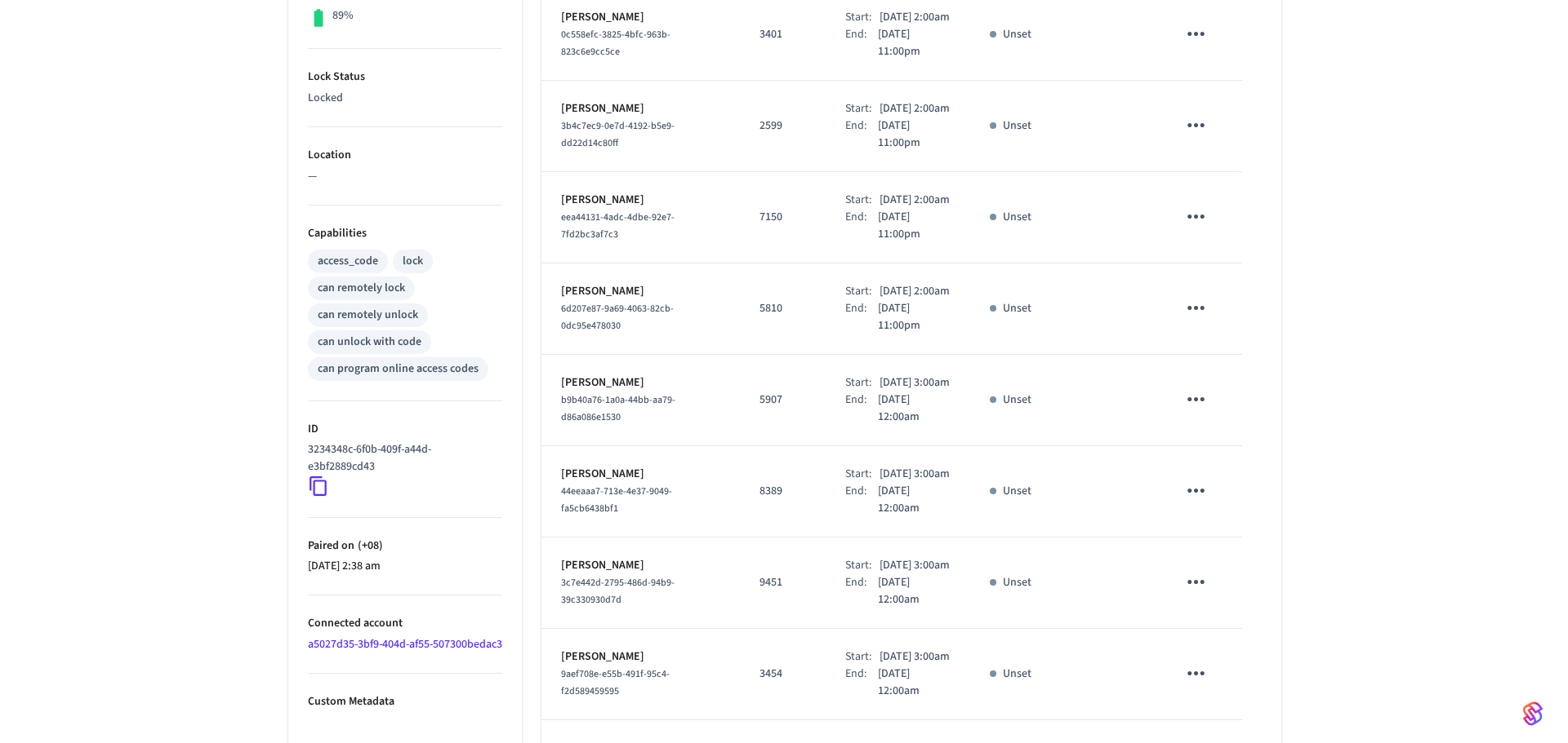
scroll to position [760, 0]
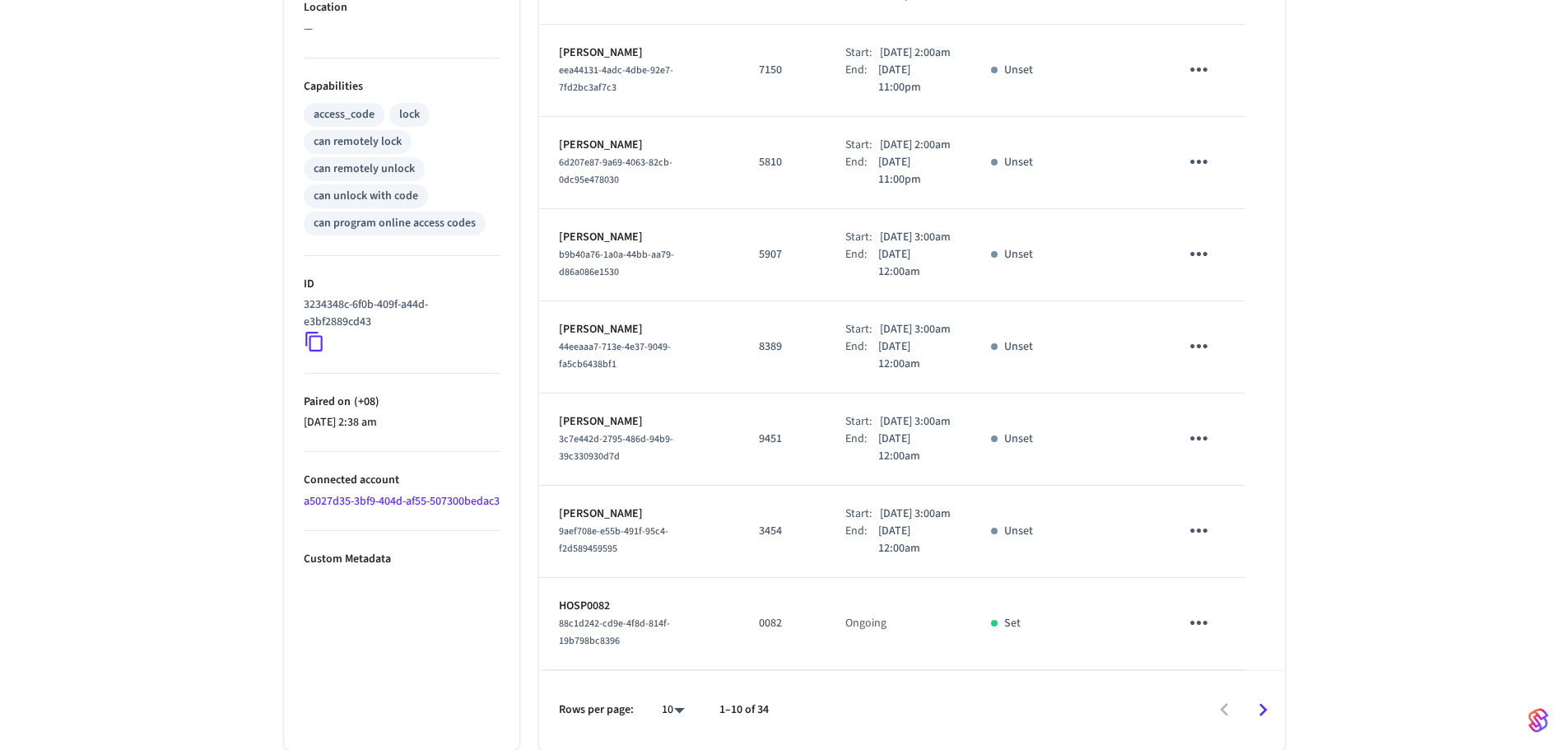
click at [665, 697] on div "10 **" at bounding box center [666, 710] width 52 height 40
click at [671, 707] on body "Hospitable.com Production Find by ID Ctrl K HS Devices ACS Systems Connected Ac…" at bounding box center [790, 70] width 1581 height 1362
click at [672, 701] on li "All" at bounding box center [666, 702] width 44 height 44
type input "**"
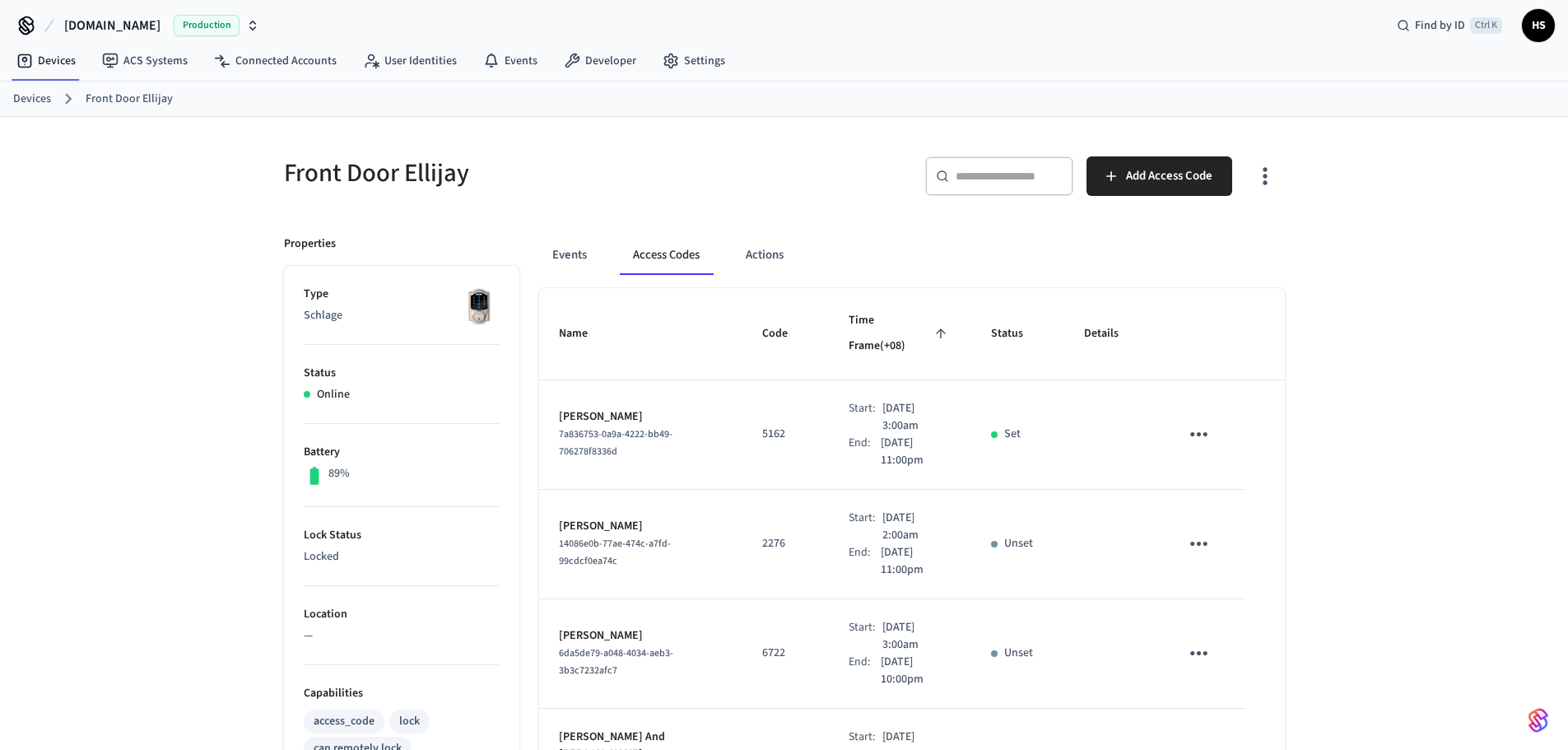
scroll to position [0, 0]
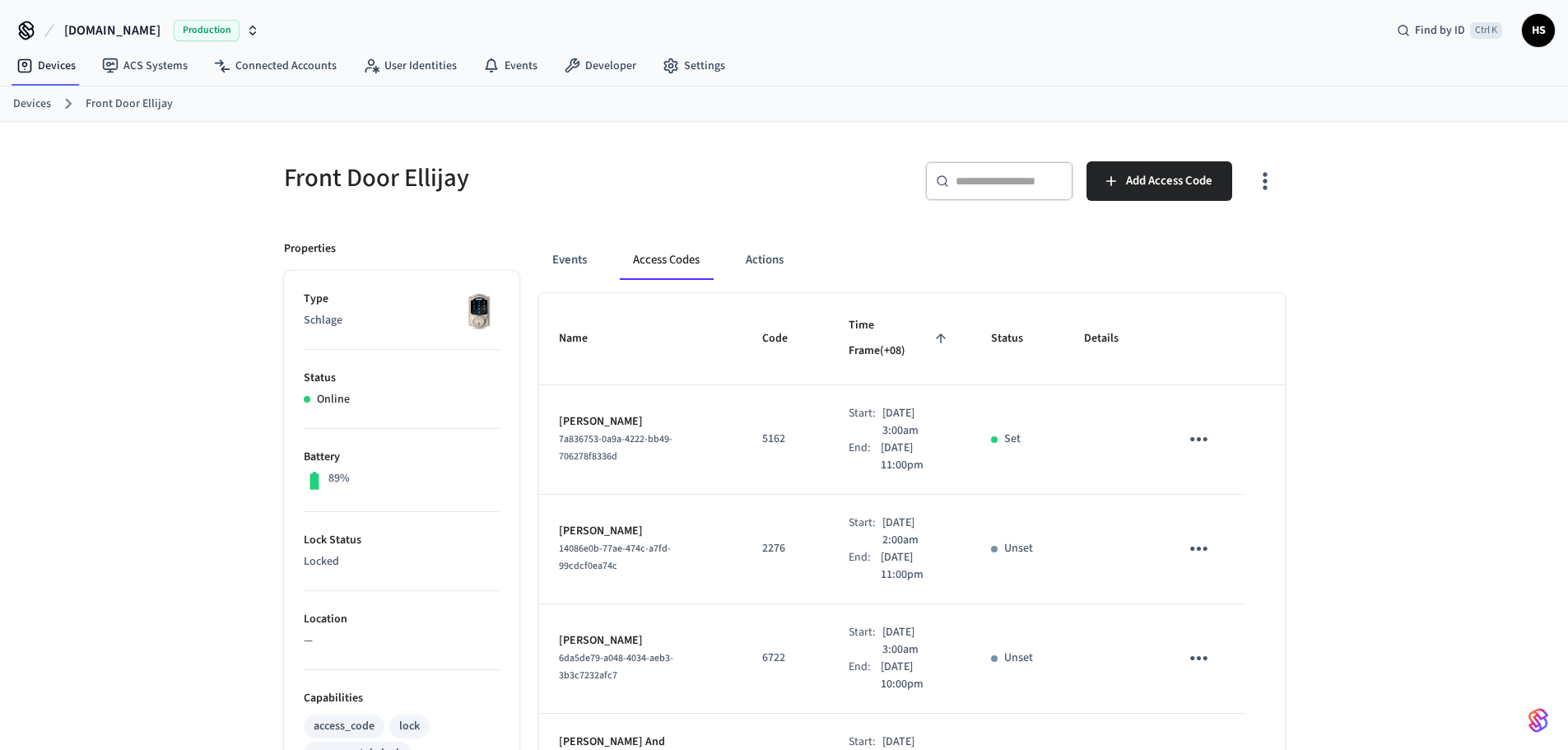
click at [1267, 188] on icon "button" at bounding box center [1265, 181] width 4 height 17
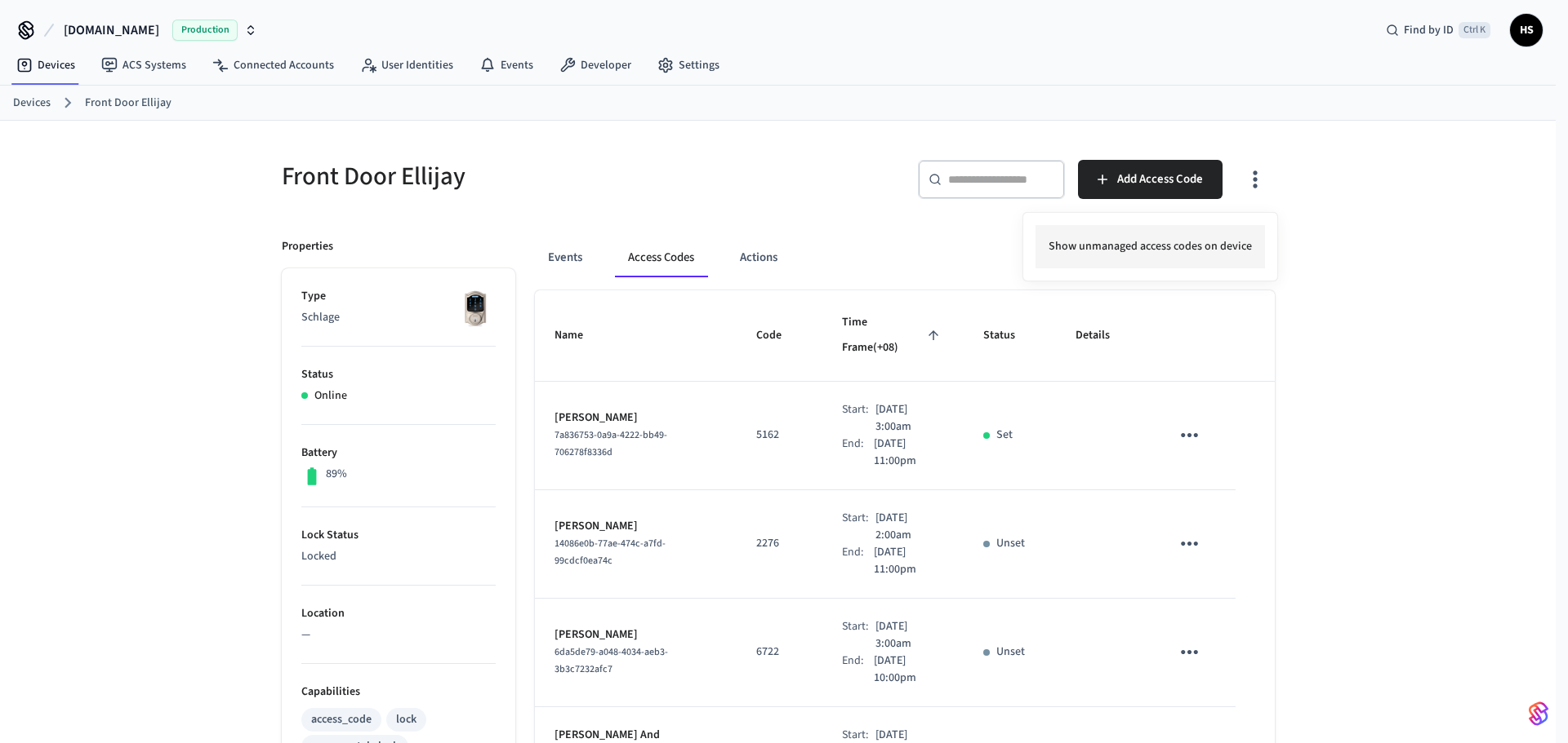
click at [1183, 266] on li "Show unmanaged access codes on device" at bounding box center [1149, 246] width 229 height 43
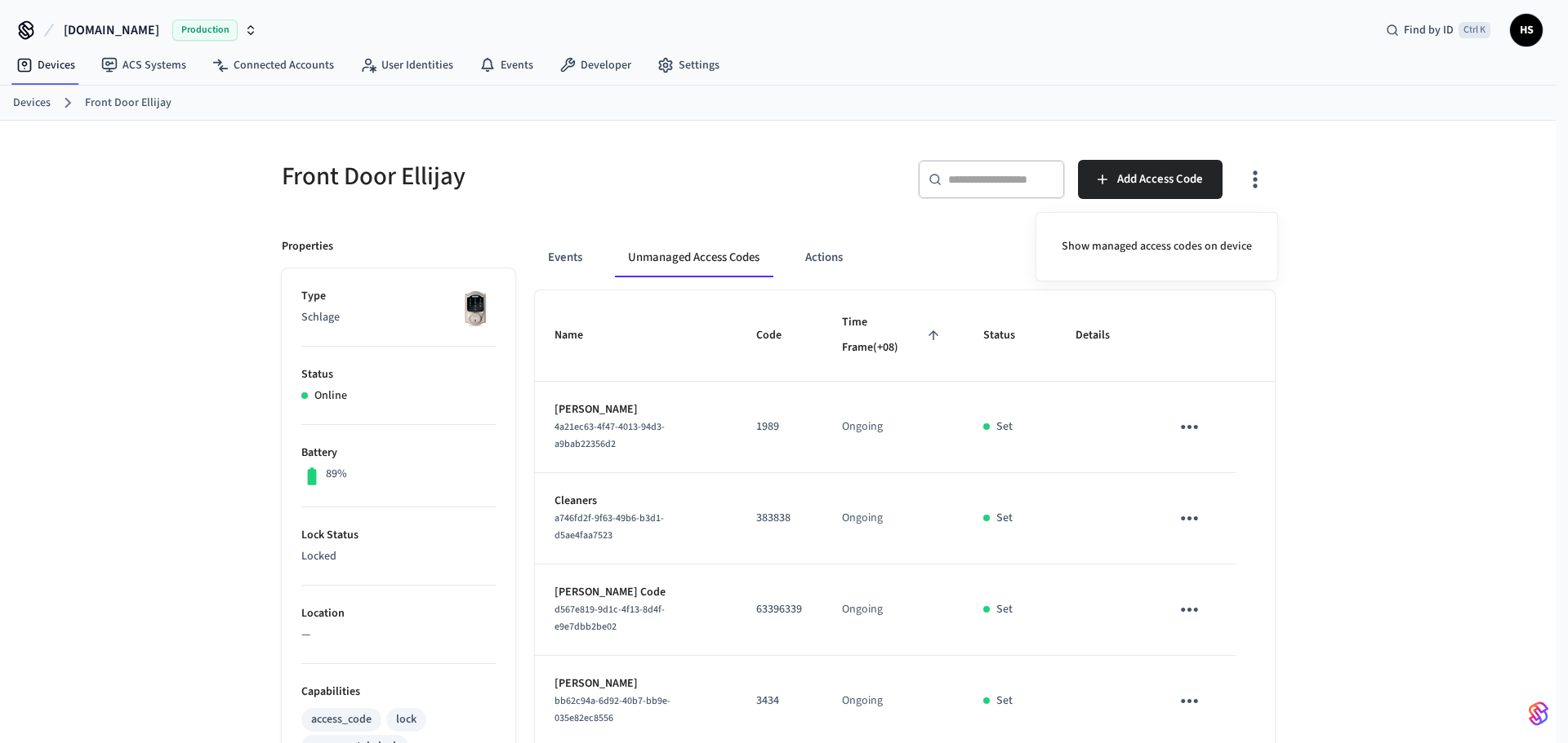
click at [961, 432] on div at bounding box center [784, 372] width 1568 height 743
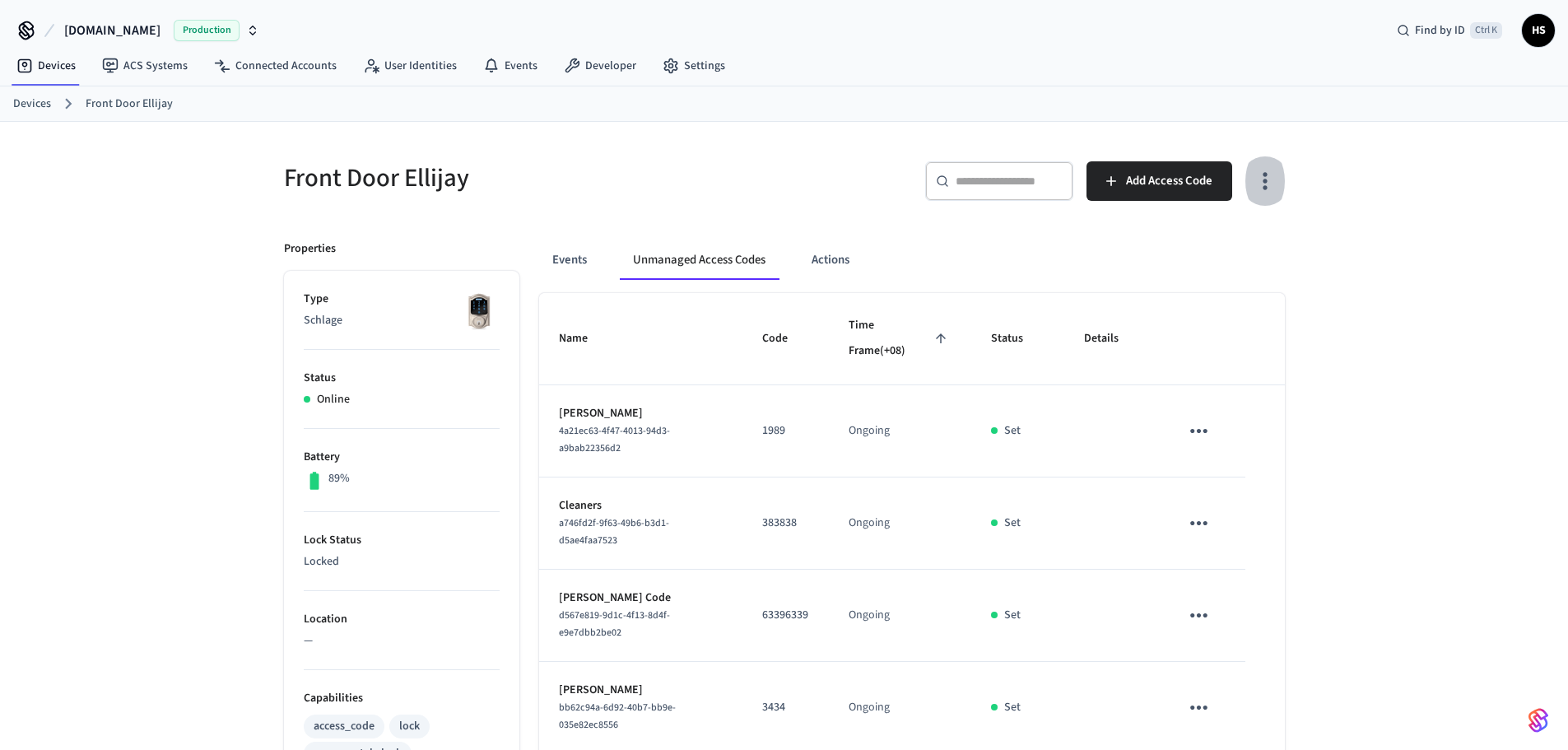
click at [1260, 184] on icon "button" at bounding box center [1265, 181] width 26 height 26
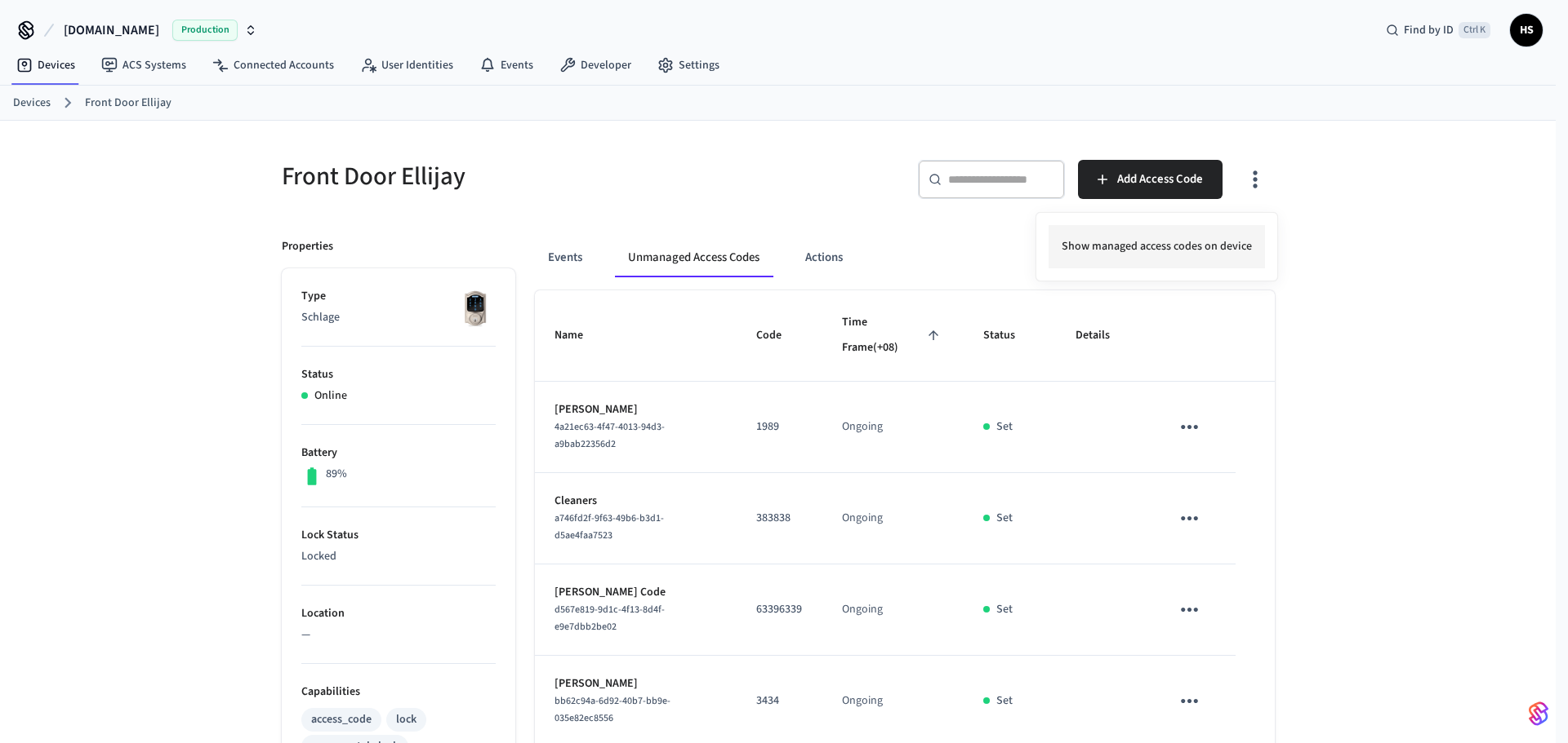
click at [1201, 250] on li "Show managed access codes on device" at bounding box center [1157, 246] width 217 height 43
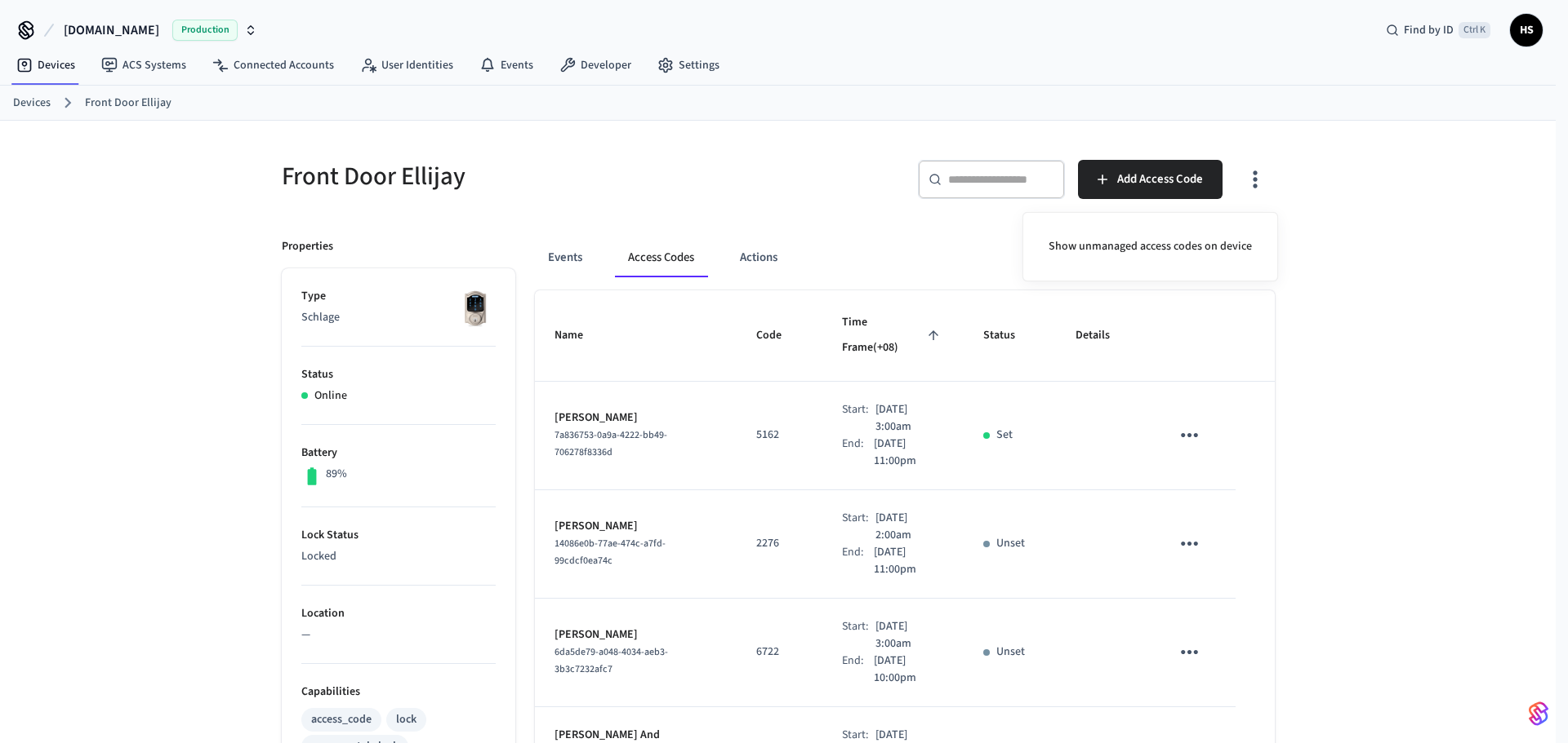
drag, startPoint x: 649, startPoint y: 429, endPoint x: 553, endPoint y: 417, distance: 96.7
click at [553, 417] on div at bounding box center [784, 372] width 1568 height 743
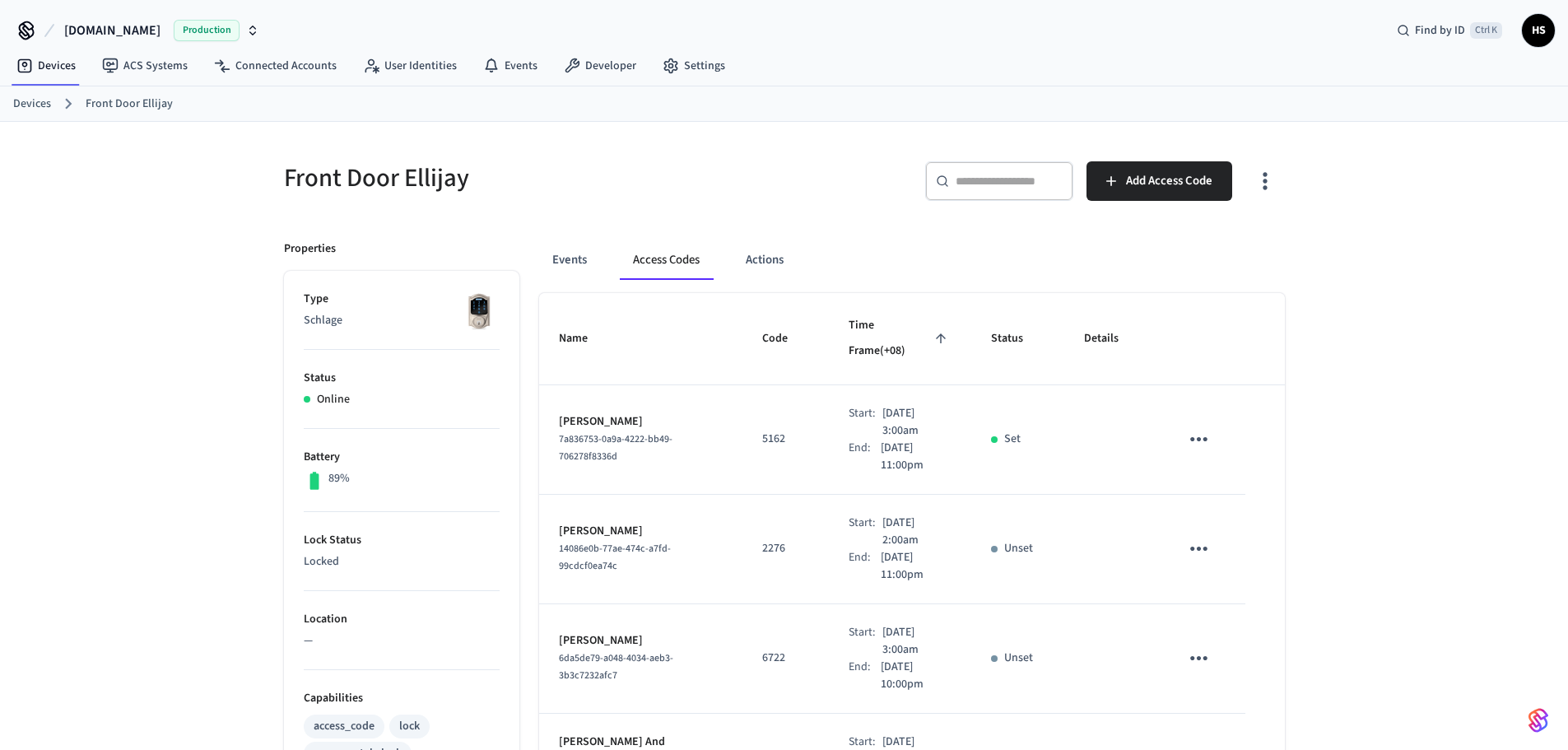
drag, startPoint x: 621, startPoint y: 432, endPoint x: 549, endPoint y: 410, distance: 75.3
click at [549, 410] on td "Jamelia Gordon 7a836753-0a9a-4222-bb49-706278f8336d" at bounding box center [640, 440] width 204 height 109
copy span "7a836753-0a9a-4222-bb49-706278f8336d"
click at [588, 260] on button "Events" at bounding box center [569, 261] width 61 height 40
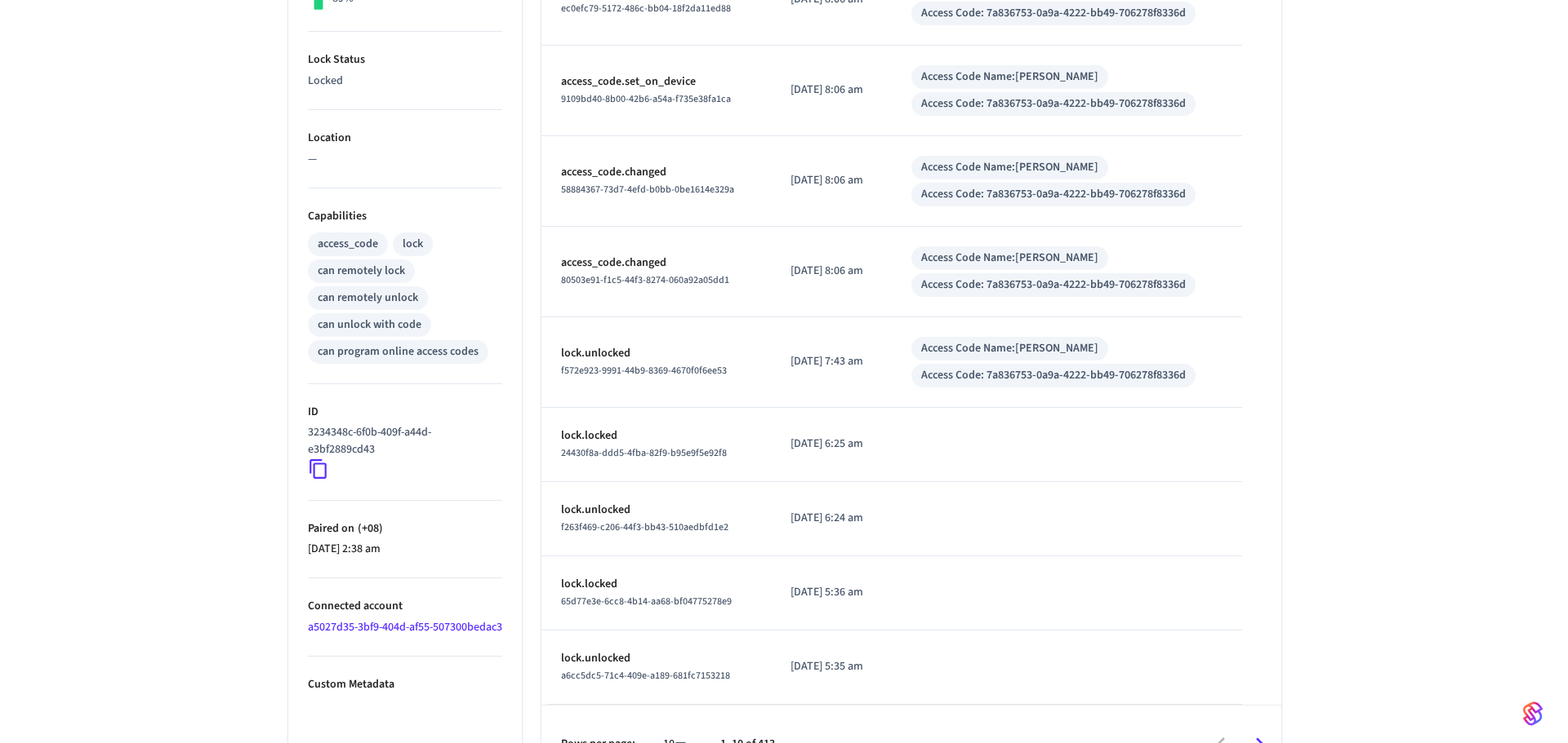
scroll to position [516, 0]
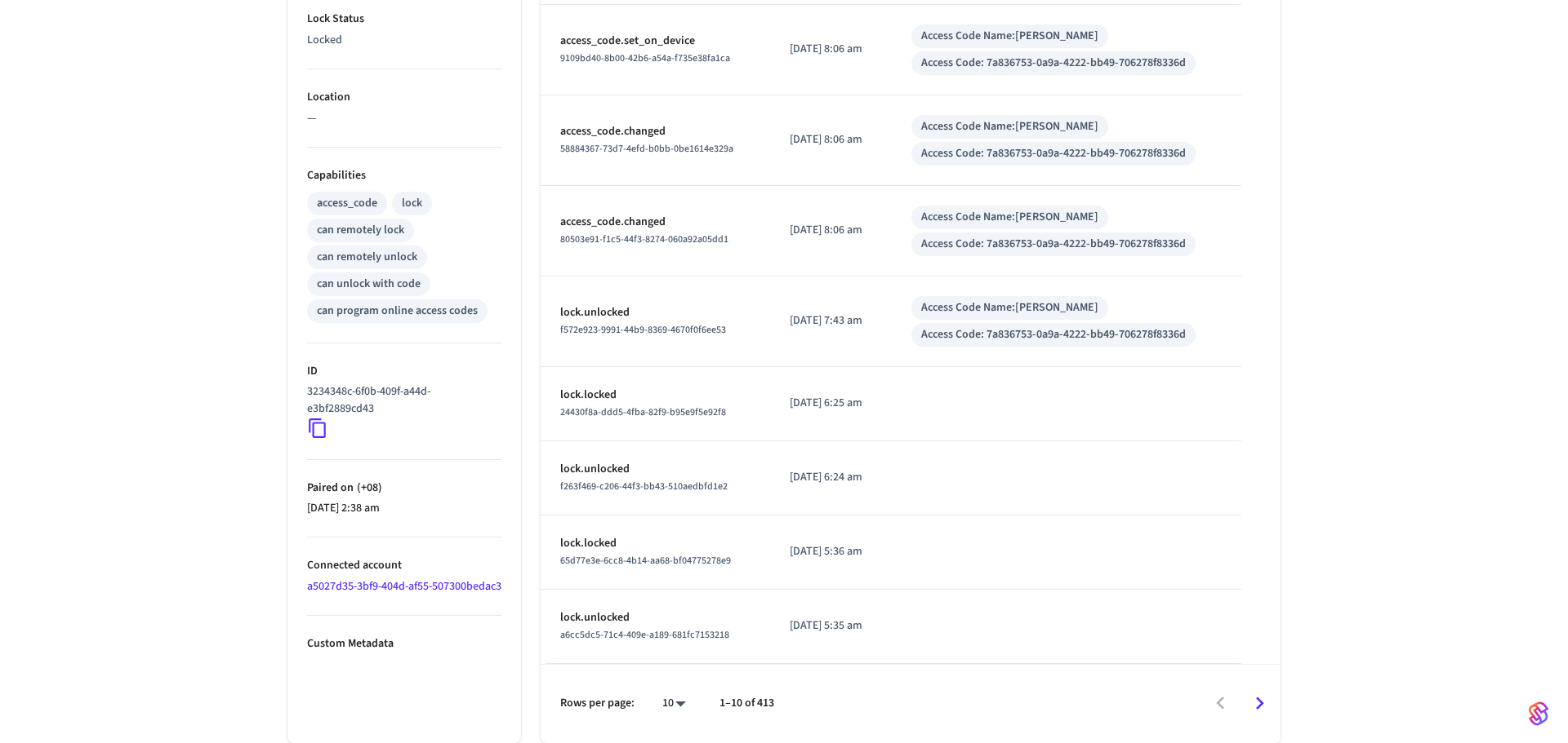
click at [662, 702] on body "Hospitable.com Production Find by ID Ctrl K HS Devices ACS Systems Connected Ac…" at bounding box center [784, 113] width 1568 height 1259
drag, startPoint x: 662, startPoint y: 686, endPoint x: 672, endPoint y: 682, distance: 10.8
click at [662, 687] on li "100" at bounding box center [661, 695] width 43 height 43
type input "***"
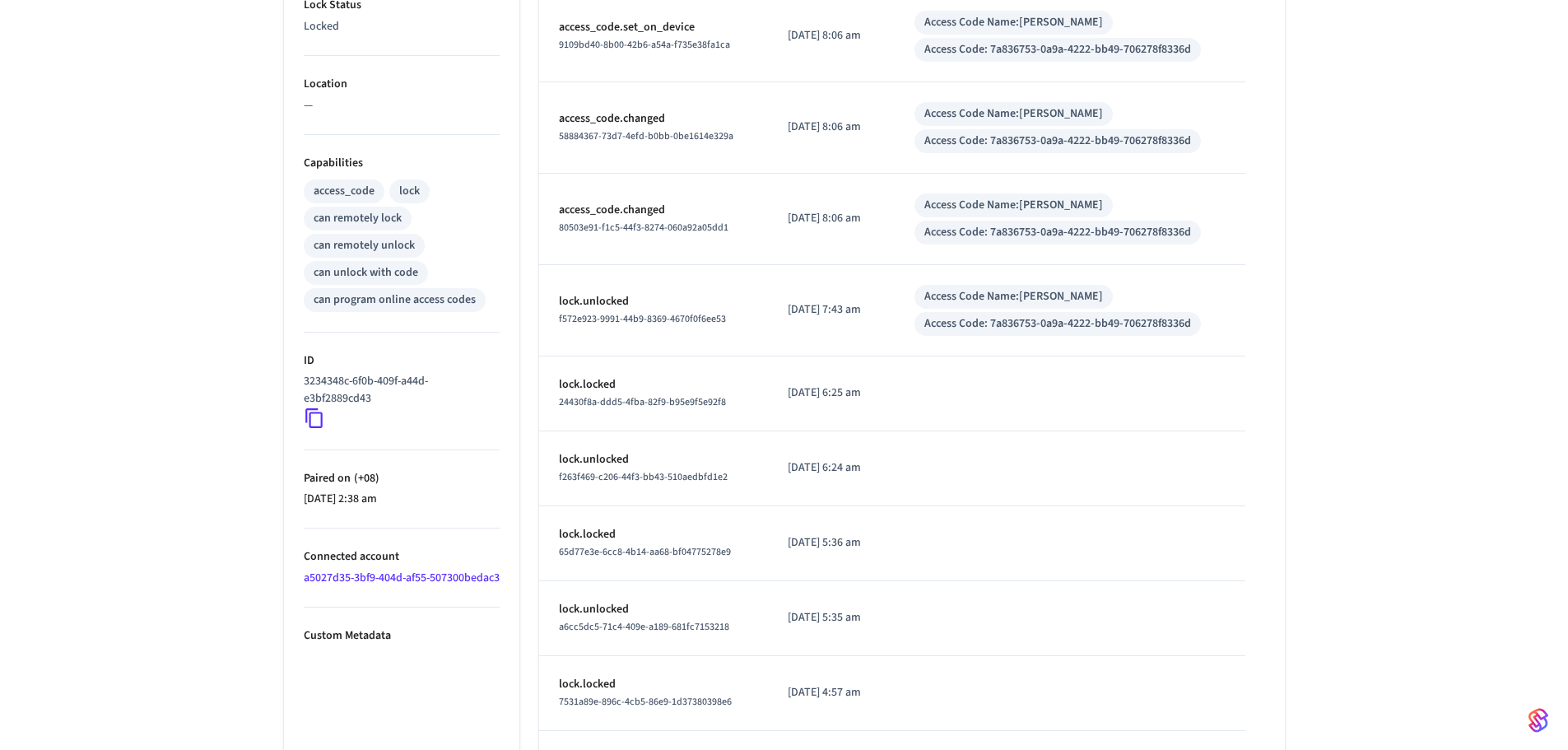
scroll to position [532, 0]
